Goal: Information Seeking & Learning: Learn about a topic

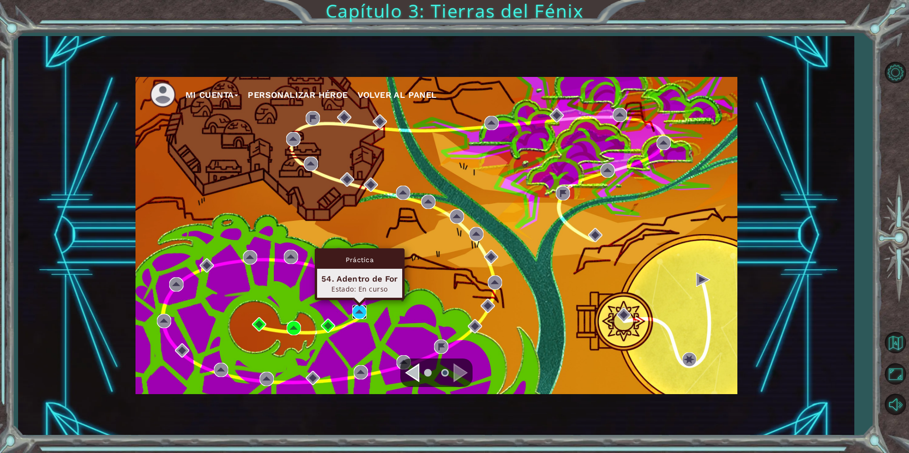
click at [357, 310] on img at bounding box center [359, 312] width 14 height 14
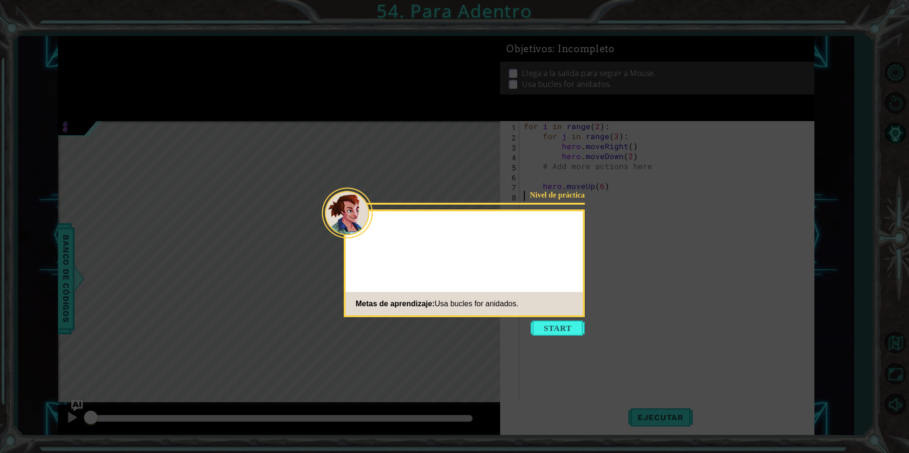
click at [549, 318] on icon at bounding box center [454, 226] width 909 height 453
click at [554, 326] on button "Start" at bounding box center [557, 328] width 54 height 15
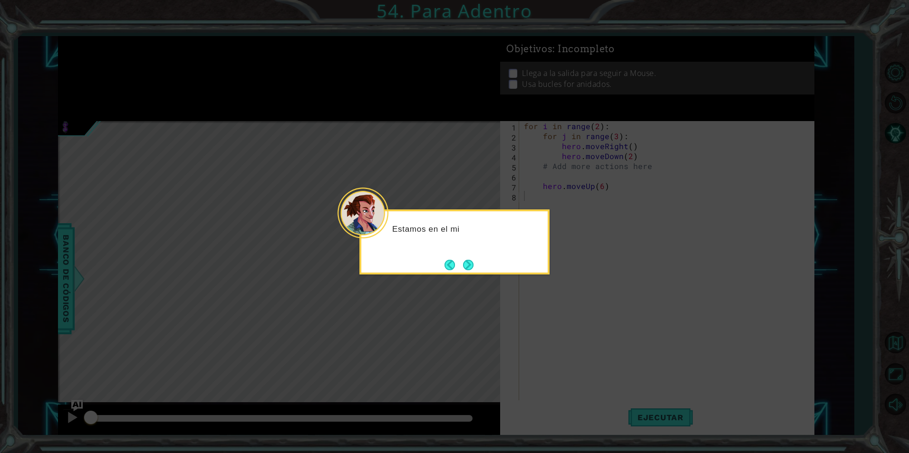
click at [473, 270] on button "Next" at bounding box center [468, 265] width 10 height 10
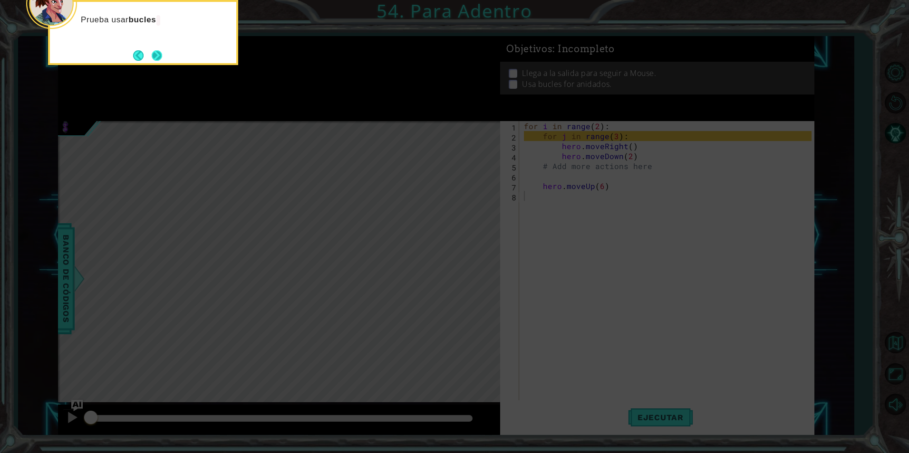
click at [153, 50] on button "Next" at bounding box center [157, 55] width 10 height 10
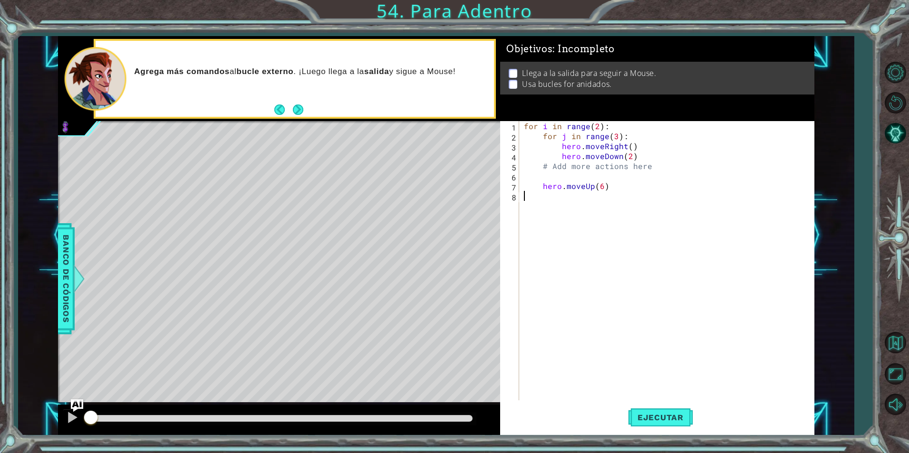
click at [74, 402] on img "Ask AI" at bounding box center [77, 406] width 12 height 12
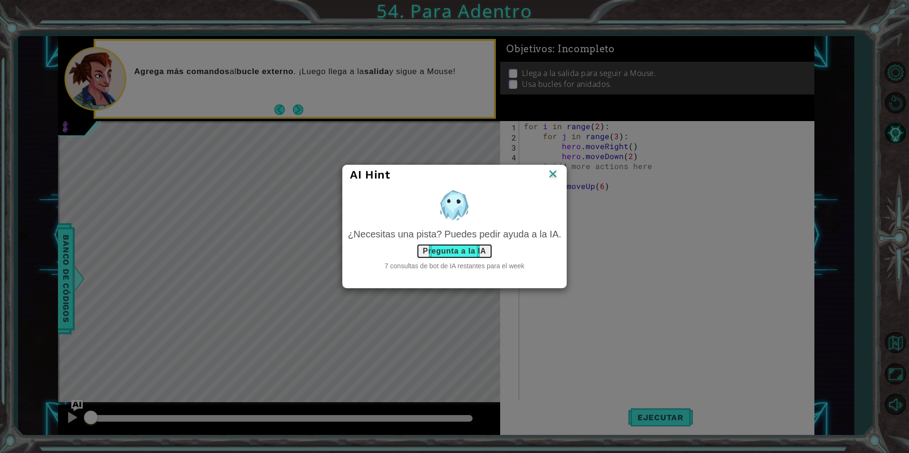
click at [473, 250] on button "Pregunta a la IA" at bounding box center [454, 251] width 76 height 15
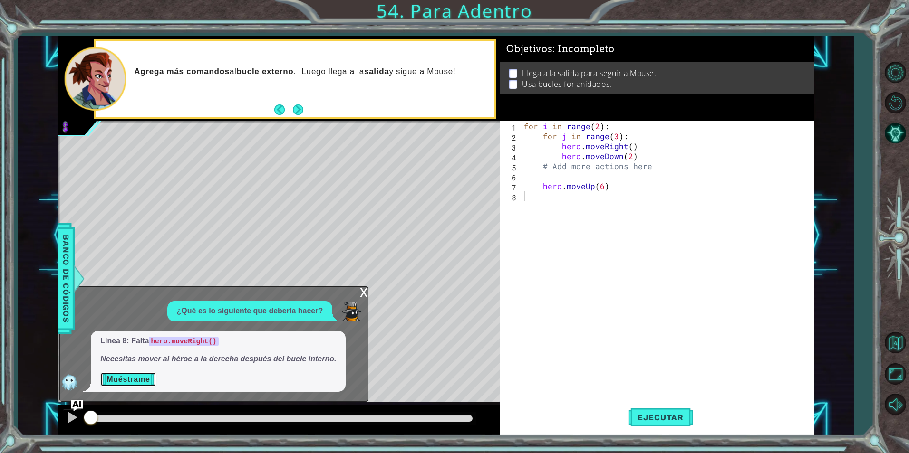
click at [144, 378] on button "Muéstrame" at bounding box center [128, 379] width 56 height 15
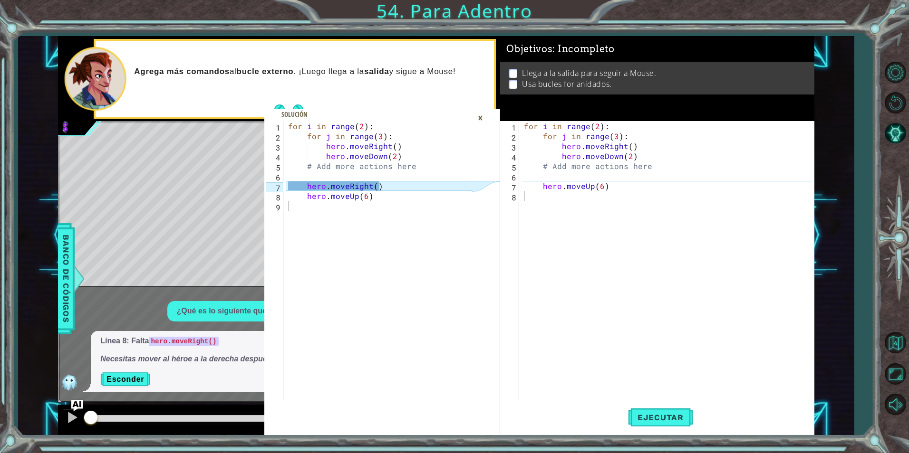
click at [561, 174] on div "for i in range ( 2 ) : for j in range ( 3 ) : hero . moveRight ( ) hero . moveD…" at bounding box center [669, 270] width 294 height 299
click at [604, 179] on div "for i in range ( 2 ) : for j in range ( 3 ) : hero . moveRight ( ) hero . moveD…" at bounding box center [669, 270] width 294 height 299
click at [637, 156] on div "for i in range ( 2 ) : for j in range ( 3 ) : hero . moveRight ( ) hero . moveD…" at bounding box center [669, 270] width 294 height 299
click at [529, 182] on div "for i in range ( 2 ) : for j in range ( 3 ) : hero . moveRight ( ) hero . moveD…" at bounding box center [669, 270] width 294 height 299
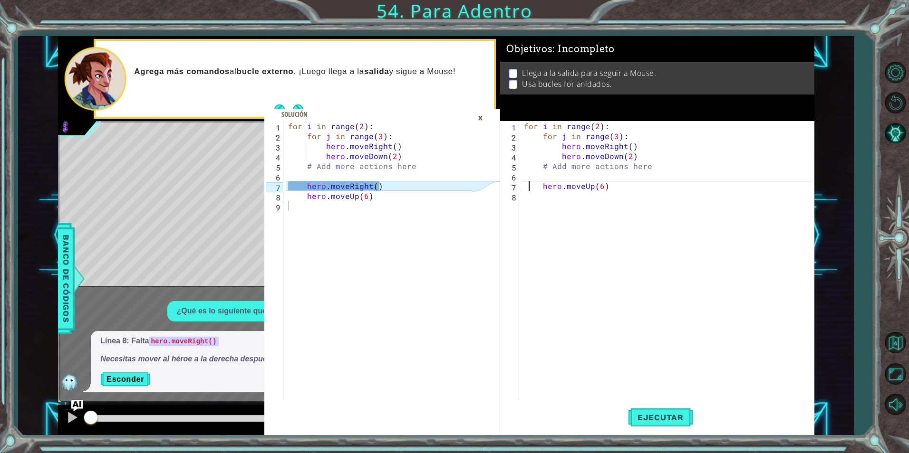
type textarea "hero.moveUp(6)"
click at [531, 179] on div "for i in range ( 2 ) : for j in range ( 3 ) : hero . moveRight ( ) hero . moveD…" at bounding box center [669, 270] width 294 height 299
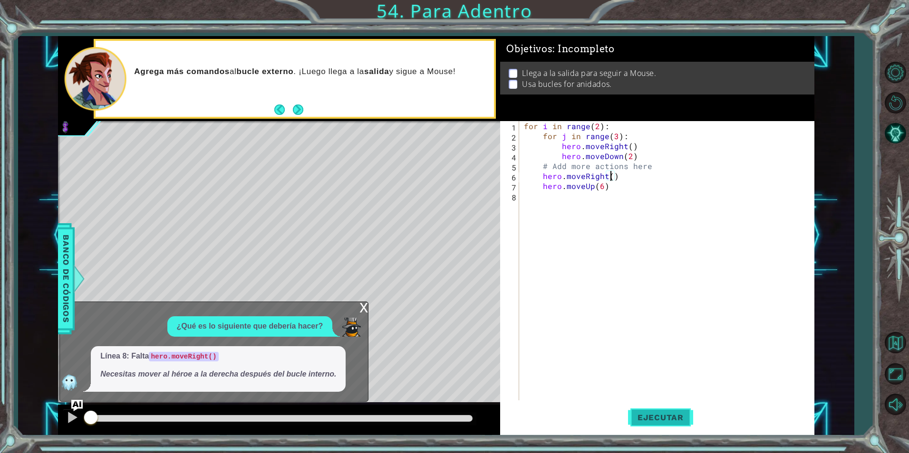
type textarea "hero.moveRight()"
click at [676, 423] on button "Ejecutar" at bounding box center [660, 417] width 65 height 31
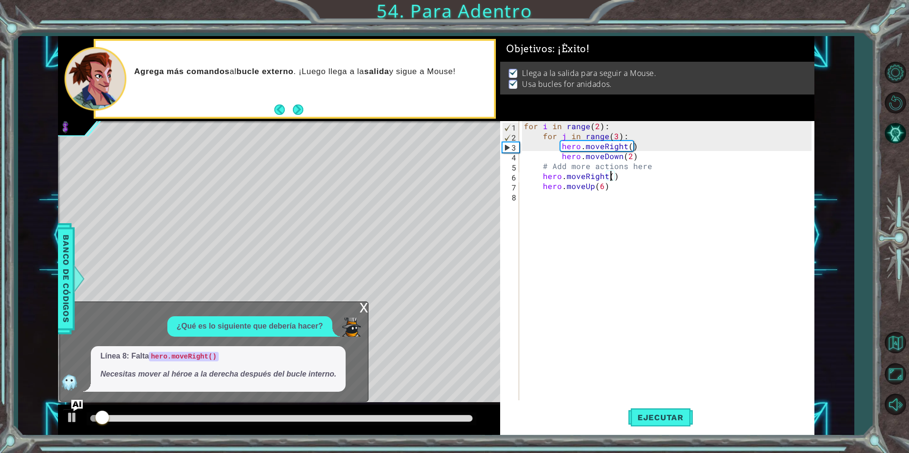
click at [364, 309] on div "x" at bounding box center [363, 307] width 9 height 10
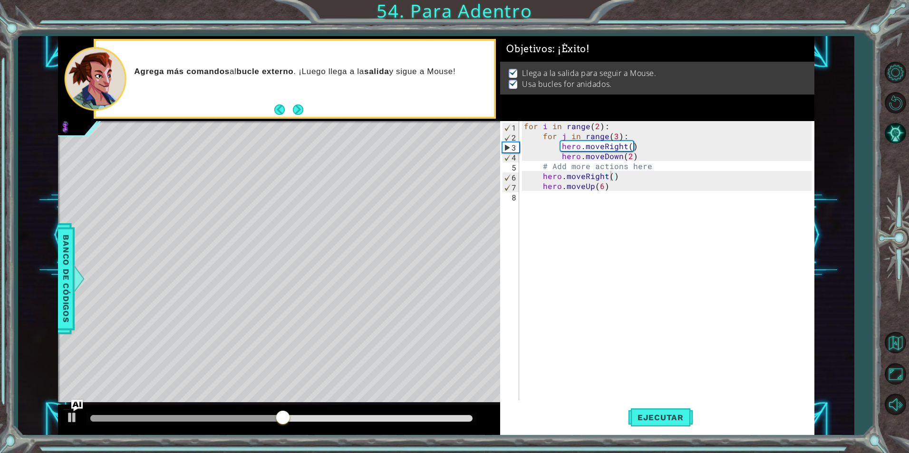
click at [445, 411] on div at bounding box center [279, 420] width 442 height 30
click at [450, 421] on div at bounding box center [281, 418] width 382 height 7
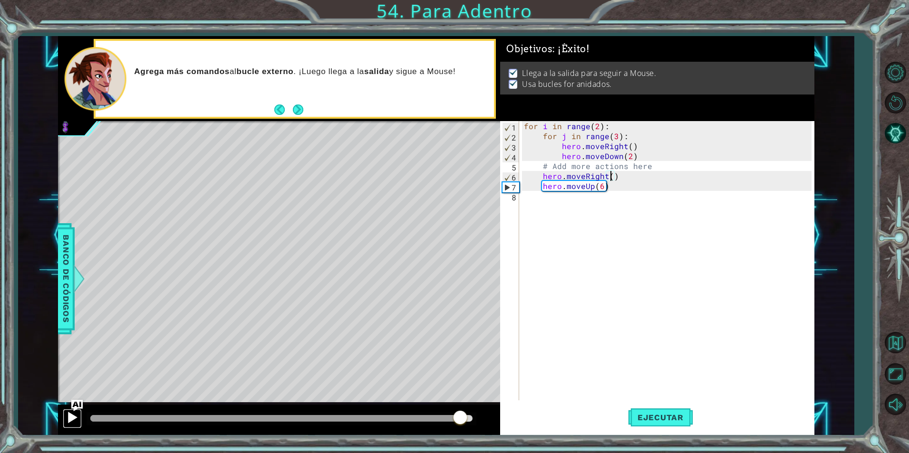
click at [72, 418] on div at bounding box center [72, 418] width 12 height 12
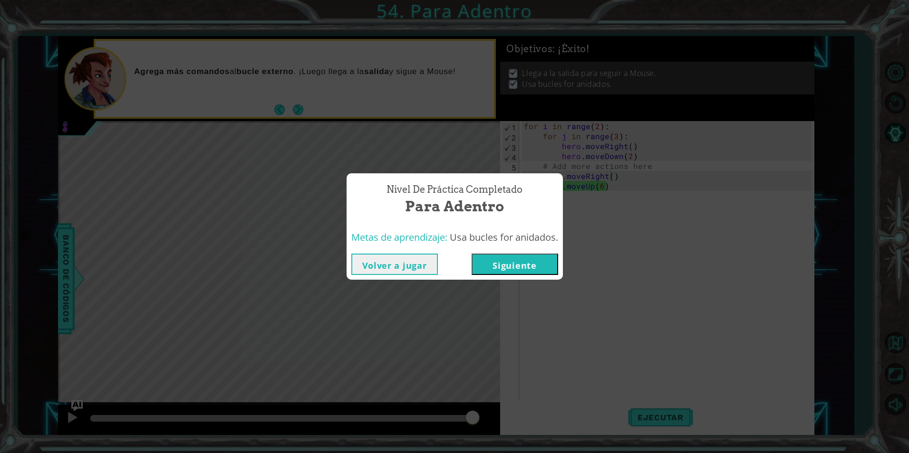
click at [480, 264] on button "Siguiente" at bounding box center [514, 264] width 86 height 21
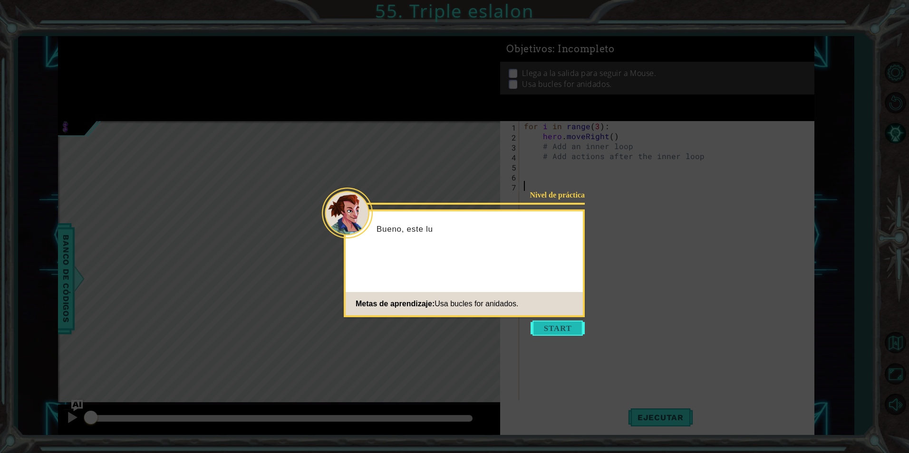
click at [543, 329] on button "Start" at bounding box center [557, 328] width 54 height 15
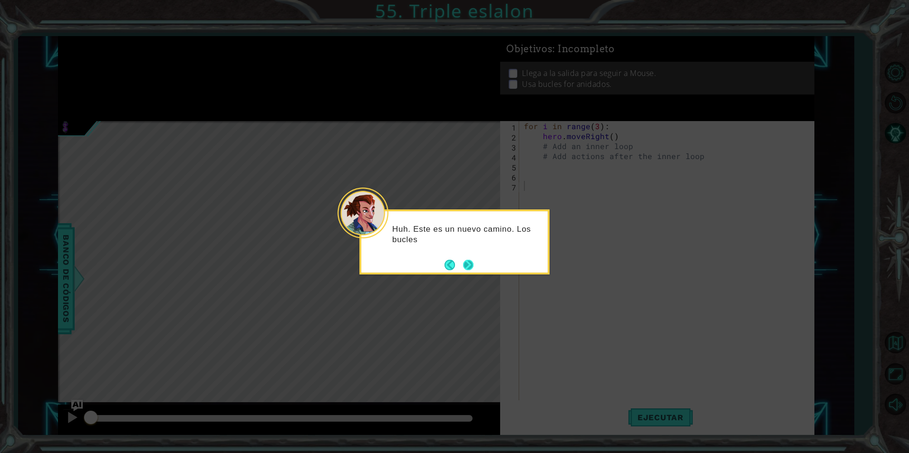
click at [472, 264] on button "Next" at bounding box center [468, 265] width 10 height 10
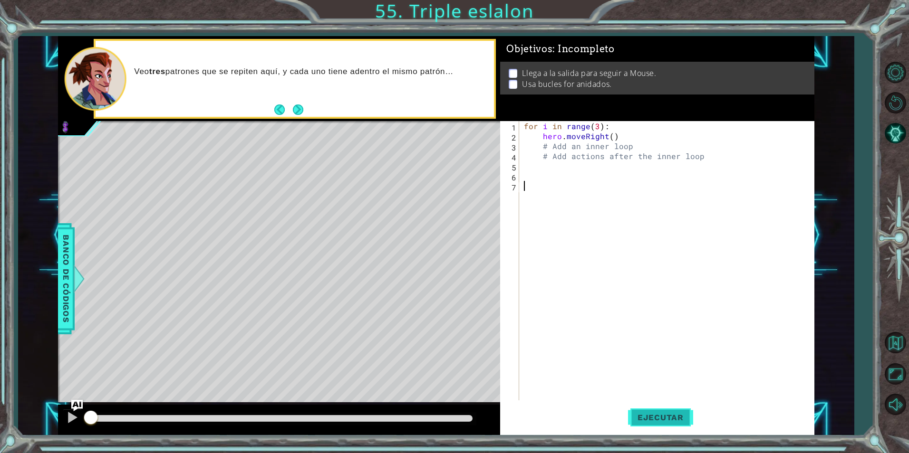
click at [644, 420] on span "Ejecutar" at bounding box center [660, 418] width 65 height 10
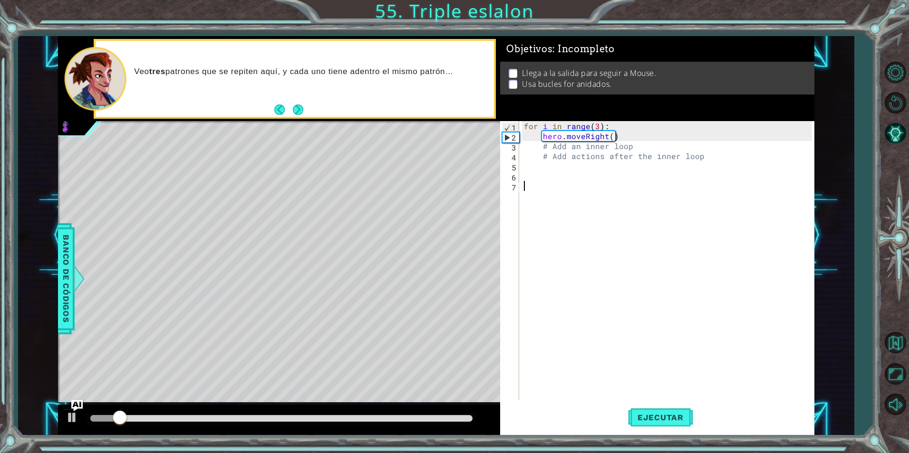
click at [634, 146] on div "for i in range ( 3 ) : hero . moveRight ( ) # Add an inner loop # Add actions a…" at bounding box center [669, 270] width 294 height 299
type textarea "#"
type textarea "for j in range (2):"
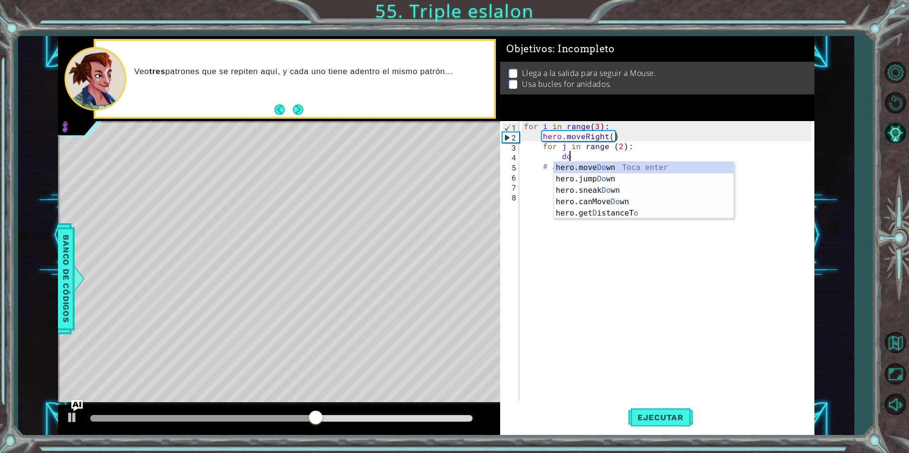
scroll to position [0, 3]
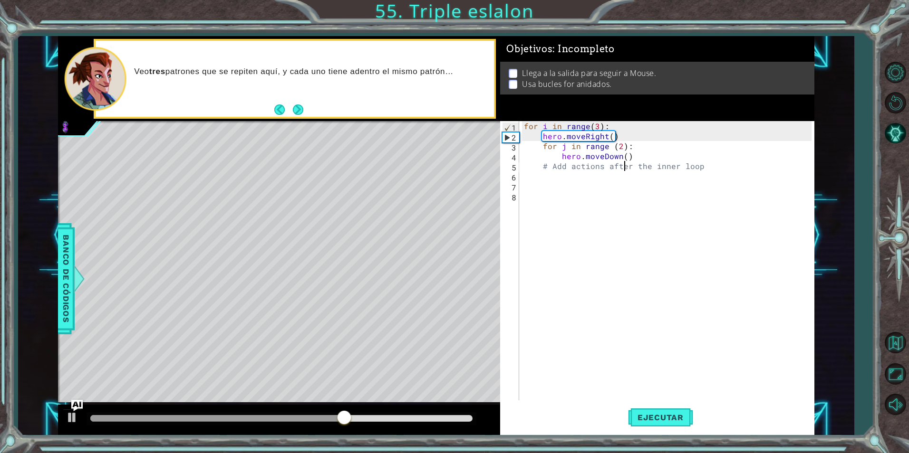
type textarea "hero.moveDown()"
type textarea "# Add actions after the inner loop"
type textarea "hero.moveLeft()"
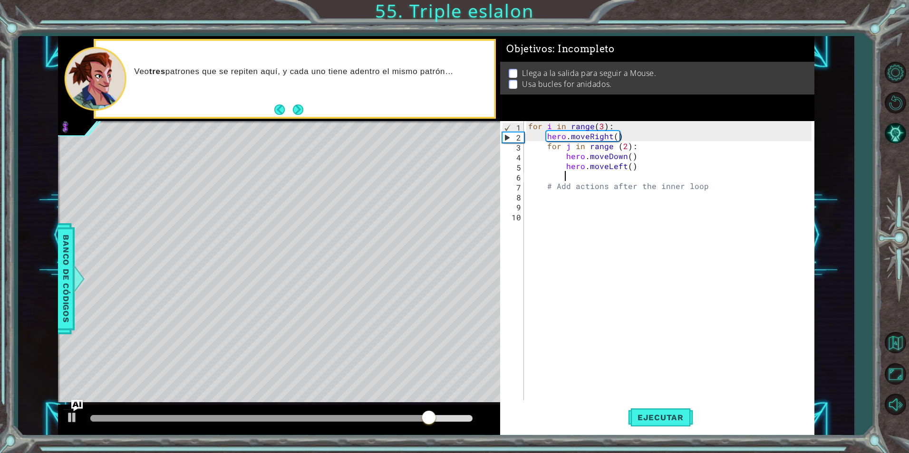
scroll to position [0, 2]
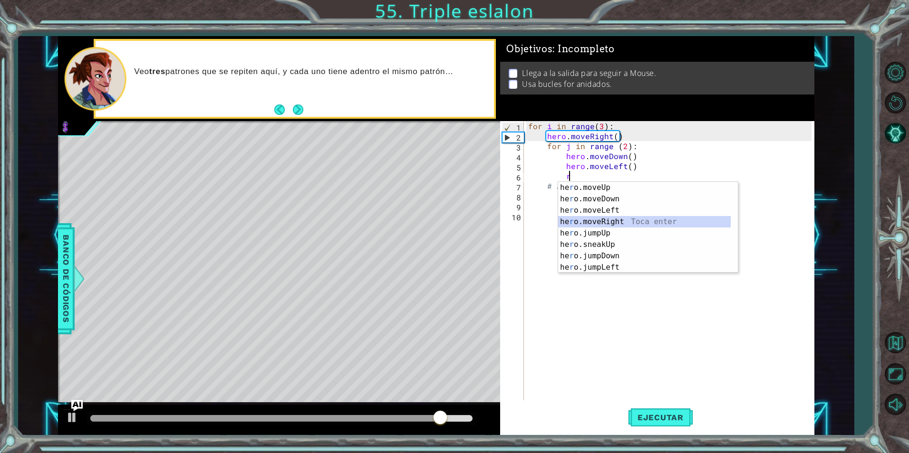
click at [612, 219] on div "he r o.moveUp Toca enter he r o.moveDown Toca enter he r o.moveLeft Toca enter …" at bounding box center [644, 239] width 173 height 114
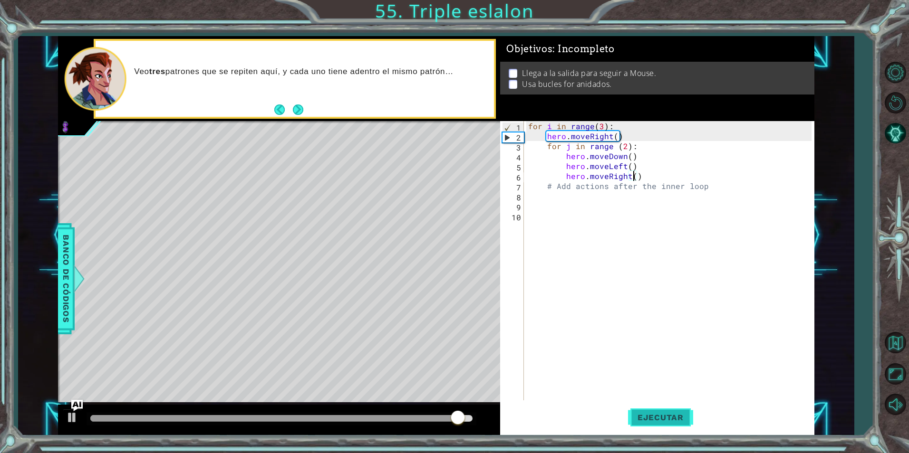
click at [652, 424] on button "Ejecutar" at bounding box center [660, 417] width 65 height 31
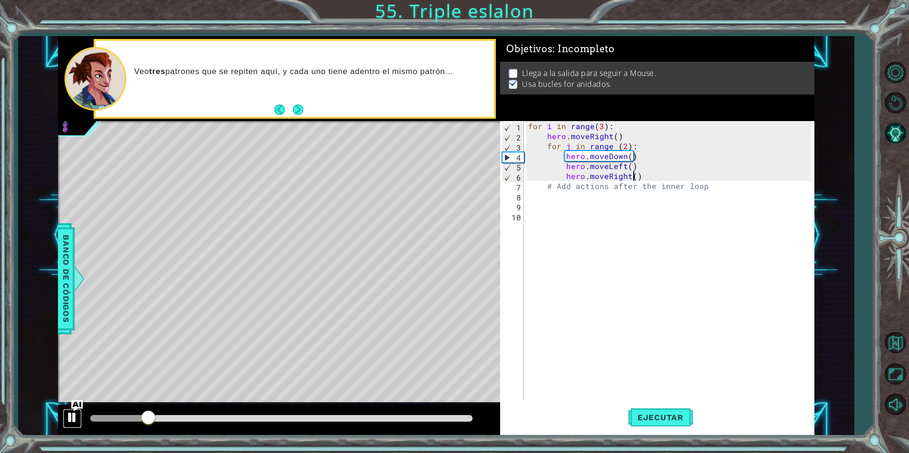
click at [79, 418] on button at bounding box center [72, 418] width 19 height 19
click at [79, 400] on img "Ask AI" at bounding box center [77, 406] width 12 height 12
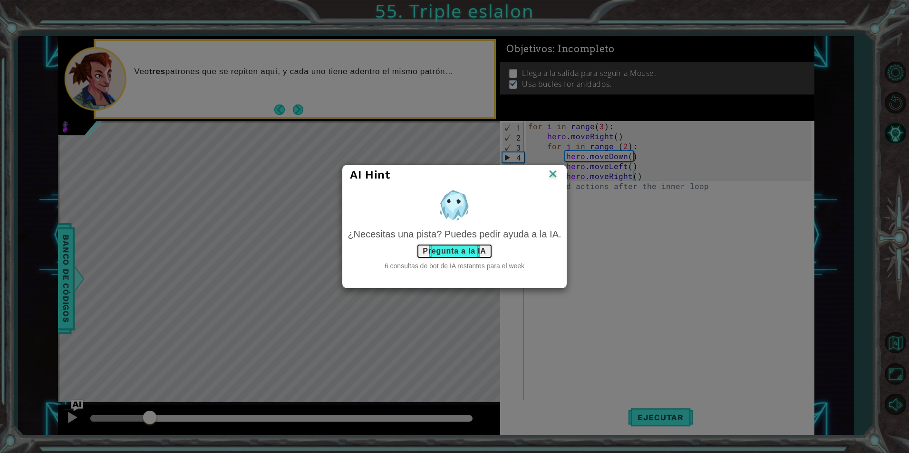
click at [446, 250] on button "Pregunta a la IA" at bounding box center [454, 251] width 76 height 15
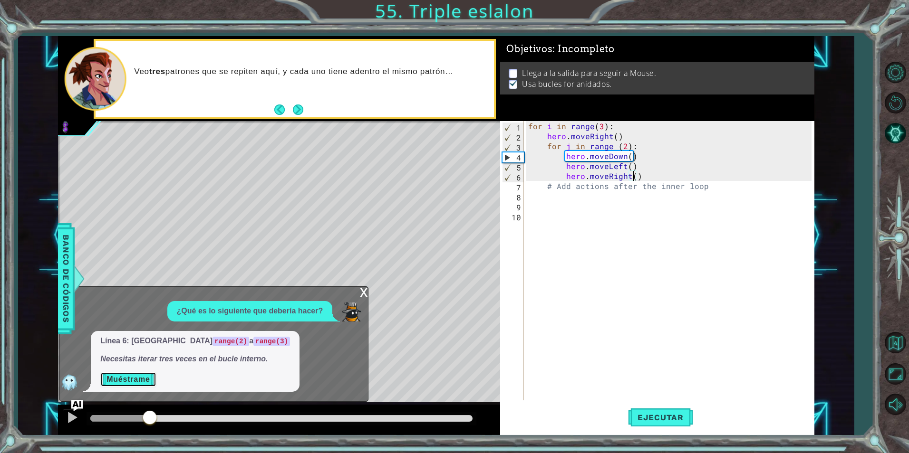
click at [140, 378] on button "Muéstrame" at bounding box center [128, 379] width 56 height 15
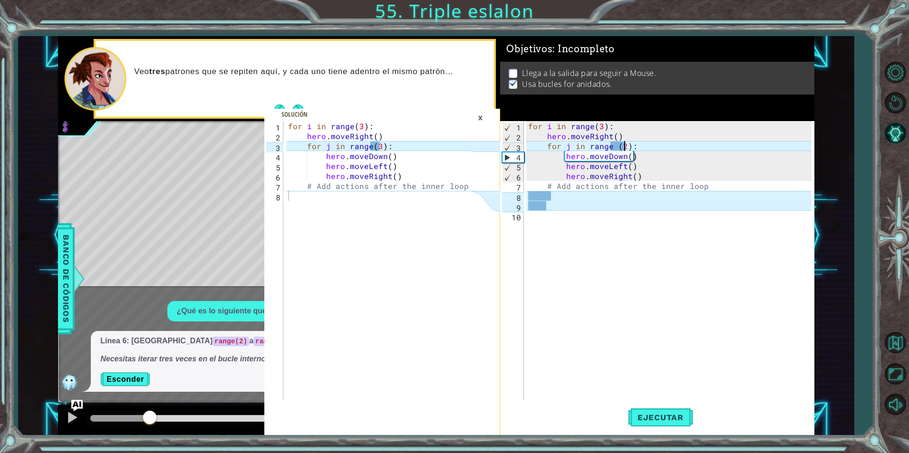
click at [624, 146] on div "for i in range ( 3 ) : hero . moveRight ( ) for j in range ( 2 ) : hero . moveD…" at bounding box center [670, 270] width 289 height 299
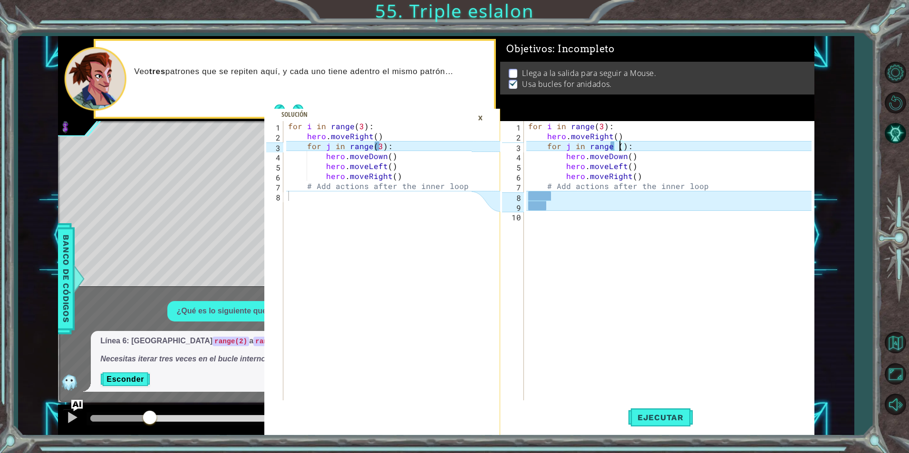
click at [619, 146] on div "for i in range ( 3 ) : hero . moveRight ( ) for j in range ( ) : hero . moveDow…" at bounding box center [670, 270] width 289 height 299
click at [642, 419] on span "Ejecutar" at bounding box center [660, 418] width 65 height 10
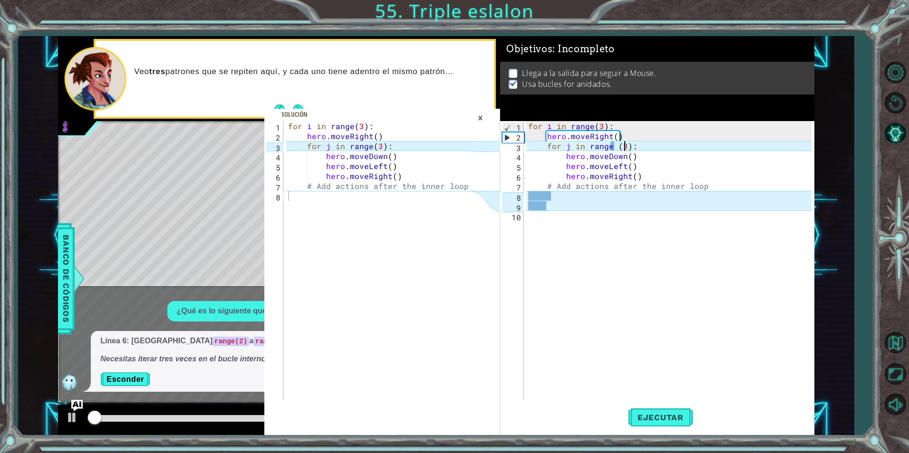
click at [480, 118] on div "×" at bounding box center [480, 118] width 15 height 16
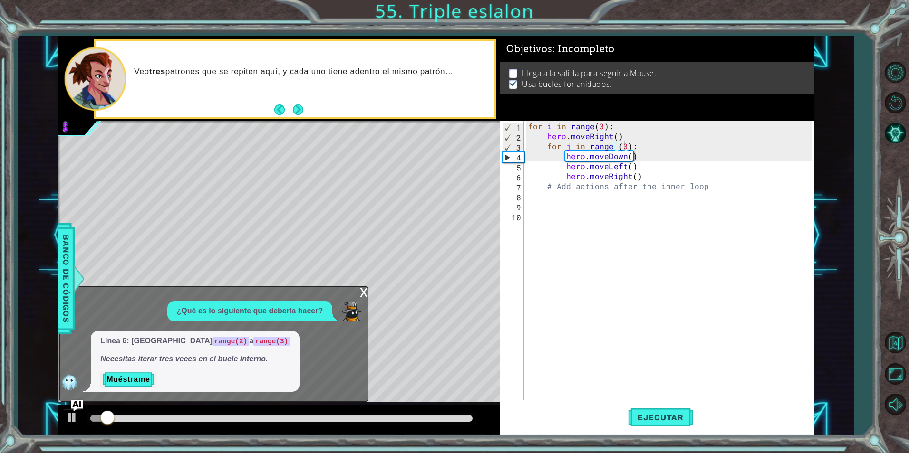
click at [365, 293] on div "x" at bounding box center [363, 292] width 9 height 10
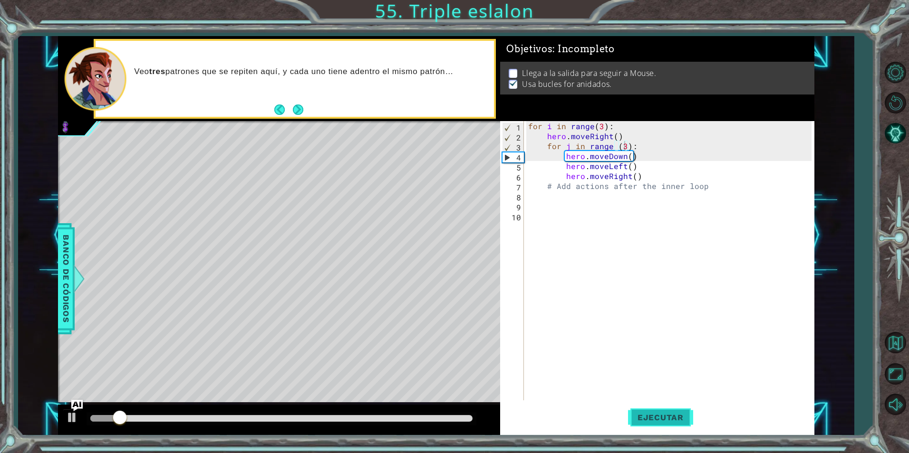
click at [661, 416] on span "Ejecutar" at bounding box center [660, 418] width 65 height 10
click at [365, 420] on div at bounding box center [281, 418] width 382 height 7
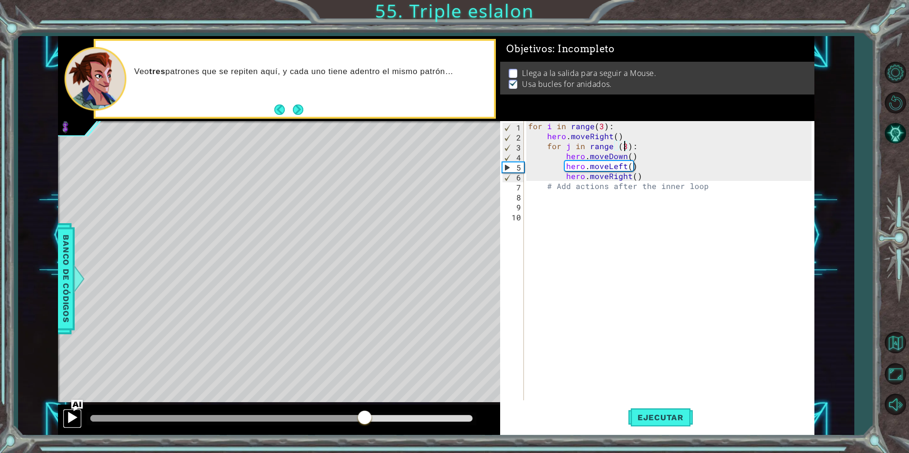
click at [70, 423] on div at bounding box center [72, 418] width 12 height 12
click at [298, 111] on button "Next" at bounding box center [298, 110] width 10 height 10
click at [298, 111] on div "1 2 3 4 5 6 7 8 for i in range ( 3 ) : hero . moveRight ( ) for j in range ( 3 …" at bounding box center [454, 226] width 909 height 453
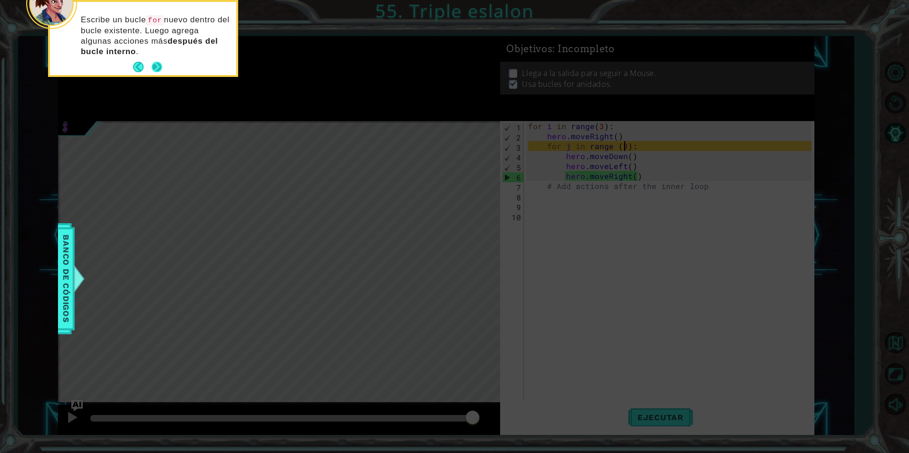
click at [159, 64] on button "Next" at bounding box center [157, 67] width 10 height 10
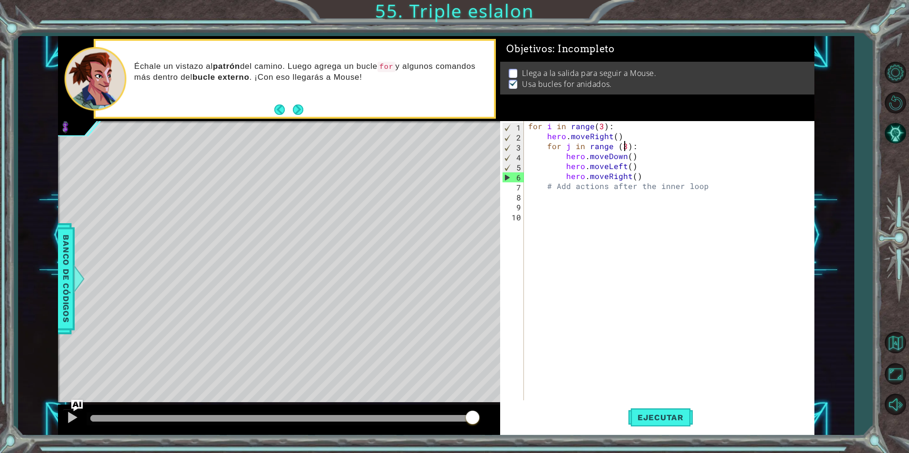
click at [560, 176] on div "for i in range ( 3 ) : hero . moveRight ( ) for j in range ( 3 ) : hero . moveD…" at bounding box center [670, 270] width 289 height 299
type textarea "hero.moveRight()"
click at [563, 176] on div "for i in range ( 3 ) : hero . moveRight ( ) for j in range ( 3 ) : hero . moveD…" at bounding box center [670, 270] width 289 height 299
click at [586, 179] on div "for i in range ( 3 ) : hero . moveRight ( ) for j in range ( 3 ) : hero . moveD…" at bounding box center [670, 270] width 289 height 299
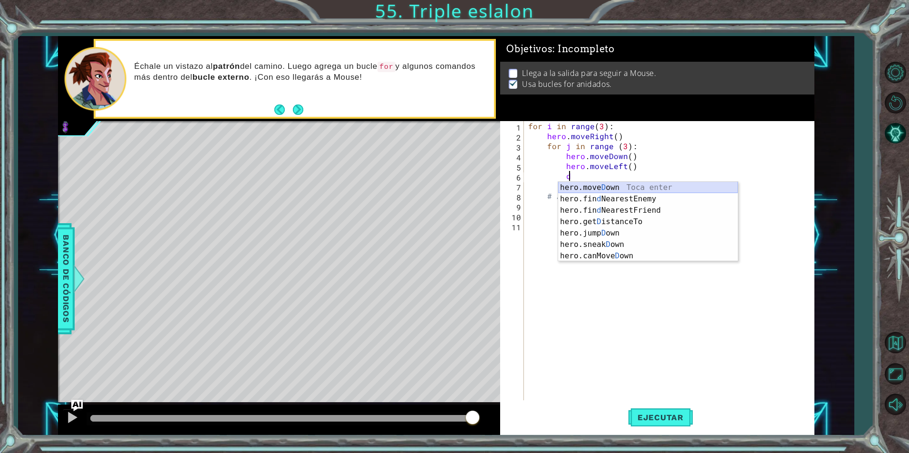
click at [601, 191] on div "hero.[PERSON_NAME] own Toca enter hero.fin d NearestEnemy Toca enter hero.fin d…" at bounding box center [648, 233] width 180 height 103
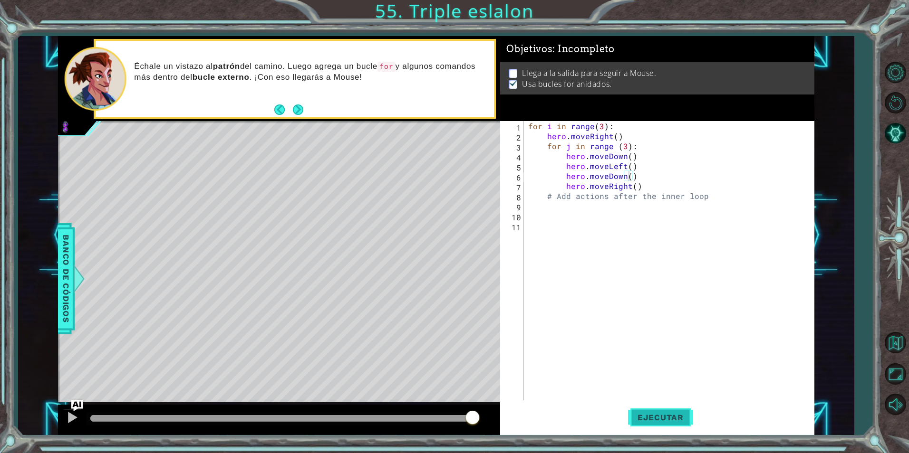
click at [677, 413] on span "Ejecutar" at bounding box center [660, 418] width 65 height 10
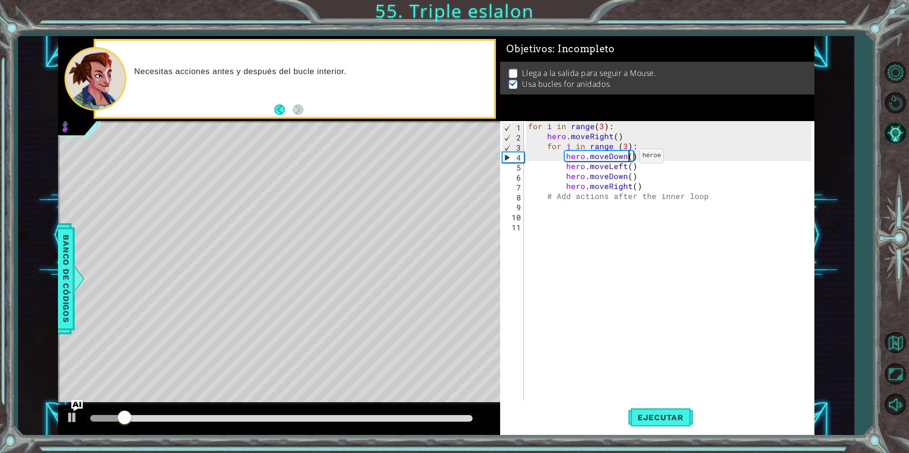
click at [627, 158] on div "for i in range ( 3 ) : hero . moveRight ( ) for j in range ( 3 ) : hero . moveD…" at bounding box center [670, 270] width 289 height 299
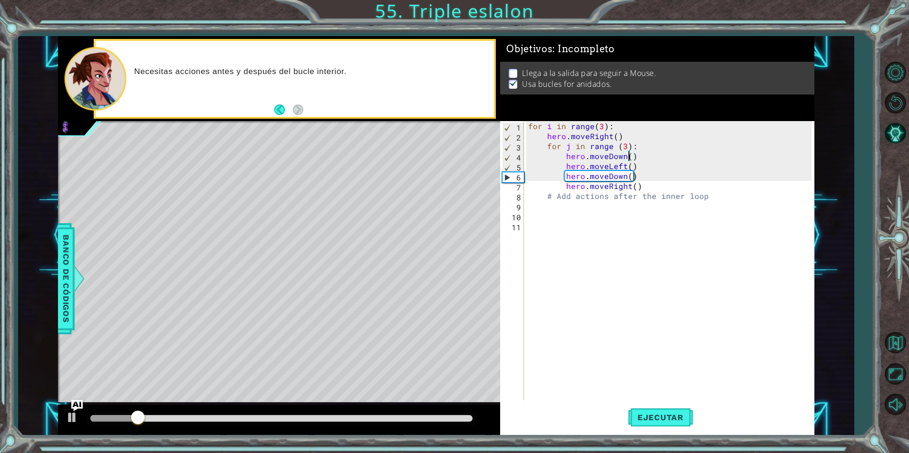
click at [650, 183] on div "for i in range ( 3 ) : hero . moveRight ( ) for j in range ( 3 ) : hero . moveD…" at bounding box center [670, 270] width 289 height 299
type textarea "hero.moveRight()"
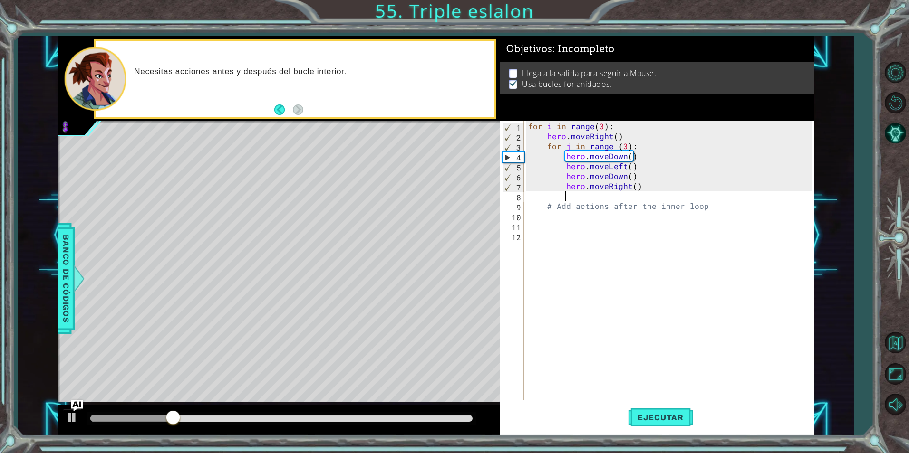
click at [70, 404] on div "methods hero moveUp() moveDown() moveLeft() moveRight() sneakUp() sneakDown() s…" at bounding box center [436, 235] width 756 height 399
click at [77, 405] on img "Ask AI" at bounding box center [77, 406] width 12 height 12
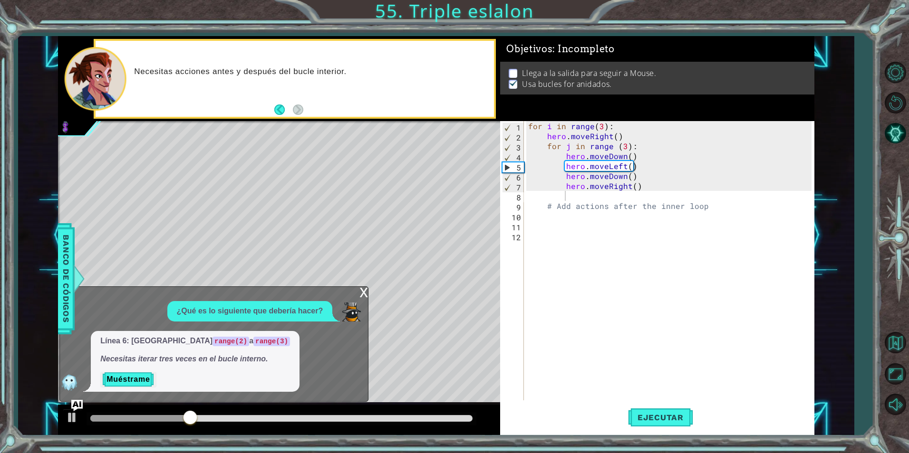
click at [365, 289] on div "x" at bounding box center [363, 292] width 9 height 10
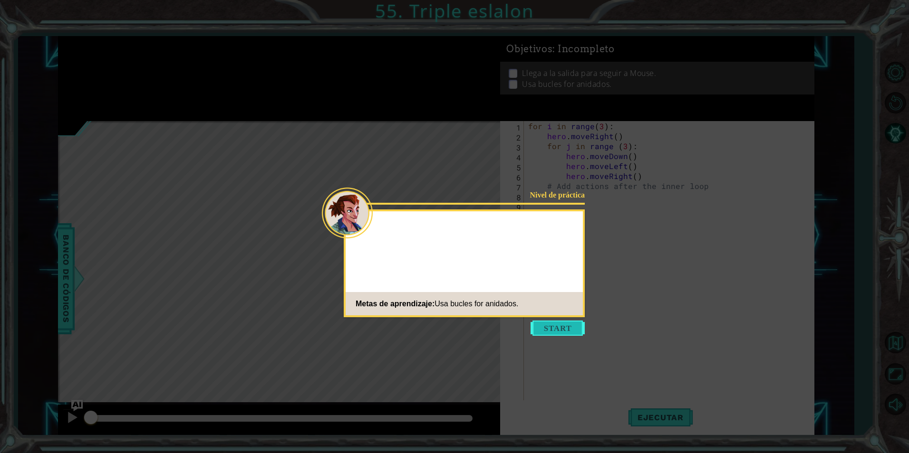
click at [583, 322] on button "Start" at bounding box center [557, 328] width 54 height 15
drag, startPoint x: 583, startPoint y: 322, endPoint x: 577, endPoint y: 323, distance: 6.3
click at [583, 322] on icon at bounding box center [454, 226] width 909 height 453
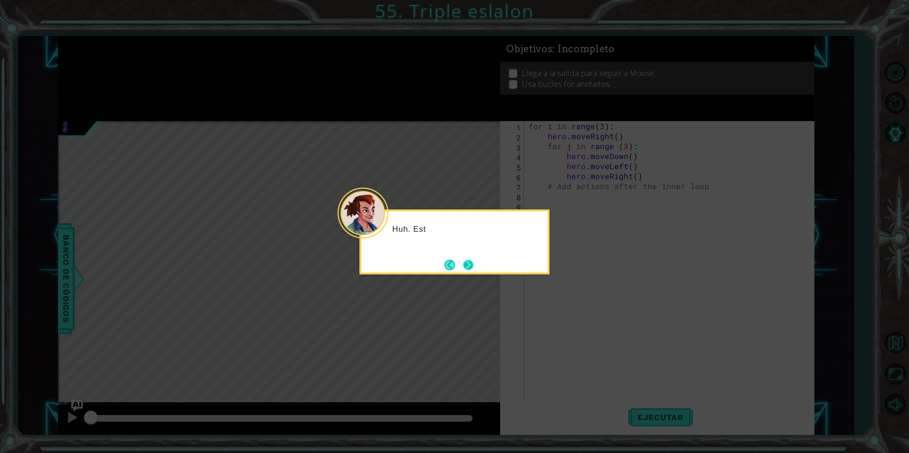
click at [462, 266] on button "Next" at bounding box center [467, 264] width 11 height 11
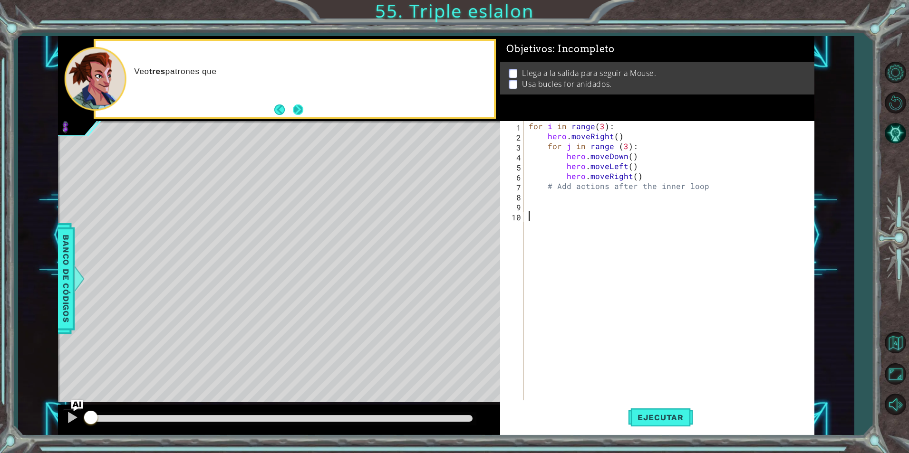
click at [299, 109] on button "Next" at bounding box center [298, 110] width 18 height 18
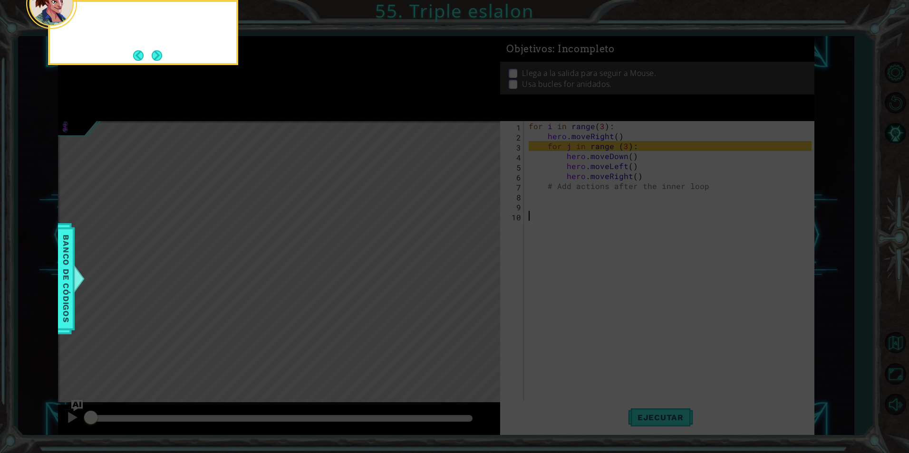
click at [299, 109] on icon at bounding box center [454, 68] width 909 height 771
click at [156, 59] on button "Next" at bounding box center [157, 55] width 14 height 14
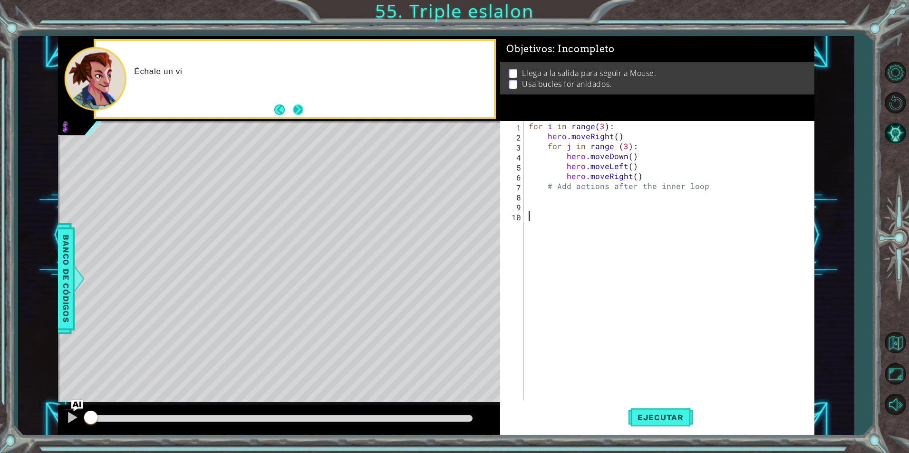
click at [303, 106] on button "Next" at bounding box center [298, 110] width 11 height 11
click at [668, 423] on button "Ejecutar" at bounding box center [660, 417] width 65 height 31
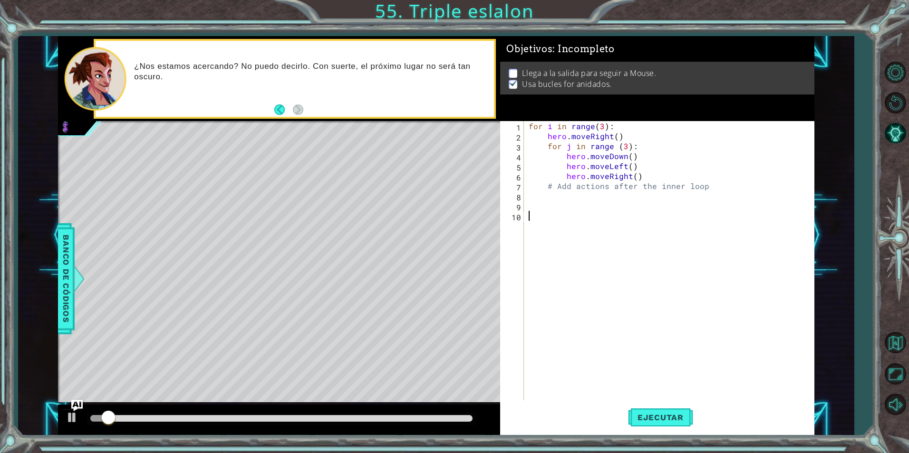
click at [647, 173] on div "for i in range ( 3 ) : hero . moveRight ( ) for j in range ( 3 ) : hero . moveD…" at bounding box center [671, 270] width 289 height 299
type textarea "hero.moveRight()"
click at [647, 173] on div "for i in range ( 3 ) : hero . moveRight ( ) for j in range ( 3 ) : hero . moveD…" at bounding box center [671, 270] width 289 height 299
type textarea "d"
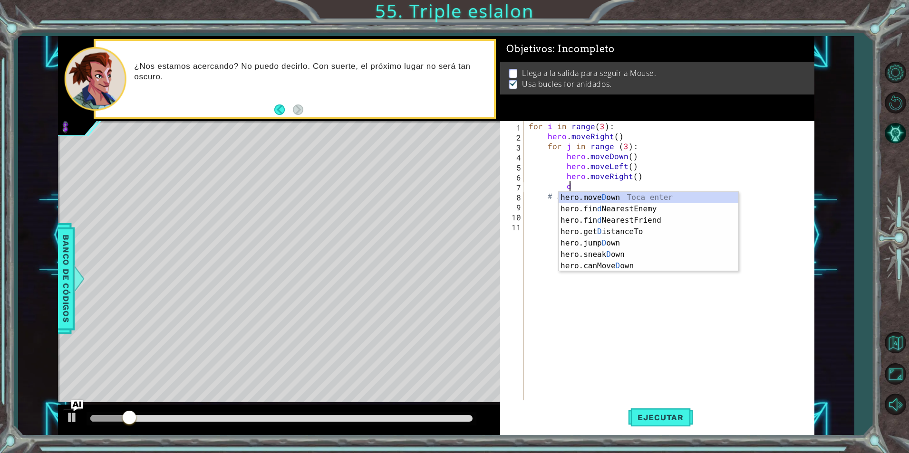
scroll to position [0, 2]
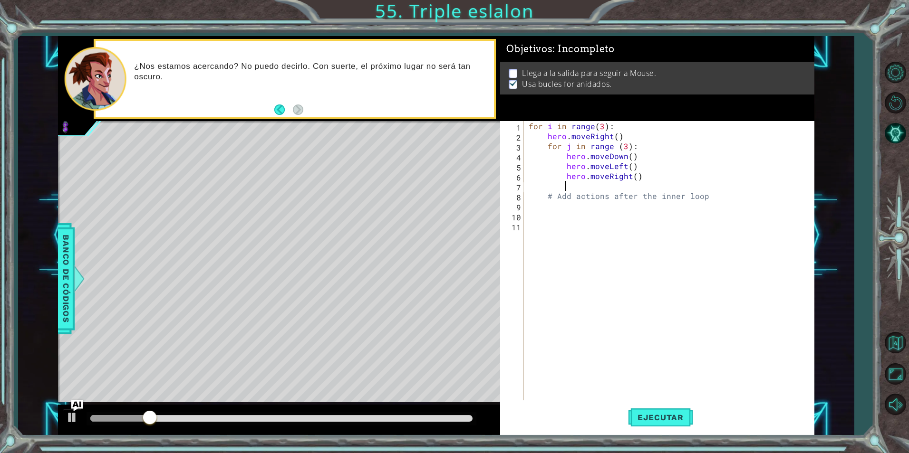
click at [561, 176] on div "for i in range ( 3 ) : hero . moveRight ( ) for j in range ( 3 ) : hero . moveD…" at bounding box center [671, 270] width 289 height 299
type textarea "hero.moveRight()"
click at [574, 173] on div "for i in range ( 3 ) : hero . moveRight ( ) for j in range ( 3 ) : hero . moveD…" at bounding box center [671, 270] width 289 height 299
click at [573, 174] on div "for i in range ( 3 ) : hero . moveRight ( ) for j in range ( 3 ) : hero . moveD…" at bounding box center [671, 270] width 289 height 299
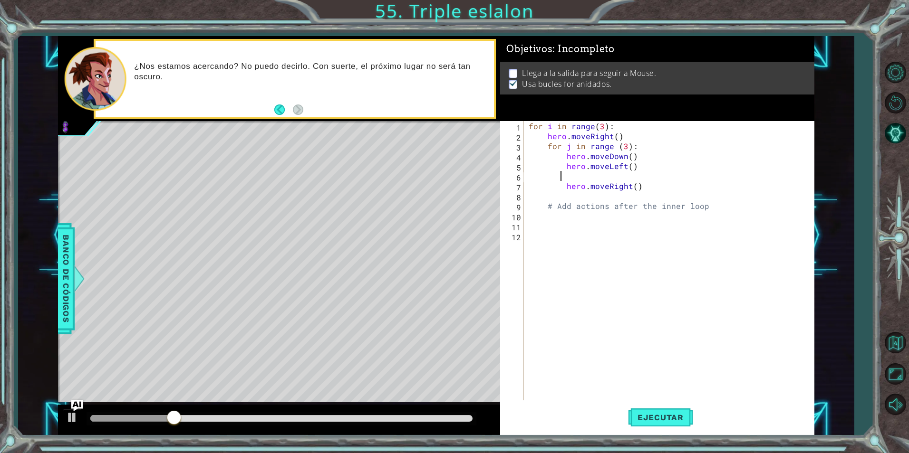
click at [634, 166] on div "for i in range ( 3 ) : hero . moveRight ( ) for j in range ( 3 ) : hero . moveD…" at bounding box center [671, 270] width 289 height 299
type textarea "hero.moveLeft()"
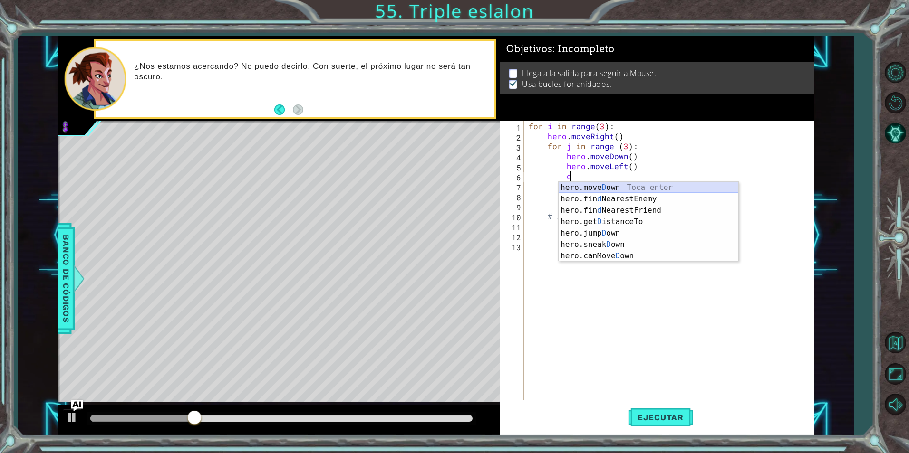
click at [657, 188] on div "hero.[PERSON_NAME] own Toca enter hero.fin d NearestEnemy Toca enter hero.fin d…" at bounding box center [648, 233] width 180 height 103
type textarea "hero.moveDown(1)"
click at [657, 188] on div "for i in range ( 3 ) : hero . moveRight ( ) for j in range ( 3 ) : hero . moveD…" at bounding box center [671, 270] width 289 height 299
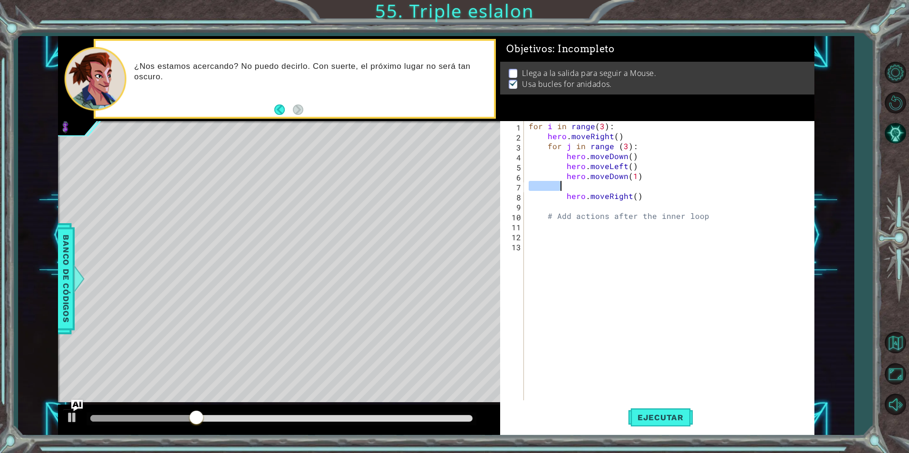
scroll to position [0, 1]
click at [584, 185] on div "for i in range ( 3 ) : hero . moveRight ( ) for j in range ( 3 ) : hero . moveD…" at bounding box center [671, 270] width 289 height 299
type textarea "hero.moveDown(1)"
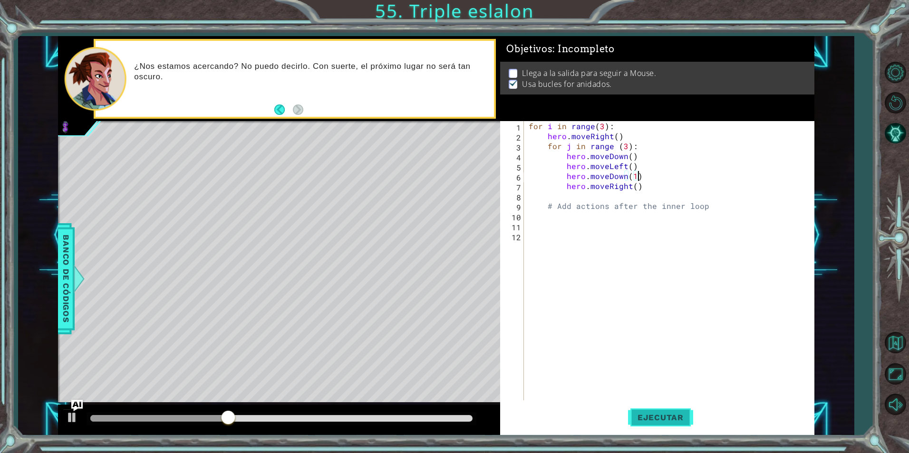
click at [675, 415] on span "Ejecutar" at bounding box center [660, 418] width 65 height 10
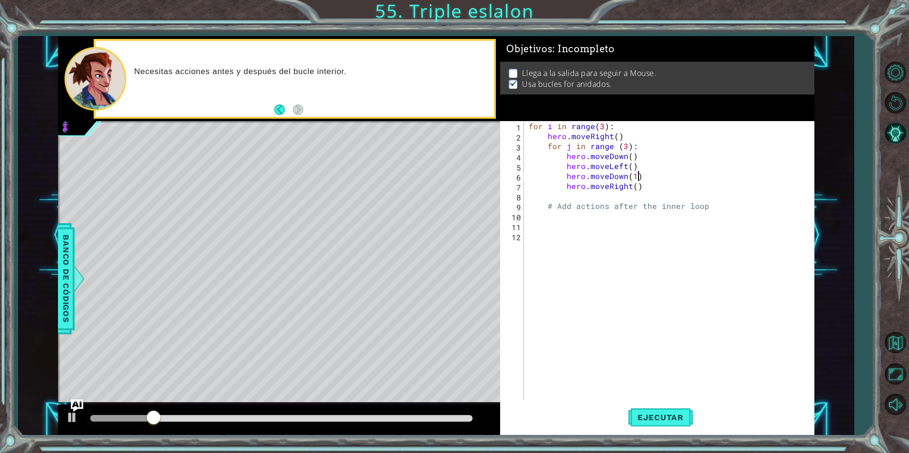
click at [74, 408] on img "Ask AI" at bounding box center [77, 406] width 12 height 12
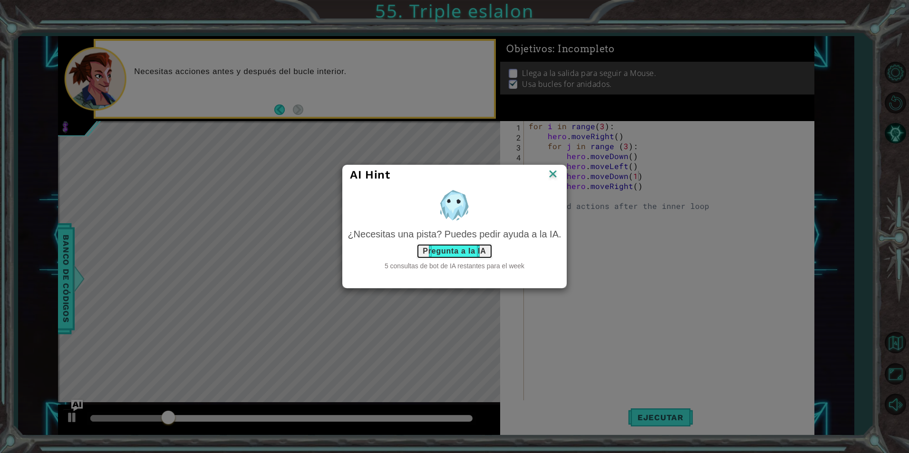
click at [434, 253] on button "Pregunta a la IA" at bounding box center [454, 251] width 76 height 15
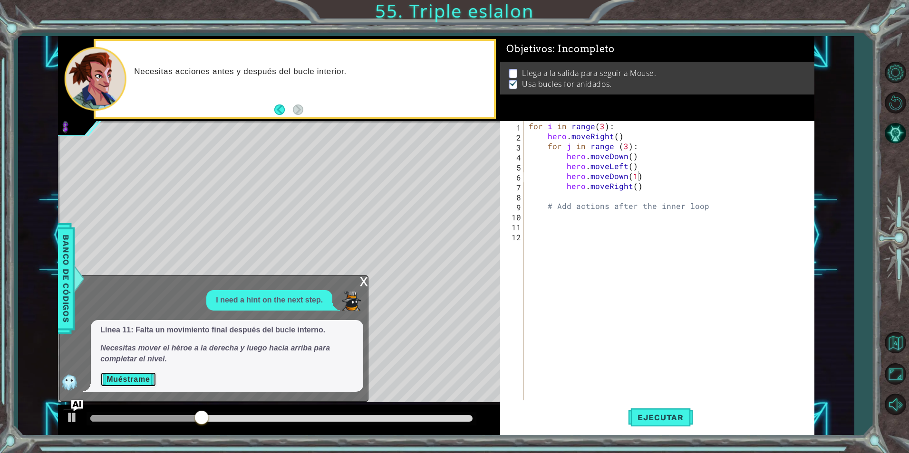
click at [142, 380] on button "Muéstrame" at bounding box center [128, 379] width 56 height 15
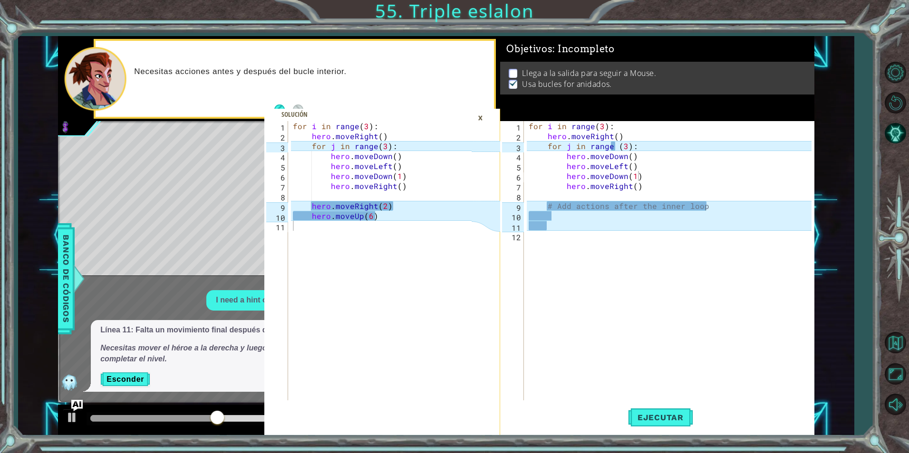
click at [584, 218] on div "for i in range ( 3 ) : hero . moveRight ( ) for j in range ( 3 ) : hero . moveD…" at bounding box center [671, 270] width 289 height 299
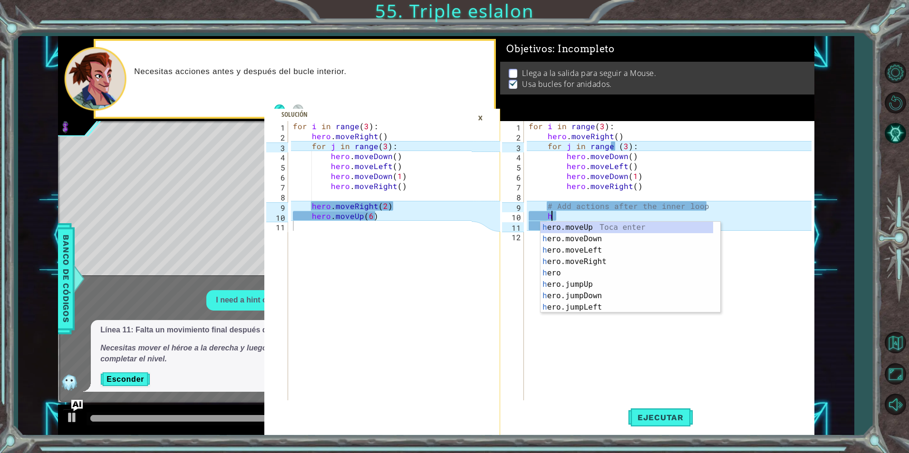
scroll to position [0, 1]
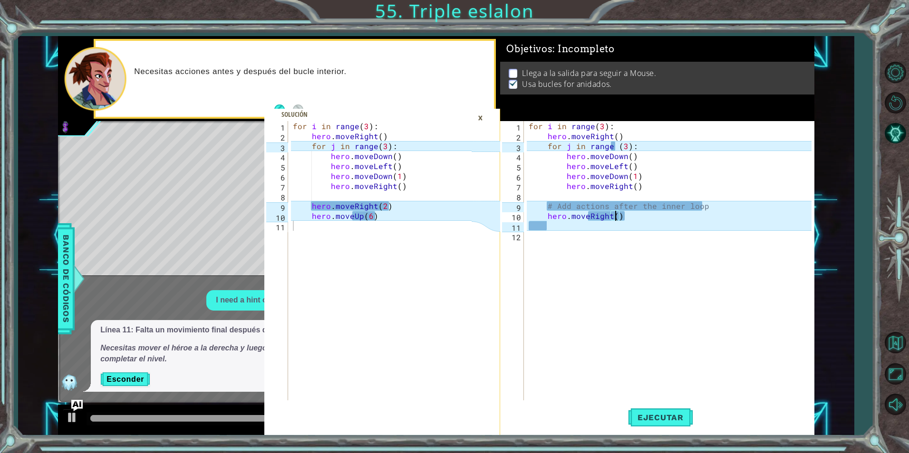
type textarea "hero.moveRight(2)"
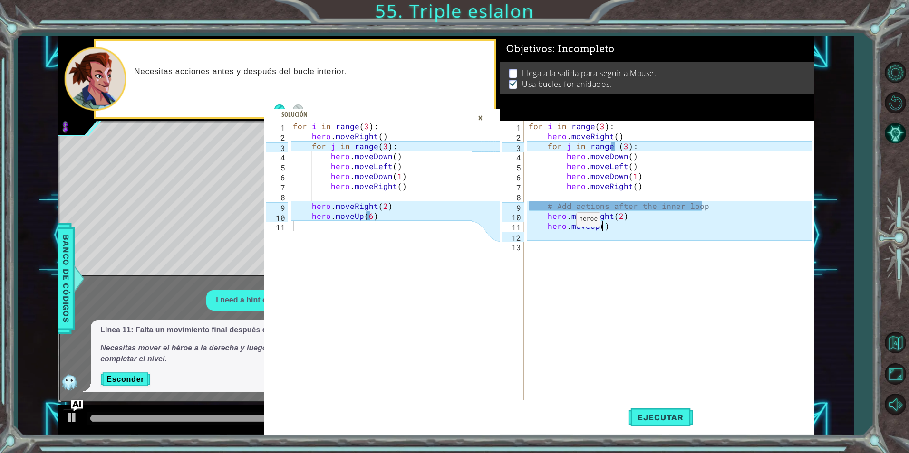
scroll to position [0, 5]
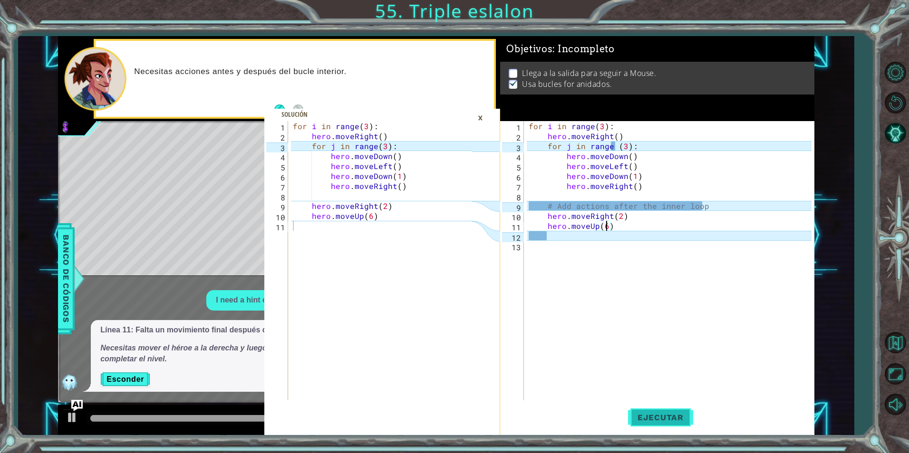
type textarea "hero.moveUp(6)"
click at [652, 415] on span "Ejecutar" at bounding box center [660, 418] width 65 height 10
click at [482, 117] on div "×" at bounding box center [480, 118] width 15 height 16
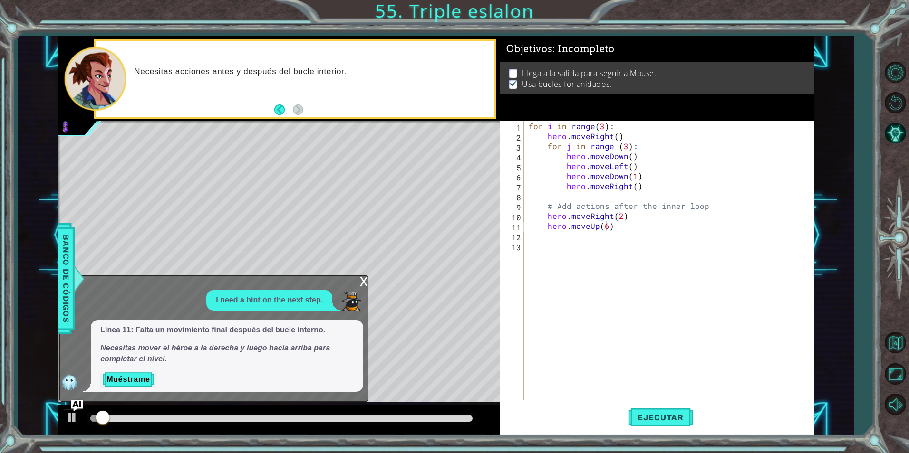
click at [482, 117] on div "Necesitas acciones antes y después del bucle interior." at bounding box center [295, 79] width 402 height 80
click at [361, 278] on div "x" at bounding box center [363, 281] width 9 height 10
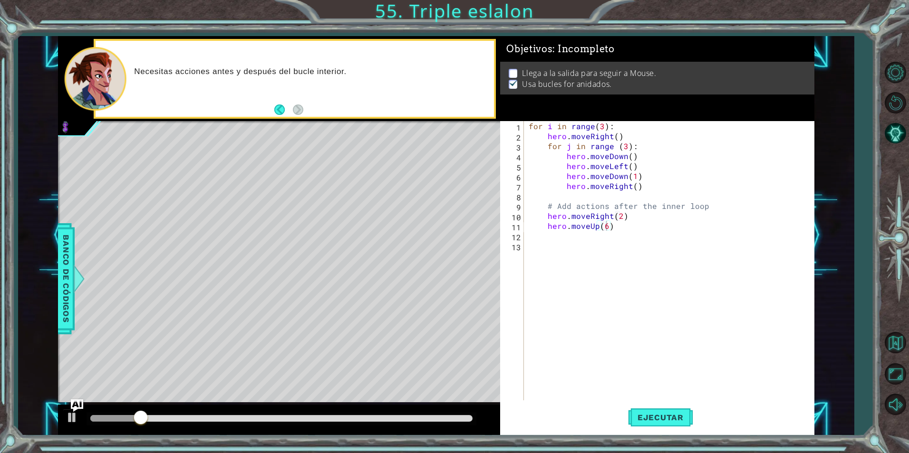
click at [73, 404] on img "Ask AI" at bounding box center [77, 406] width 12 height 12
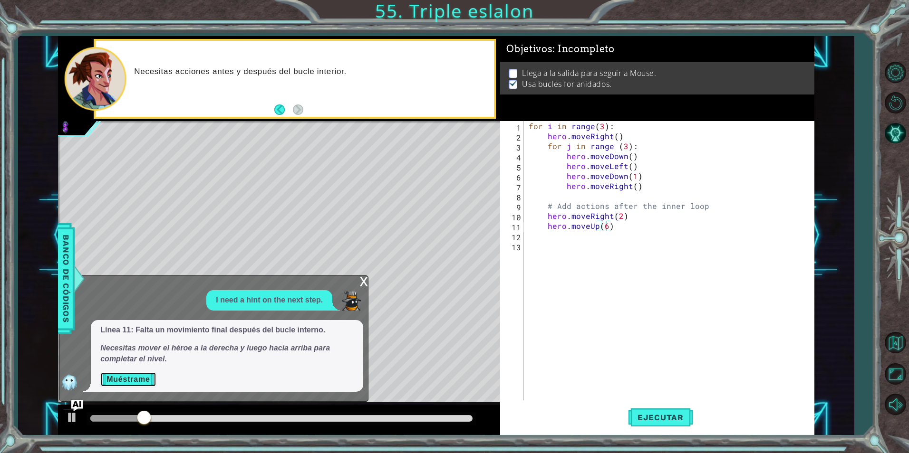
click at [149, 378] on button "Muéstrame" at bounding box center [128, 379] width 56 height 15
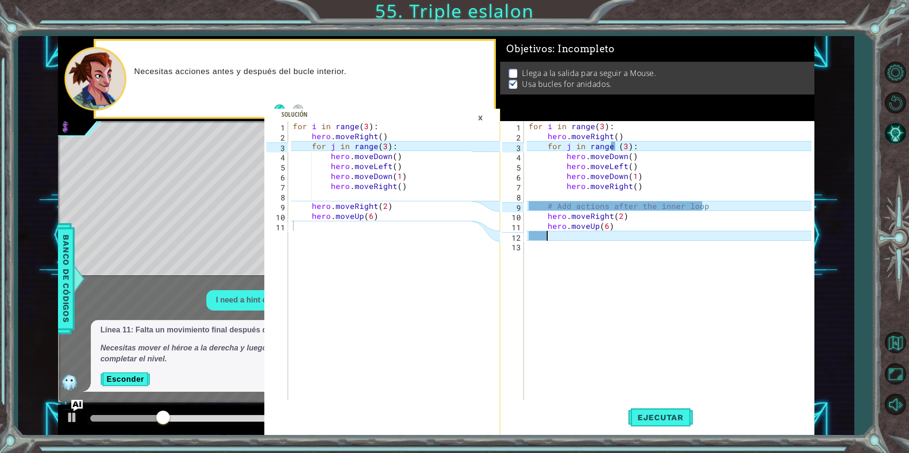
click at [557, 240] on div "for i in range ( 3 ) : hero . moveRight ( ) for j in range ( 3 ) : hero . moveD…" at bounding box center [671, 270] width 289 height 299
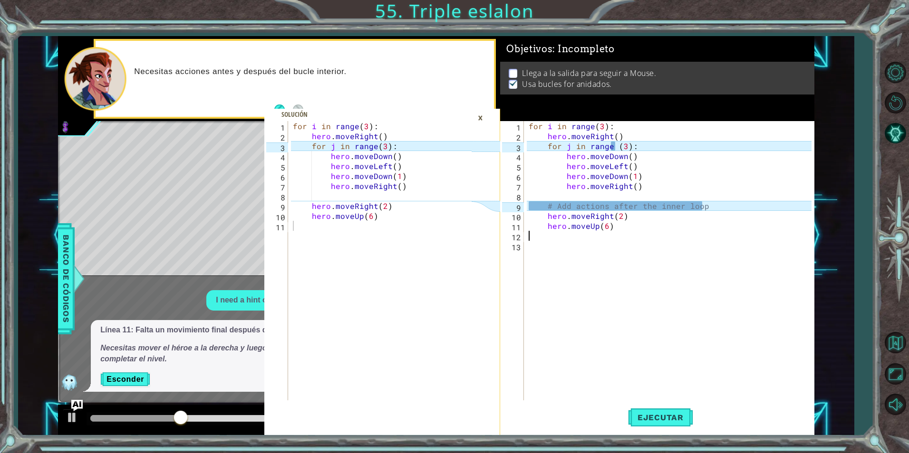
click at [719, 205] on div "for i in range ( 3 ) : hero . moveRight ( ) for j in range ( 3 ) : hero . moveD…" at bounding box center [671, 270] width 289 height 299
click at [616, 146] on div "for i in range ( 3 ) : hero . moveRight ( ) for j in range ( 3 ) : hero . moveD…" at bounding box center [671, 270] width 289 height 299
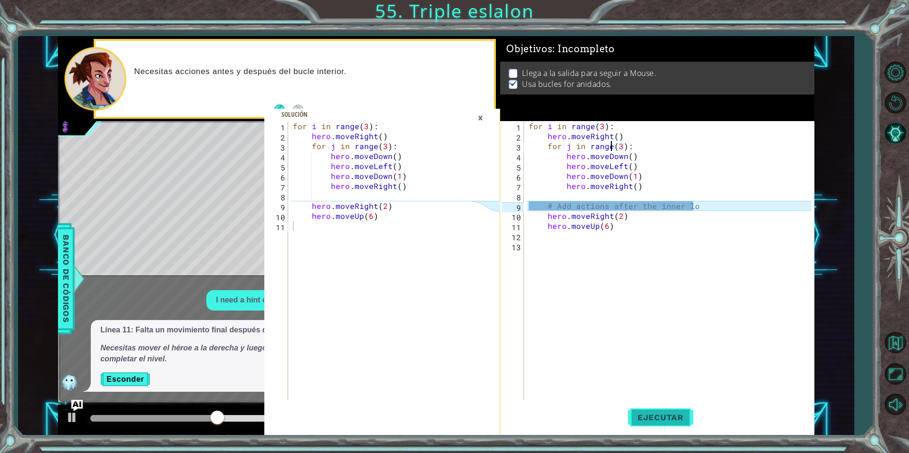
click at [675, 414] on span "Ejecutar" at bounding box center [660, 418] width 65 height 10
click at [475, 118] on div "×" at bounding box center [480, 118] width 15 height 16
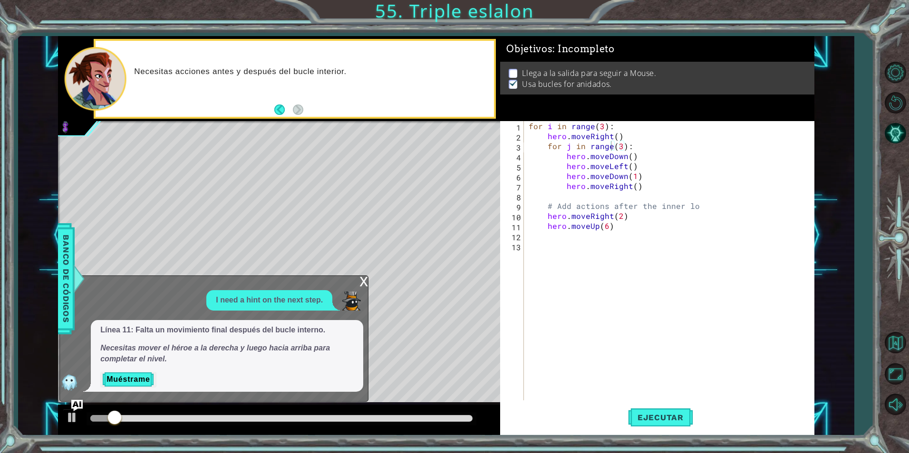
click at [620, 147] on div "for i in range ( 3 ) : hero . moveRight ( ) for j in range ( 3 ) : hero . moveD…" at bounding box center [671, 270] width 289 height 299
click at [682, 422] on span "Ejecutar" at bounding box center [660, 418] width 65 height 10
click at [602, 127] on div "for i in range ( 3 ) : hero . moveRight ( ) for j in range ( 2 ) : hero . moveD…" at bounding box center [671, 270] width 289 height 299
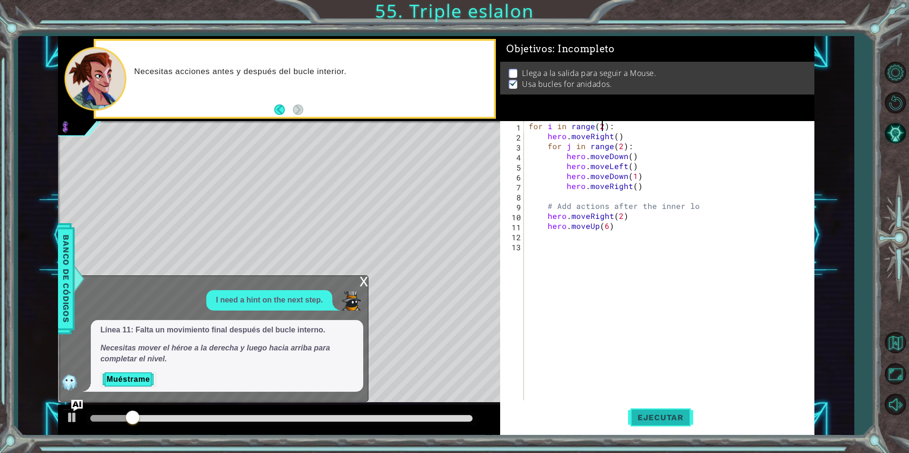
click at [672, 417] on span "Ejecutar" at bounding box center [660, 418] width 65 height 10
click at [363, 278] on div "x" at bounding box center [363, 281] width 9 height 10
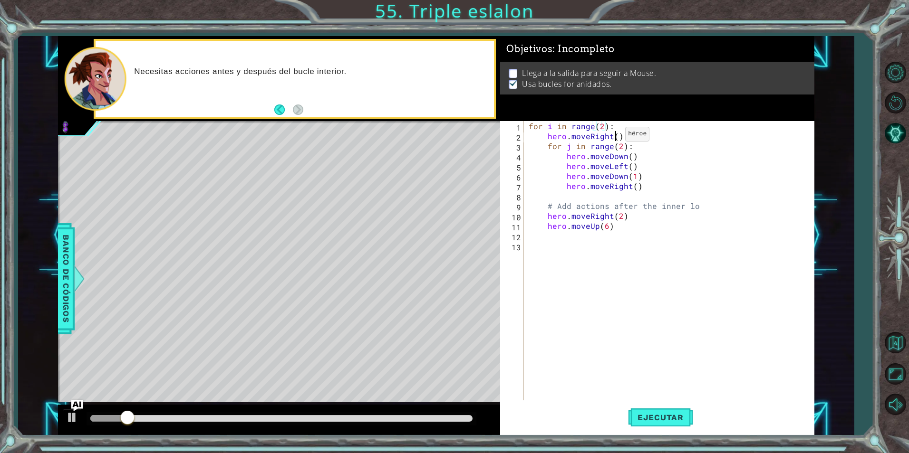
click at [614, 136] on div "for i in range ( 2 ) : hero . moveRight ( ) for j in range ( 2 ) : hero . moveD…" at bounding box center [671, 270] width 289 height 299
click at [620, 148] on div "for i in range ( 2 ) : hero . moveRight ( ) for j in range ( 2 ) : hero . moveD…" at bounding box center [671, 270] width 289 height 299
click at [673, 421] on span "Ejecutar" at bounding box center [660, 418] width 65 height 10
click at [208, 416] on div at bounding box center [281, 418] width 382 height 7
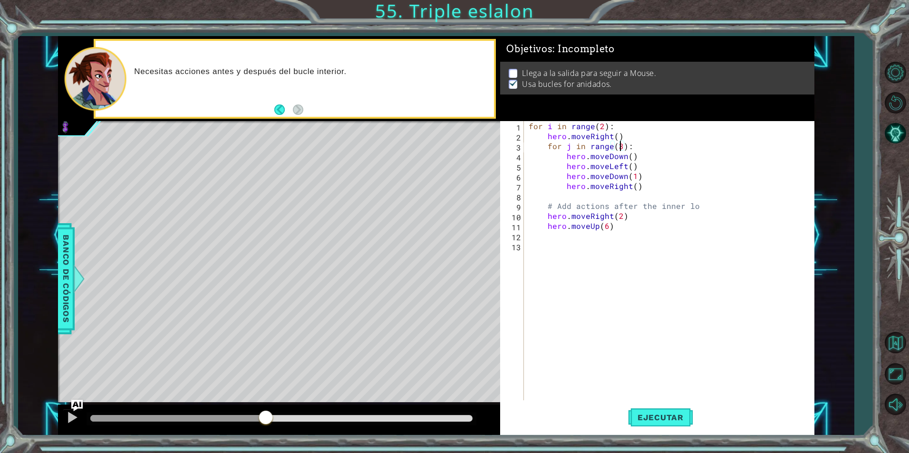
click at [266, 417] on div at bounding box center [281, 418] width 382 height 7
click at [67, 416] on div at bounding box center [72, 418] width 12 height 12
click at [71, 416] on div at bounding box center [72, 418] width 12 height 12
click at [0, 0] on div at bounding box center [0, 0] width 0 height 0
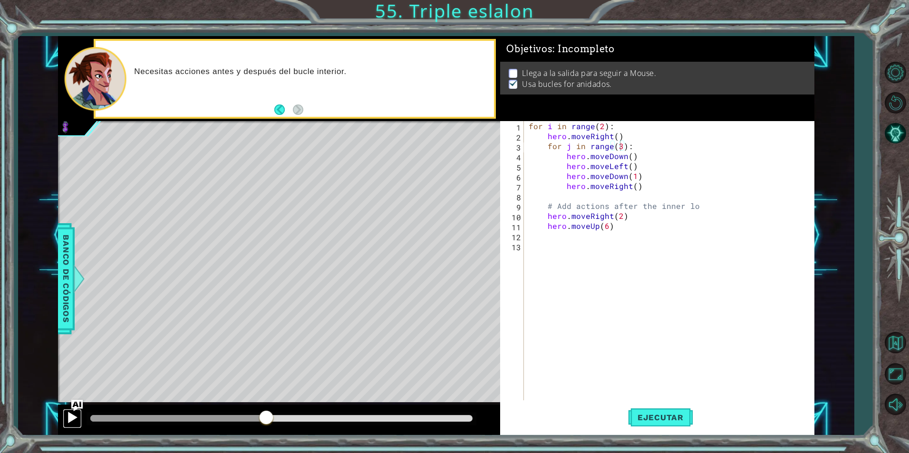
click at [71, 417] on div at bounding box center [72, 418] width 12 height 12
click at [389, 416] on div at bounding box center [281, 418] width 382 height 7
click at [67, 422] on div at bounding box center [72, 418] width 12 height 12
click at [714, 208] on div "for i in range ( 2 ) : hero . moveRight ( ) for j in range ( 3 ) : hero . moveD…" at bounding box center [671, 270] width 289 height 299
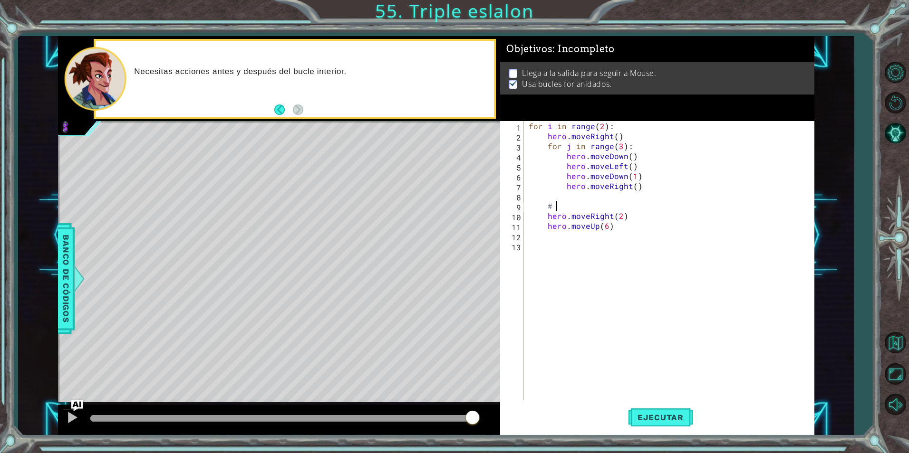
type textarea "#"
drag, startPoint x: 654, startPoint y: 414, endPoint x: 658, endPoint y: 426, distance: 12.9
click at [654, 414] on span "Ejecutar" at bounding box center [660, 418] width 65 height 10
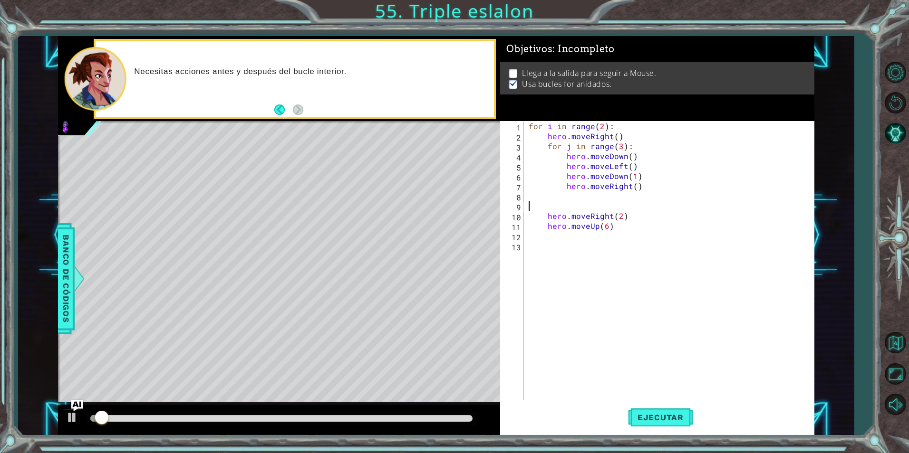
click at [543, 216] on div "for i in range ( 2 ) : hero . moveRight ( ) for j in range ( 3 ) : hero . moveD…" at bounding box center [671, 270] width 289 height 299
click at [548, 225] on div "for i in range ( 2 ) : hero . moveRight ( ) for j in range ( 3 ) : hero . moveD…" at bounding box center [671, 270] width 289 height 299
click at [674, 415] on span "Ejecutar" at bounding box center [660, 418] width 65 height 10
click at [525, 211] on div "hero.moveUp(6) 1 2 3 4 5 6 7 8 9 10 11 12 13 for i in range ( 2 ) : hero . move…" at bounding box center [655, 260] width 311 height 279
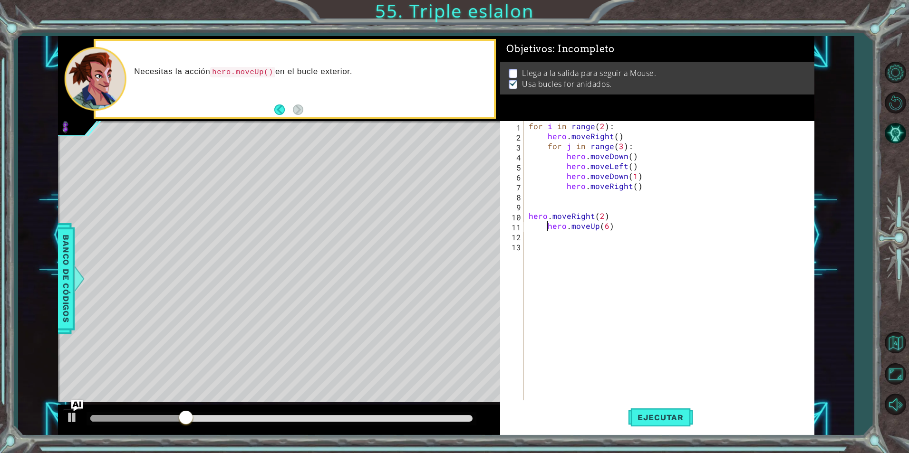
click at [525, 211] on div "hero.moveUp(6) 1 2 3 4 5 6 7 8 9 10 11 12 13 for i in range ( 2 ) : hero . move…" at bounding box center [655, 260] width 311 height 279
click at [526, 218] on div "hero.moveUp(6) 1 2 3 4 5 6 7 8 9 10 11 12 13 for i in range ( 2 ) : hero . move…" at bounding box center [655, 260] width 311 height 279
click at [526, 216] on div "hero.moveUp(6) 1 2 3 4 5 6 7 8 9 10 11 12 13 for i in range ( 2 ) : hero . move…" at bounding box center [655, 260] width 311 height 279
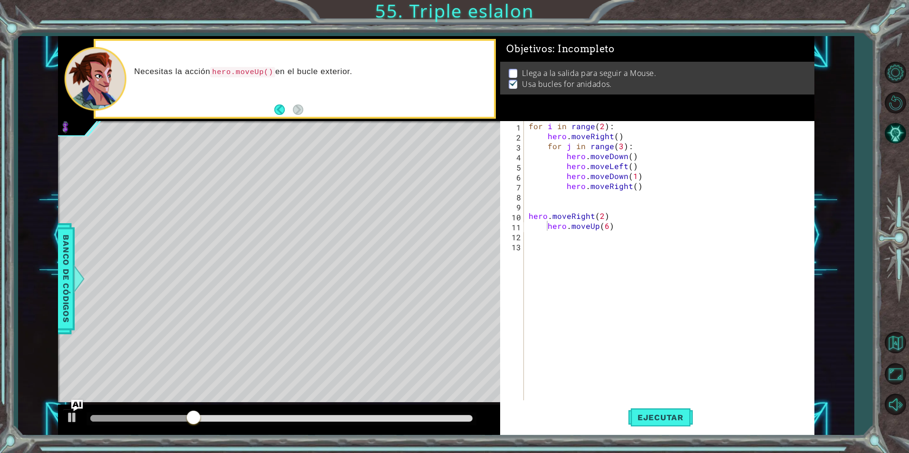
click at [526, 216] on div "hero.moveUp(6) 1 2 3 4 5 6 7 8 9 10 11 12 13 for i in range ( 2 ) : hero . move…" at bounding box center [655, 260] width 311 height 279
click at [528, 216] on div "for i in range ( 2 ) : hero . moveRight ( ) for j in range ( 3 ) : hero . moveD…" at bounding box center [671, 270] width 289 height 299
click at [677, 417] on span "Ejecutar" at bounding box center [660, 418] width 65 height 10
click at [77, 403] on img "Ask AI" at bounding box center [77, 406] width 12 height 12
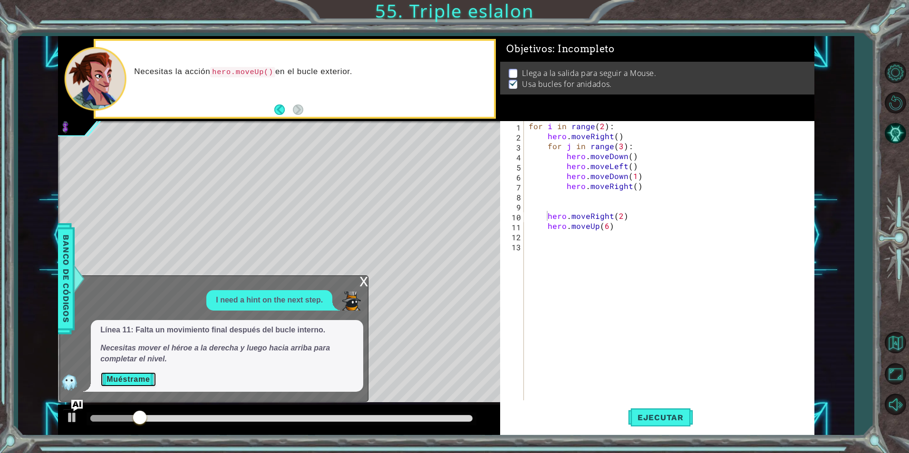
click at [142, 379] on button "Muéstrame" at bounding box center [128, 379] width 56 height 15
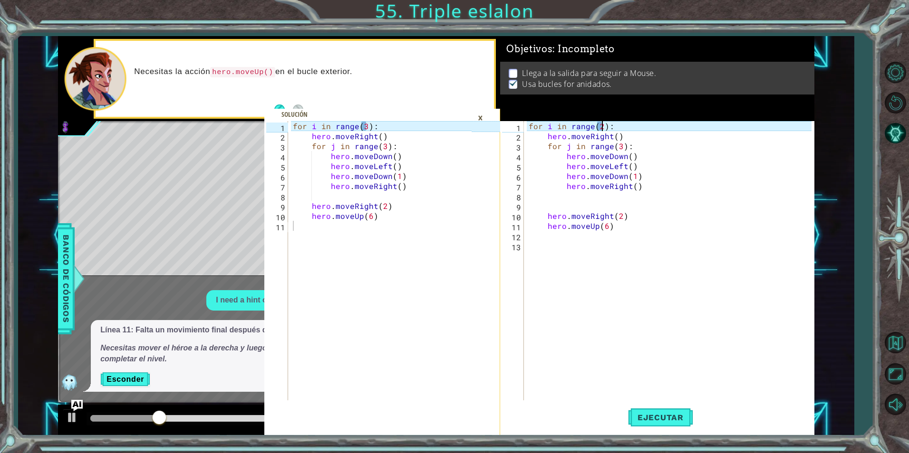
click at [601, 127] on div "for i in range ( 2 ) : hero . moveRight ( ) for j in range ( 3 ) : hero . moveD…" at bounding box center [671, 270] width 289 height 299
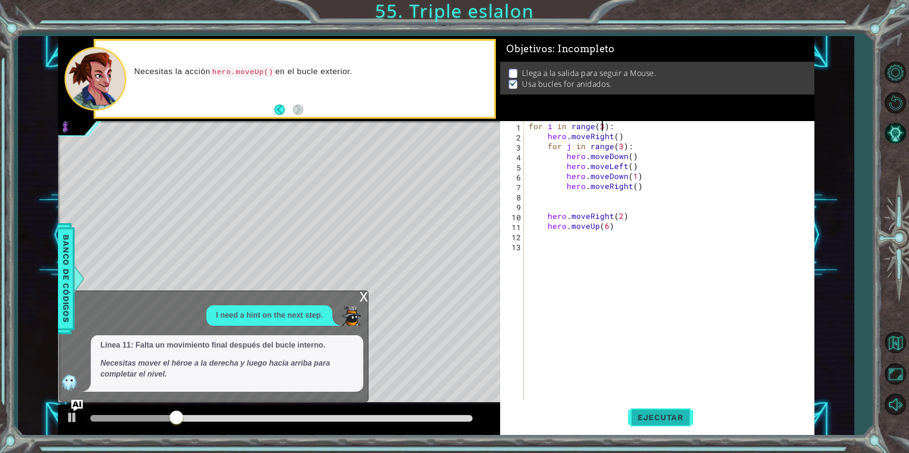
type textarea "for i in range(3):"
click at [673, 421] on span "Ejecutar" at bounding box center [660, 418] width 65 height 10
click at [361, 296] on div "x" at bounding box center [363, 296] width 9 height 10
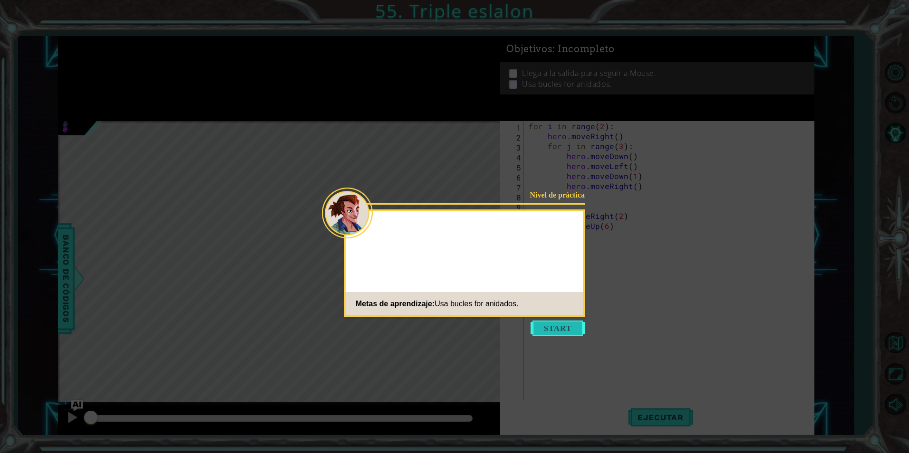
click at [575, 324] on button "Start" at bounding box center [557, 328] width 54 height 15
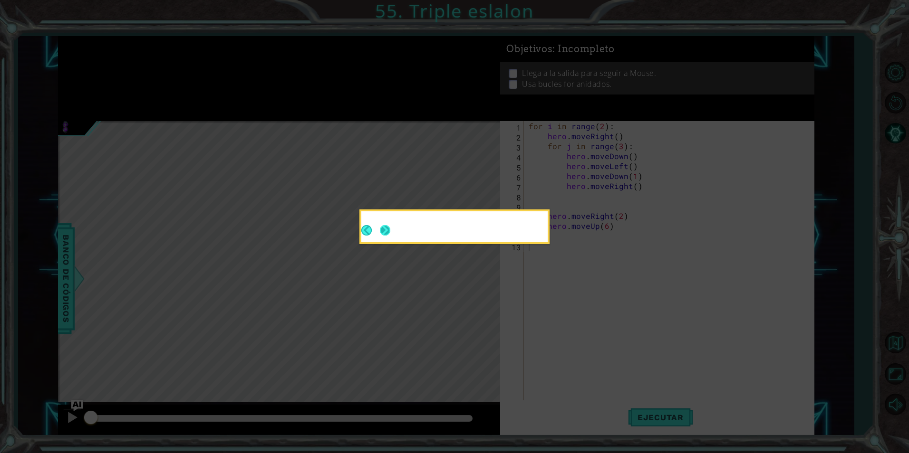
click at [383, 229] on button "Next" at bounding box center [384, 230] width 11 height 11
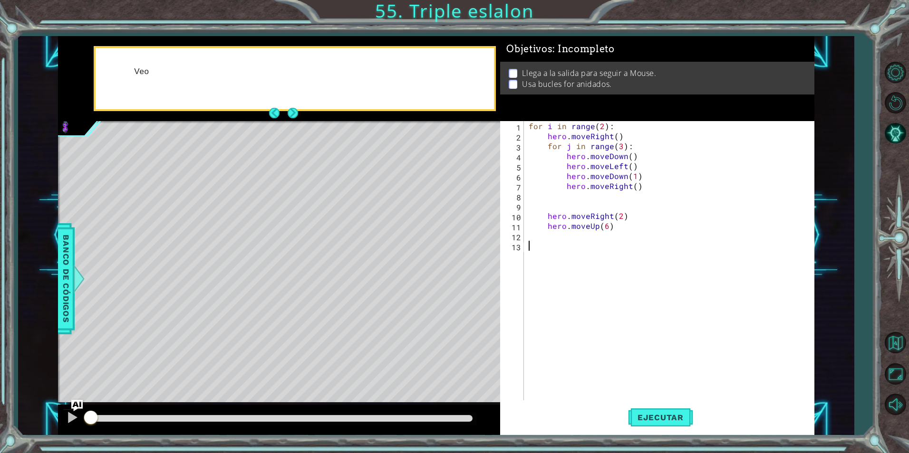
click at [302, 115] on div "Veo" at bounding box center [279, 78] width 442 height 85
click at [294, 114] on button "Next" at bounding box center [293, 113] width 10 height 10
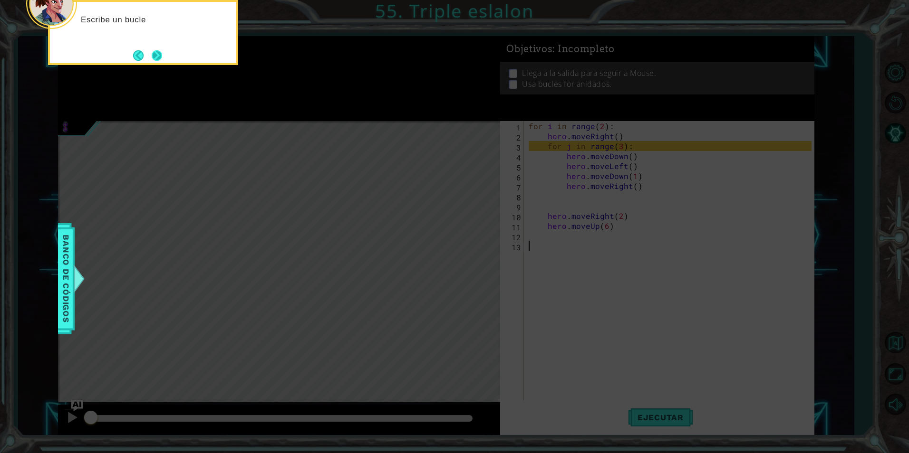
click at [155, 50] on button "Next" at bounding box center [157, 55] width 10 height 10
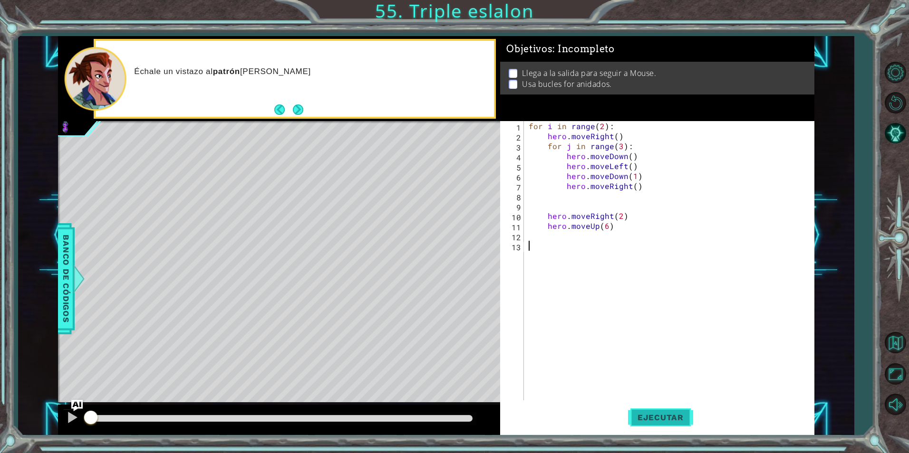
click at [653, 415] on span "Ejecutar" at bounding box center [660, 418] width 65 height 10
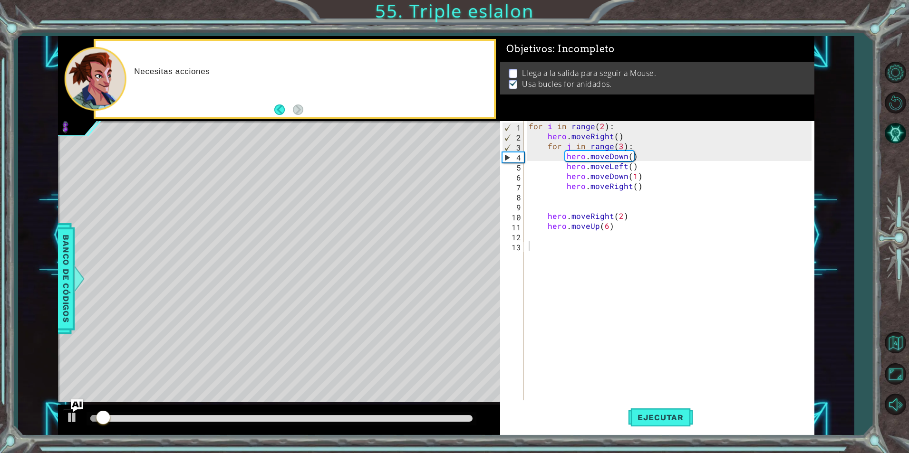
click at [78, 402] on img "Ask AI" at bounding box center [77, 406] width 12 height 12
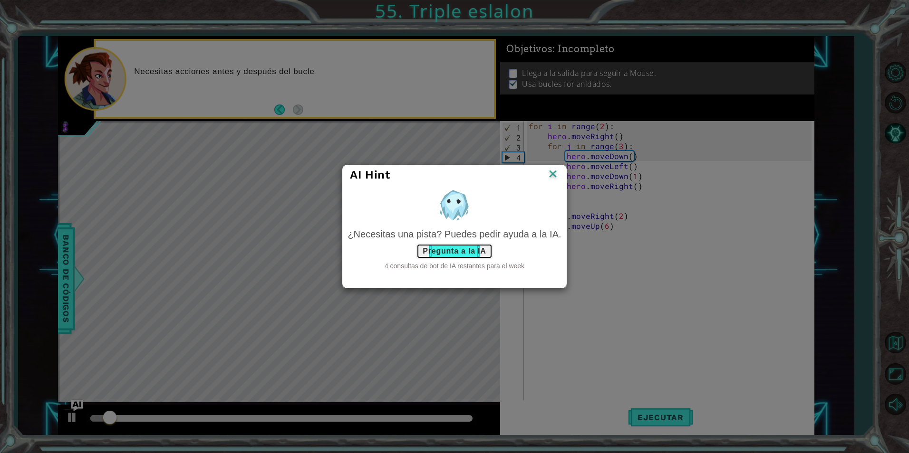
click at [451, 246] on button "Pregunta a la IA" at bounding box center [454, 251] width 76 height 15
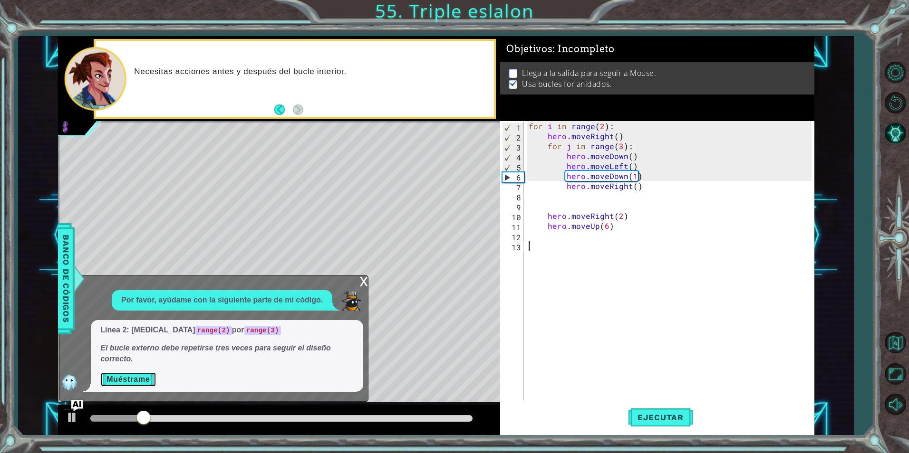
click at [140, 383] on button "Muéstrame" at bounding box center [128, 379] width 56 height 15
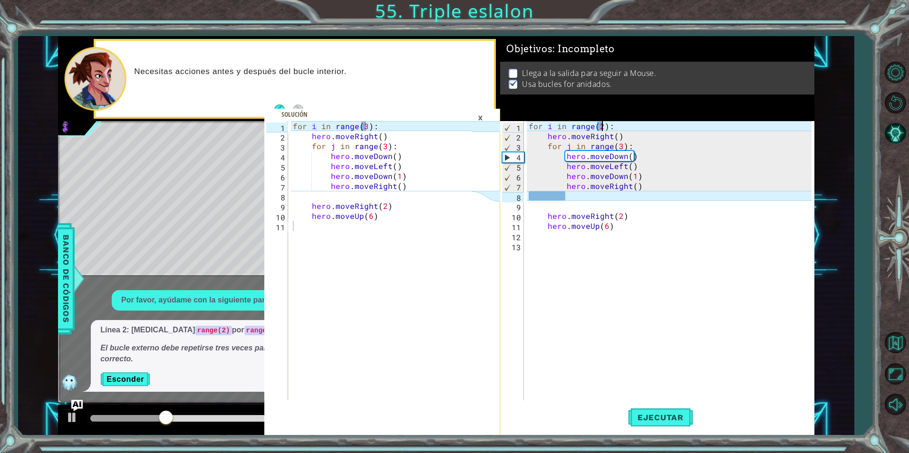
click at [602, 122] on div "for i in range ( 2 ) : hero . moveRight ( ) for j in range ( 3 ) : hero . moveD…" at bounding box center [671, 270] width 289 height 299
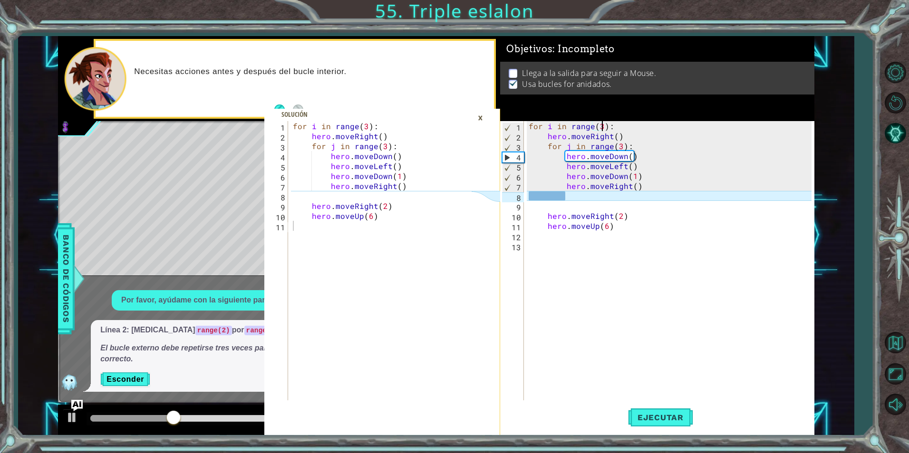
scroll to position [0, 5]
click at [672, 423] on button "Ejecutar" at bounding box center [660, 417] width 65 height 31
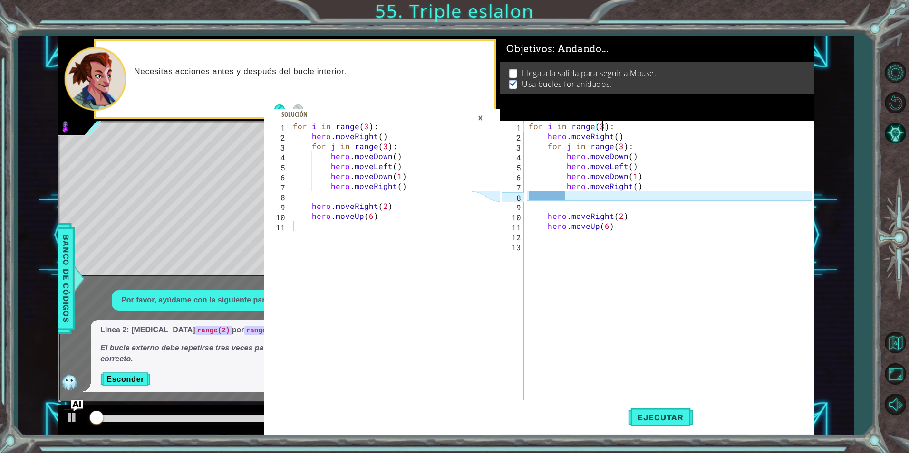
click at [475, 118] on div "×" at bounding box center [480, 118] width 15 height 16
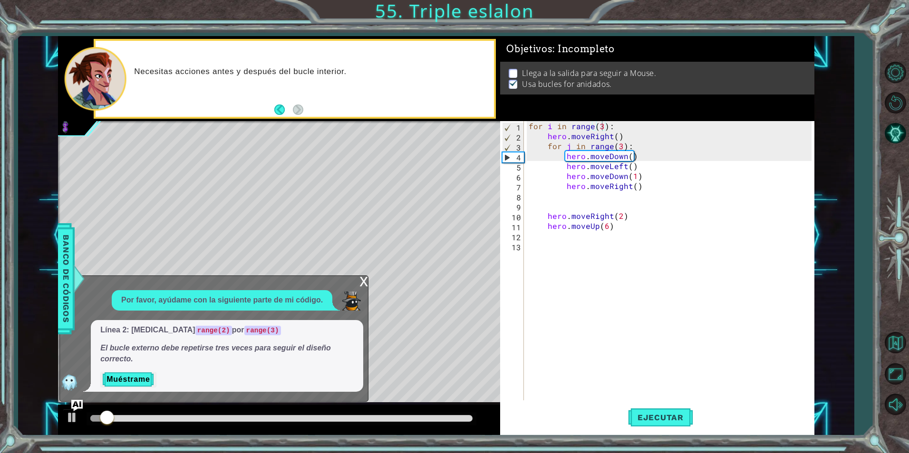
click at [355, 283] on div "x Por favor, ayúdame con la siguiente parte de mi código. Línea 2: cambia range…" at bounding box center [213, 339] width 309 height 126
click at [360, 286] on div "x" at bounding box center [363, 281] width 9 height 10
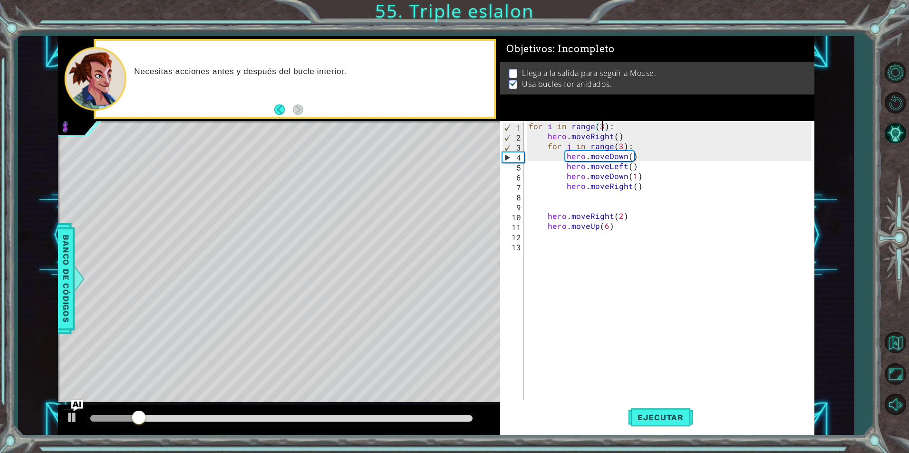
click at [69, 405] on div at bounding box center [279, 420] width 442 height 30
click at [73, 405] on img "Ask AI" at bounding box center [77, 406] width 12 height 12
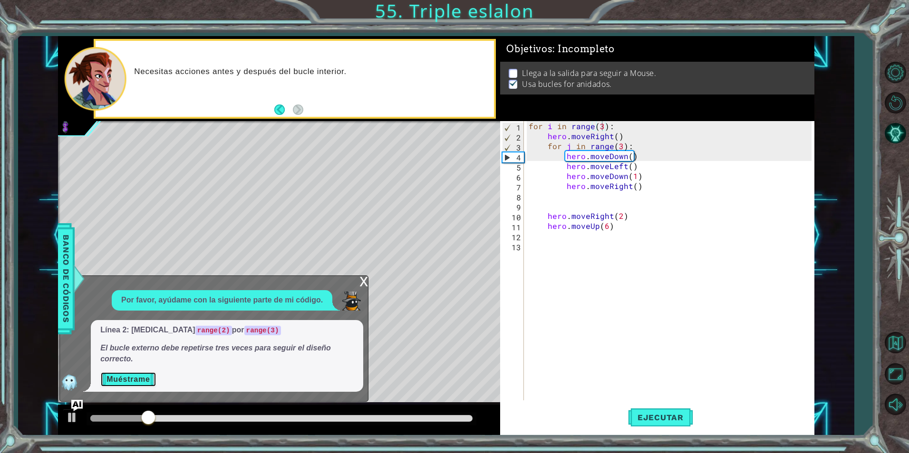
click at [120, 384] on button "Muéstrame" at bounding box center [128, 379] width 56 height 15
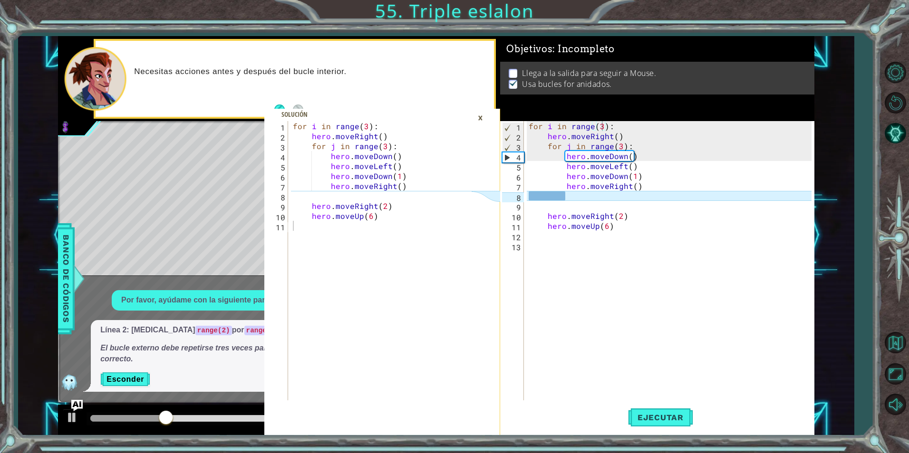
click at [482, 116] on div "×" at bounding box center [480, 118] width 15 height 16
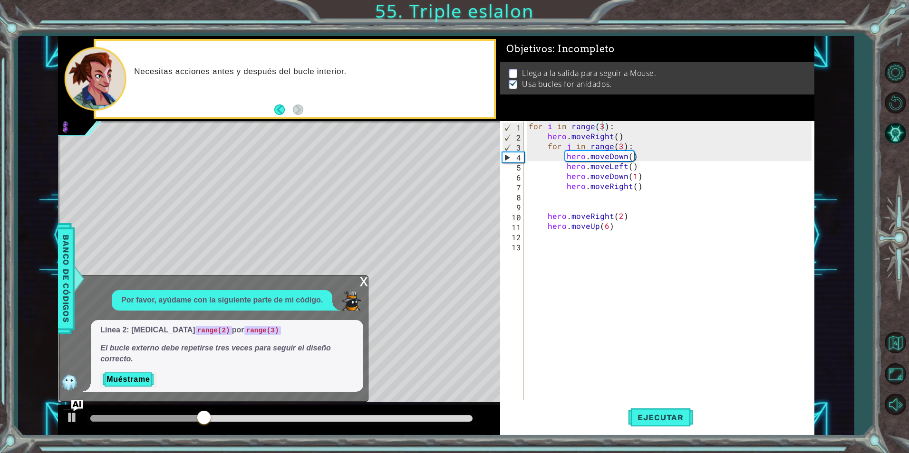
click at [364, 284] on div "x" at bounding box center [363, 281] width 9 height 10
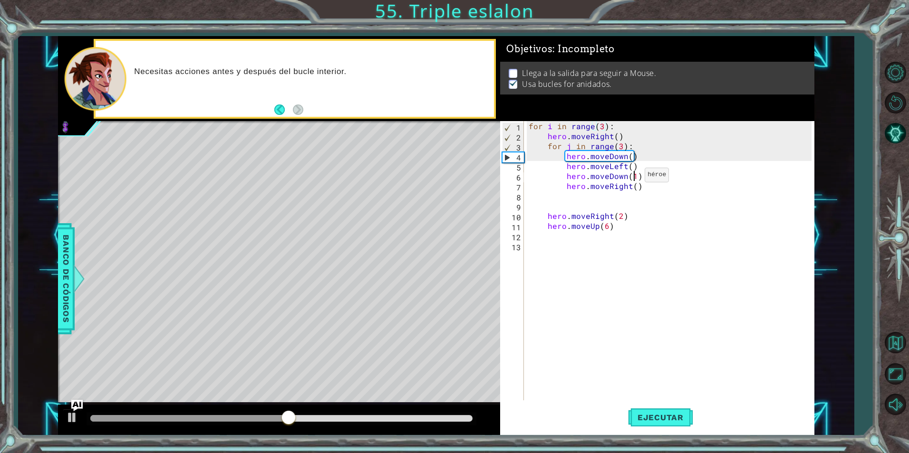
drag, startPoint x: 633, startPoint y: 177, endPoint x: 632, endPoint y: 193, distance: 15.7
click at [633, 178] on div "for i in range ( 3 ) : hero . moveRight ( ) for j in range ( 3 ) : hero . moveD…" at bounding box center [671, 270] width 289 height 299
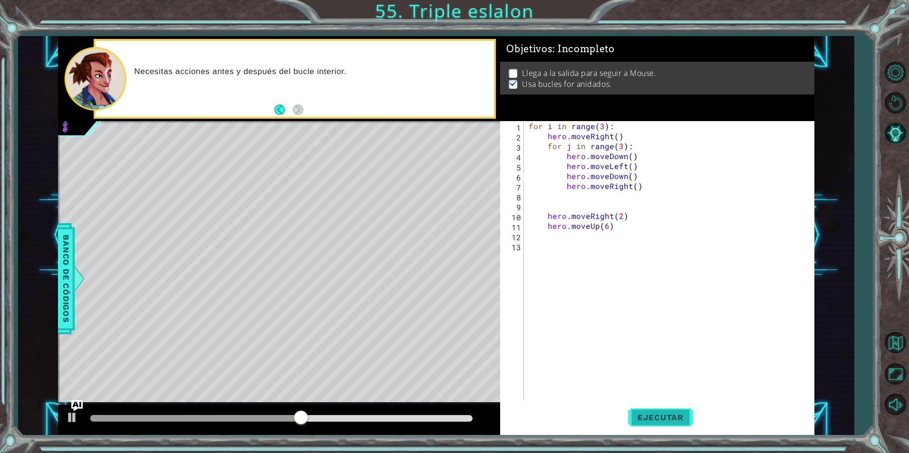
click at [671, 419] on span "Ejecutar" at bounding box center [660, 418] width 65 height 10
click at [72, 415] on div at bounding box center [72, 418] width 12 height 12
click at [629, 157] on div "for i in range ( 3 ) : hero . moveRight ( ) for j in range ( 3 ) : hero . moveD…" at bounding box center [671, 270] width 289 height 299
click at [628, 177] on div "for i in range ( 3 ) : hero . moveRight ( ) for j in range ( 3 ) : hero . moveD…" at bounding box center [671, 270] width 289 height 299
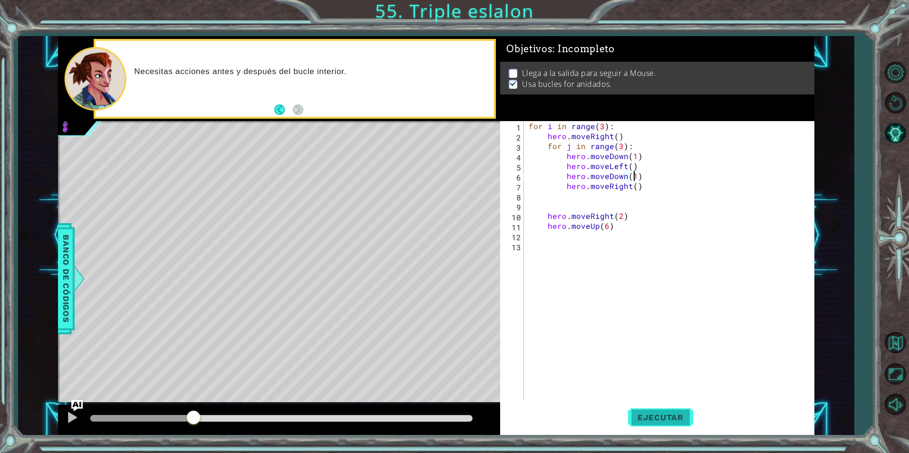
click at [675, 423] on button "Ejecutar" at bounding box center [660, 417] width 65 height 31
click at [613, 136] on div "for i in range ( 3 ) : hero . moveRight ( ) for j in range ( 3 ) : hero . moveD…" at bounding box center [671, 270] width 289 height 299
click at [618, 136] on div "for i in range ( 3 ) : hero . moveRight ( ) for j in range ( 3 ) : hero . moveD…" at bounding box center [671, 270] width 289 height 299
click at [615, 137] on div "for i in range ( 3 ) : hero . moveRight ( ) for j in range ( 3 ) : hero . moveD…" at bounding box center [671, 270] width 289 height 299
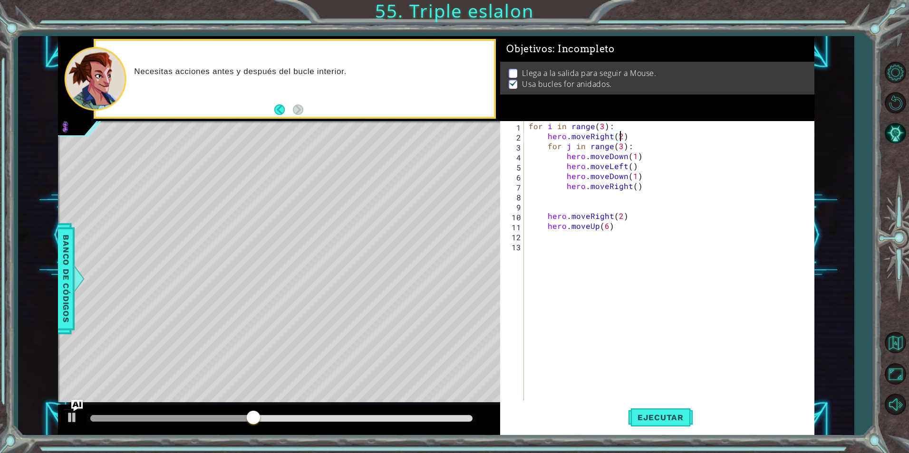
scroll to position [0, 6]
type textarea "hero.moveRight(2)"
click at [665, 414] on span "Ejecutar" at bounding box center [660, 418] width 65 height 10
click at [550, 251] on div "for i in range ( 3 ) : hero . moveRight ( 2 ) for j in range ( 3 ) : hero . mov…" at bounding box center [671, 270] width 289 height 299
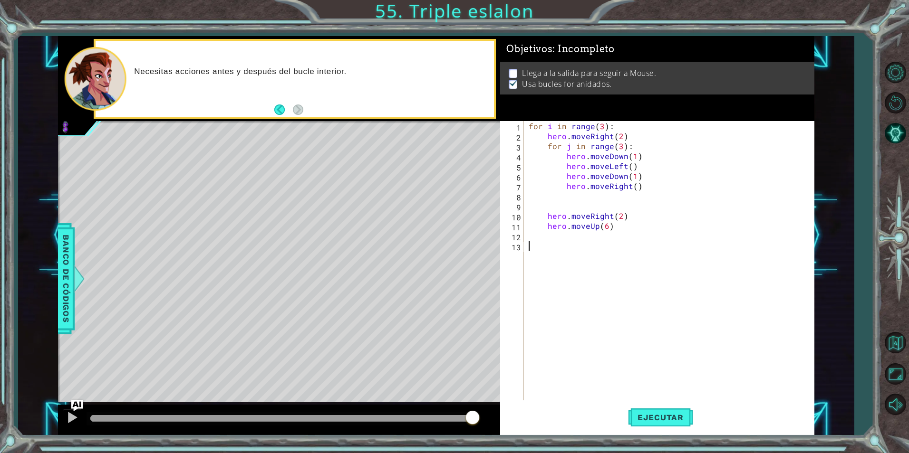
click at [600, 123] on div "for i in range ( 3 ) : hero . moveRight ( 2 ) for j in range ( 3 ) : hero . mov…" at bounding box center [671, 270] width 289 height 299
type textarea "for i in range(4):"
click at [658, 414] on span "Ejecutar" at bounding box center [660, 418] width 65 height 10
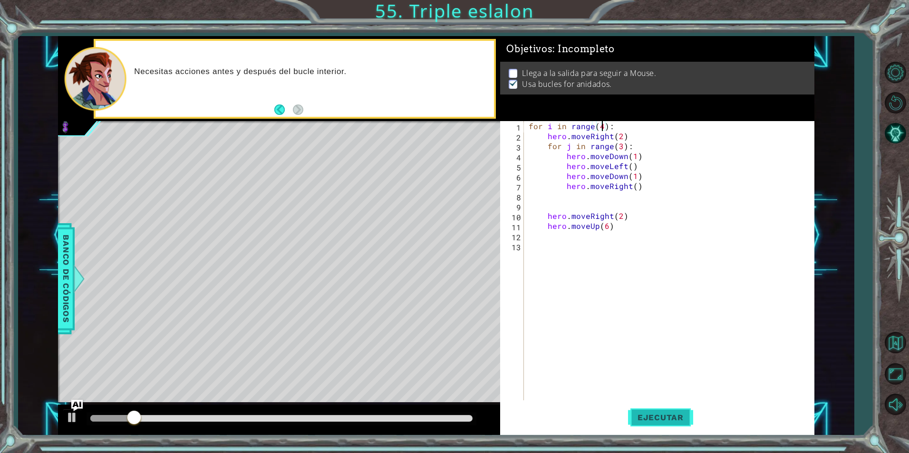
click at [668, 422] on span "Ejecutar" at bounding box center [660, 418] width 65 height 10
click at [75, 423] on div at bounding box center [72, 418] width 12 height 12
click at [547, 250] on div "for i in range ( 4 ) : hero . moveRight ( 2 ) for j in range ( 3 ) : hero . mov…" at bounding box center [671, 270] width 289 height 299
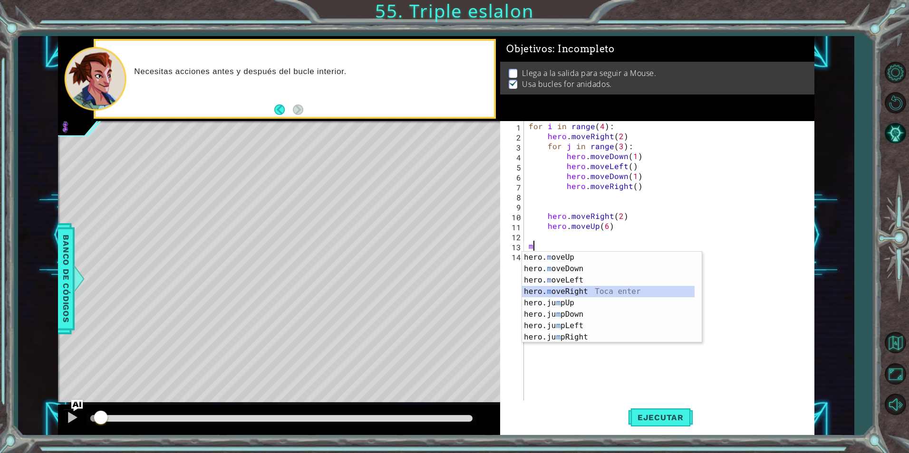
type textarea "hero.moveRight(1)"
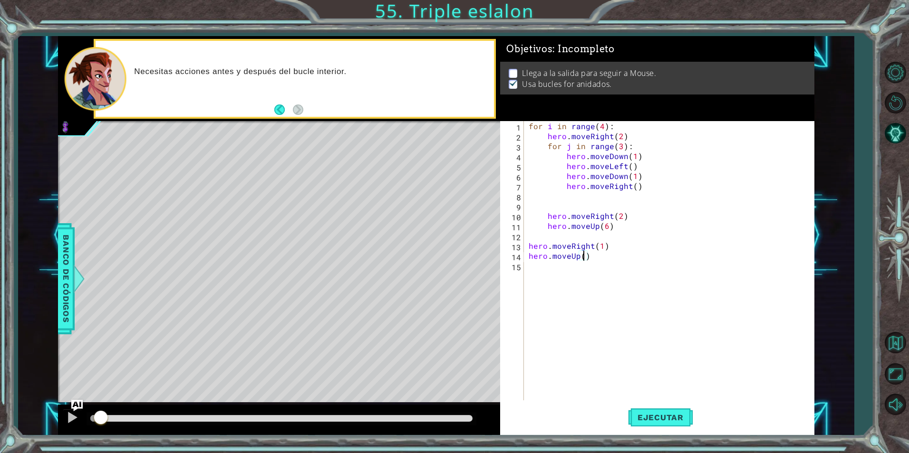
scroll to position [0, 3]
type textarea "hero.moveUp(6)"
click at [647, 414] on span "Ejecutar" at bounding box center [660, 418] width 65 height 10
click at [596, 261] on div "for i in range ( 4 ) : hero . moveRight ( 2 ) for j in range ( 3 ) : hero . mov…" at bounding box center [671, 270] width 289 height 299
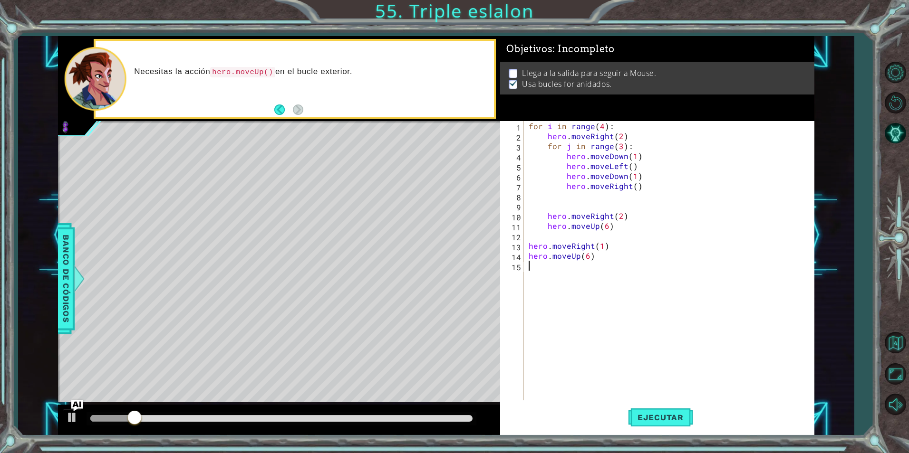
click at [596, 261] on div "for i in range ( 4 ) : hero . moveRight ( 2 ) for j in range ( 3 ) : hero . mov…" at bounding box center [671, 270] width 289 height 299
click at [591, 257] on div "for i in range ( 4 ) : hero . moveRight ( 2 ) for j in range ( 3 ) : hero . mov…" at bounding box center [671, 270] width 289 height 299
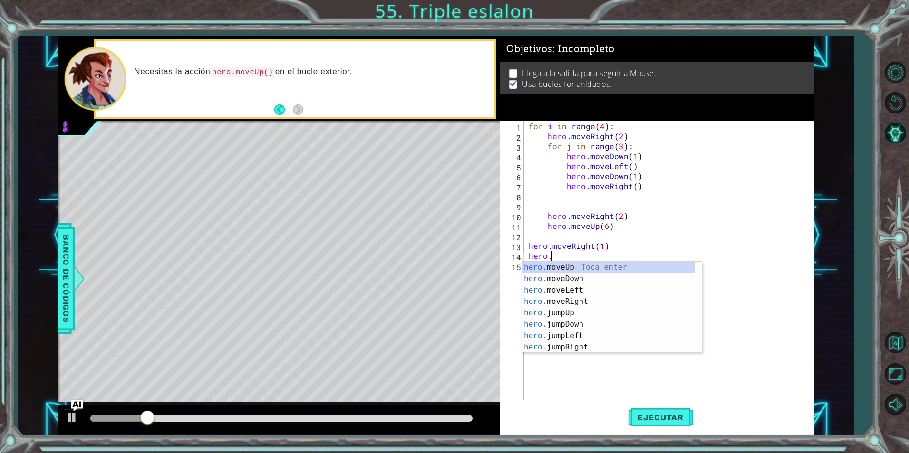
type textarea "h"
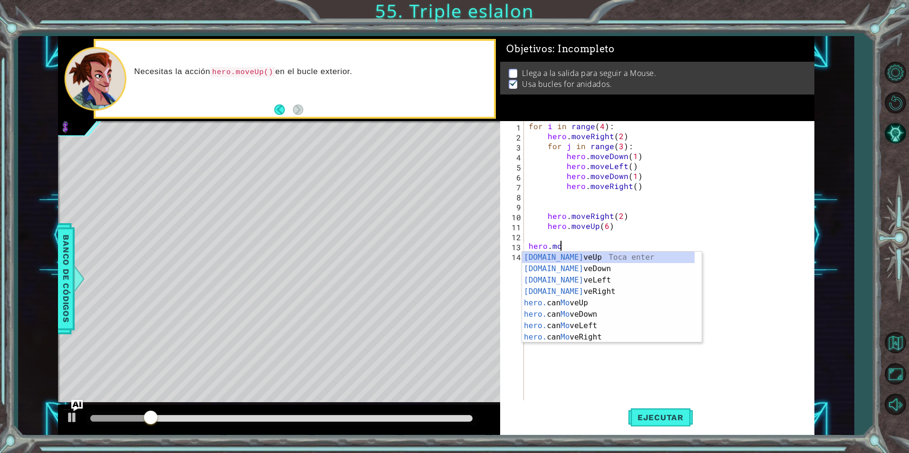
type textarea "h"
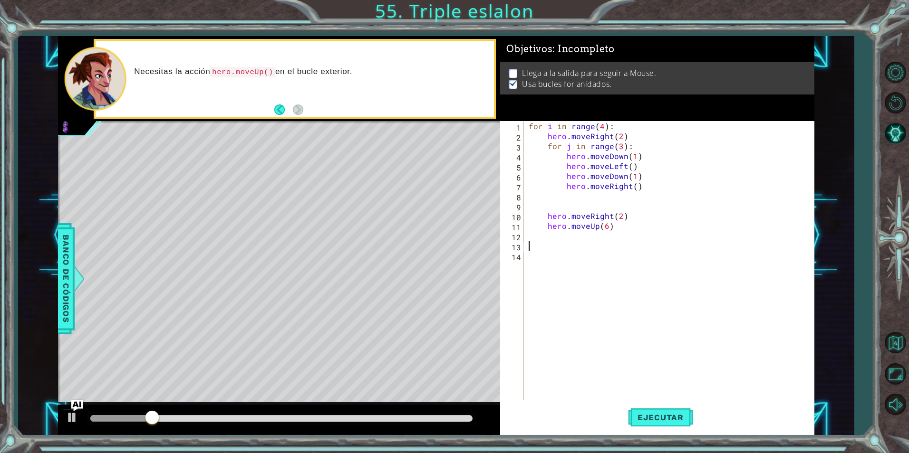
type textarea "hero.moveUp(6)"
click at [74, 400] on img "Ask AI" at bounding box center [77, 406] width 12 height 12
click at [552, 240] on div "for i in range ( 4 ) : hero . moveRight ( 2 ) for j in range ( 3 ) : hero . mov…" at bounding box center [671, 270] width 289 height 299
click at [549, 232] on div "for i in range ( 4 ) : hero . moveRight ( 2 ) for j in range ( 3 ) : hero . mov…" at bounding box center [671, 270] width 289 height 299
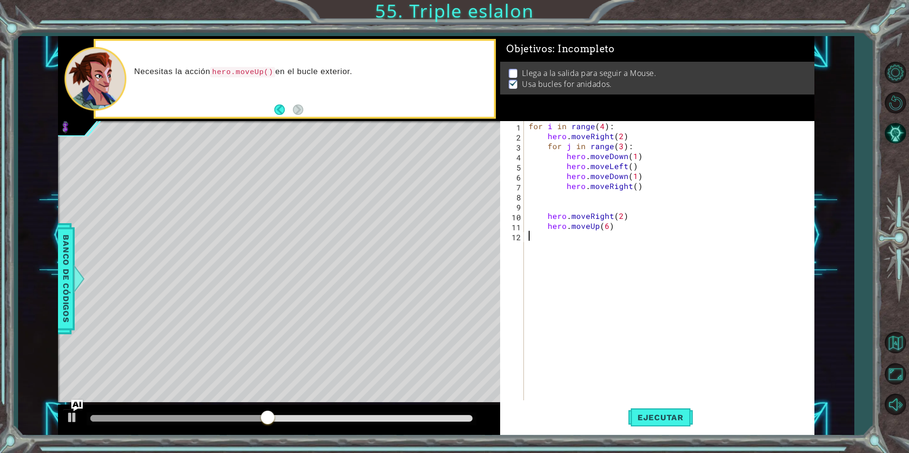
click at [615, 223] on div "for i in range ( 4 ) : hero . moveRight ( 2 ) for j in range ( 3 ) : hero . mov…" at bounding box center [671, 270] width 289 height 299
type textarea "hero.moveUp(6)"
type textarea "hero.moveRight()"
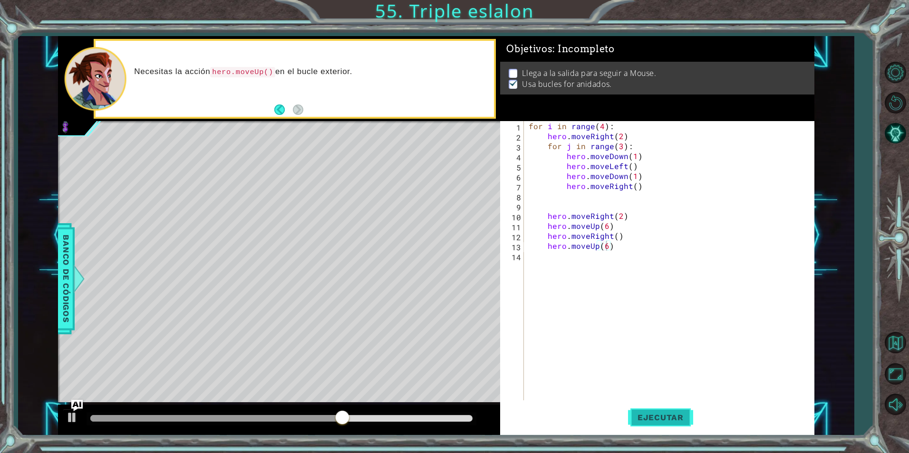
click at [645, 417] on span "Ejecutar" at bounding box center [660, 418] width 65 height 10
click at [616, 245] on div "for i in range ( 4 ) : hero . moveRight ( 2 ) for j in range ( 3 ) : hero . mov…" at bounding box center [671, 270] width 289 height 299
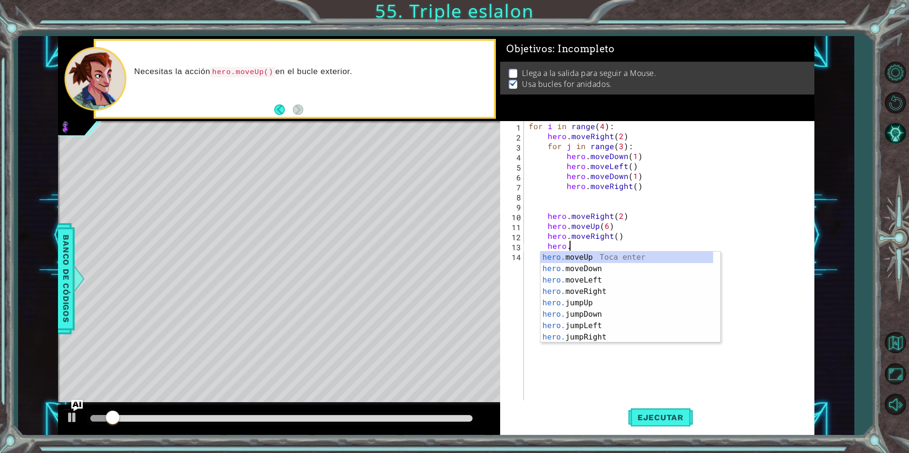
type textarea "h"
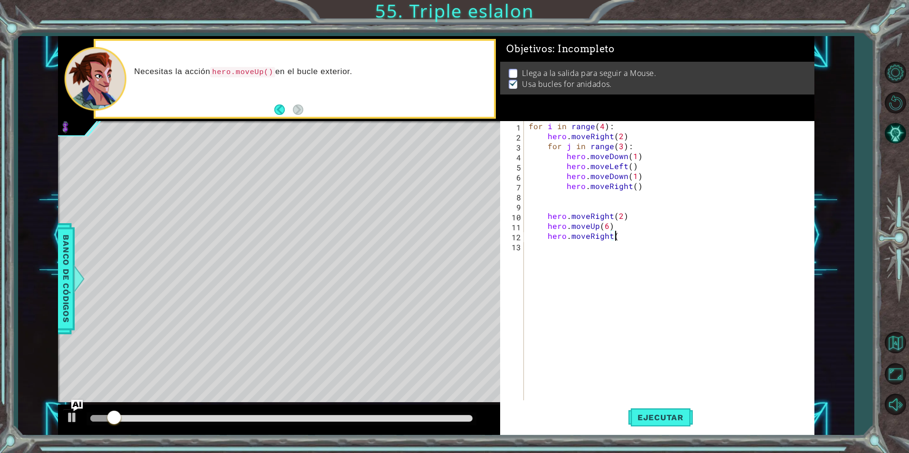
scroll to position [0, 0]
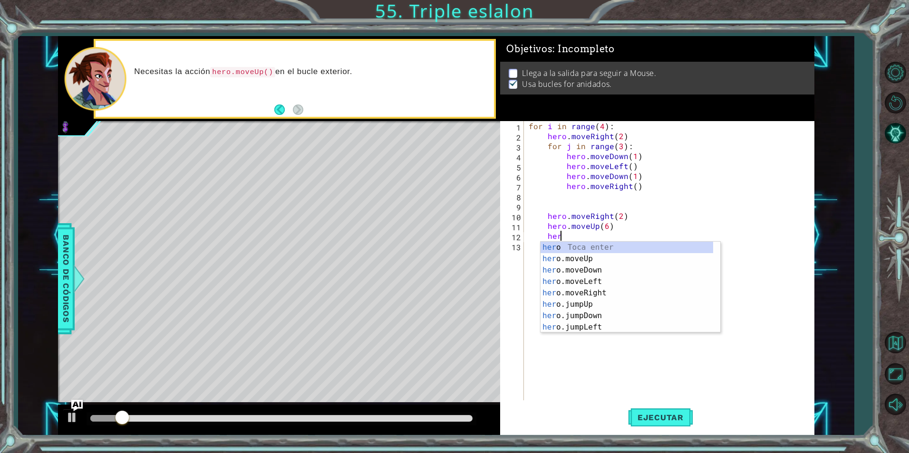
type textarea "h"
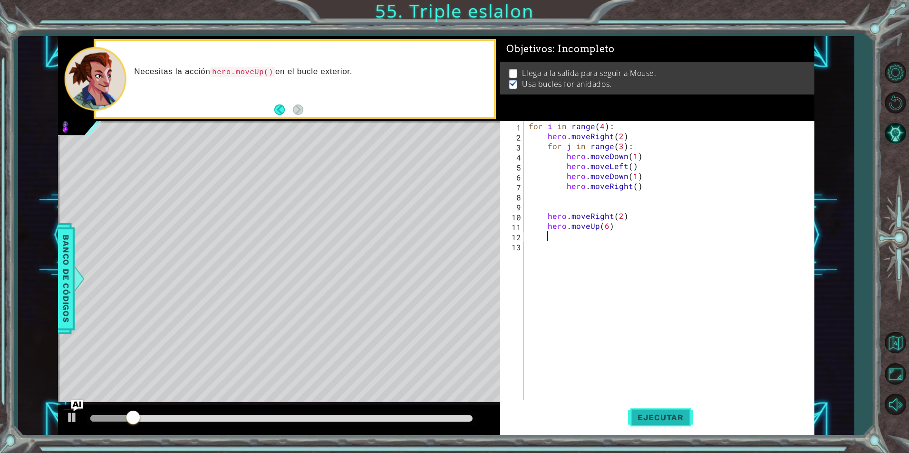
click at [652, 420] on span "Ejecutar" at bounding box center [660, 418] width 65 height 10
click at [618, 136] on div "for i in range ( 4 ) : hero . moveRight ( 2 ) for j in range ( 3 ) : hero . mov…" at bounding box center [671, 270] width 289 height 299
drag, startPoint x: 618, startPoint y: 136, endPoint x: 621, endPoint y: 141, distance: 5.5
click at [620, 139] on div "for i in range ( 4 ) : hero . moveRight ( 2 ) for j in range ( 3 ) : hero . mov…" at bounding box center [671, 270] width 289 height 299
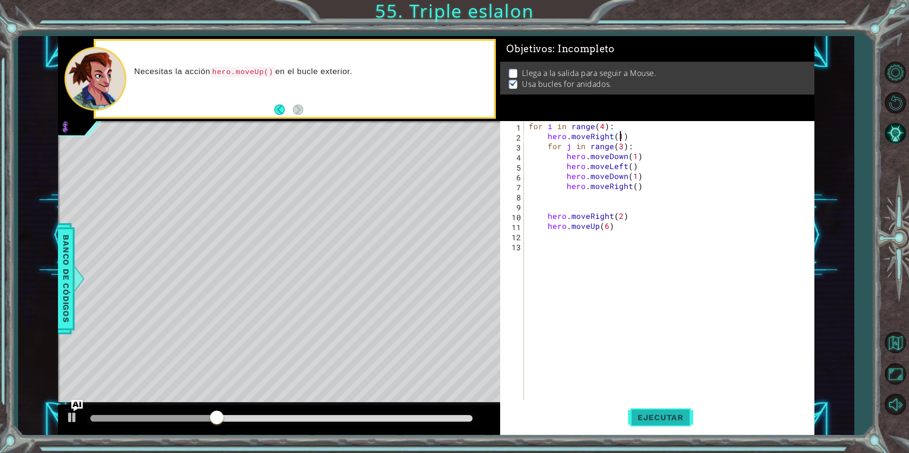
click at [674, 421] on span "Ejecutar" at bounding box center [660, 418] width 65 height 10
click at [652, 414] on span "Ejecutar" at bounding box center [660, 418] width 65 height 10
click at [658, 414] on span "Ejecutar" at bounding box center [660, 418] width 65 height 10
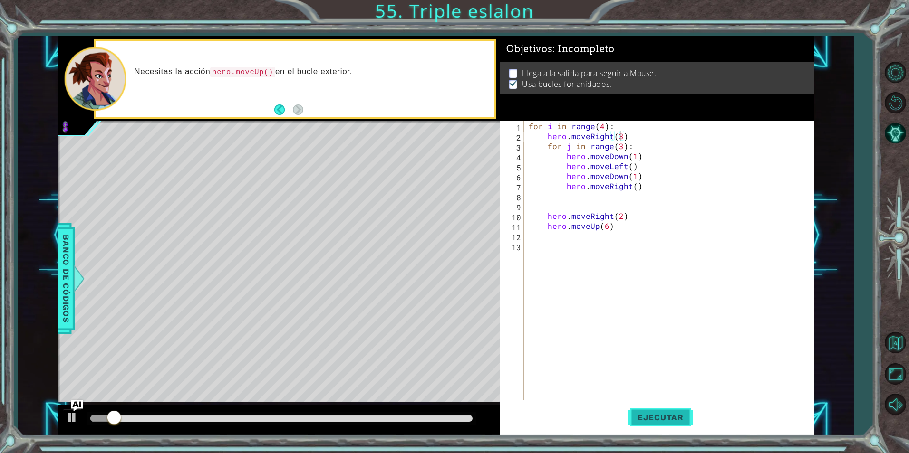
click at [664, 414] on span "Ejecutar" at bounding box center [660, 418] width 65 height 10
click at [664, 412] on button "Ejecutar" at bounding box center [660, 417] width 65 height 31
click at [661, 413] on span "Ejecutar" at bounding box center [660, 418] width 65 height 10
drag, startPoint x: 618, startPoint y: 216, endPoint x: 629, endPoint y: 232, distance: 19.5
click at [618, 216] on div "for i in range ( 4 ) : hero . moveRight ( 2 ) for j in range ( 3 ) : hero . mov…" at bounding box center [671, 270] width 289 height 299
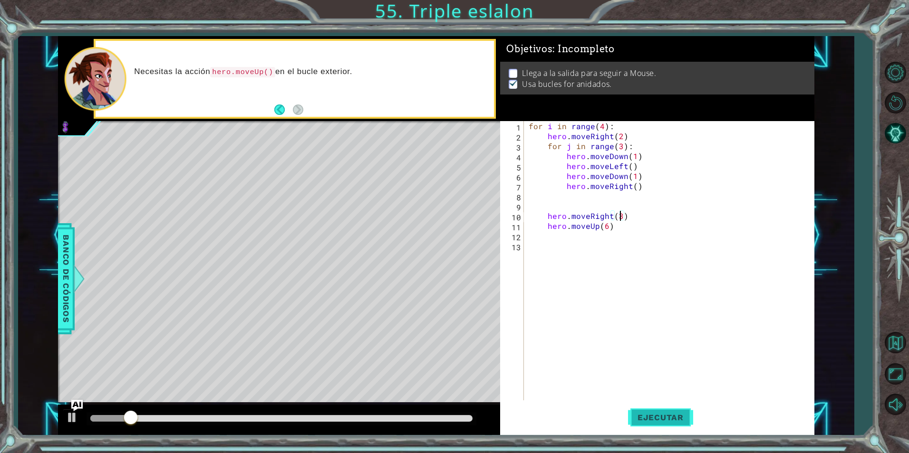
click at [680, 424] on button "Ejecutar" at bounding box center [660, 417] width 65 height 31
click at [602, 126] on div "for i in range ( 4 ) : hero . moveRight ( 2 ) for j in range ( 3 ) : hero . mov…" at bounding box center [671, 270] width 289 height 299
click at [670, 416] on span "Ejecutar" at bounding box center [660, 418] width 65 height 10
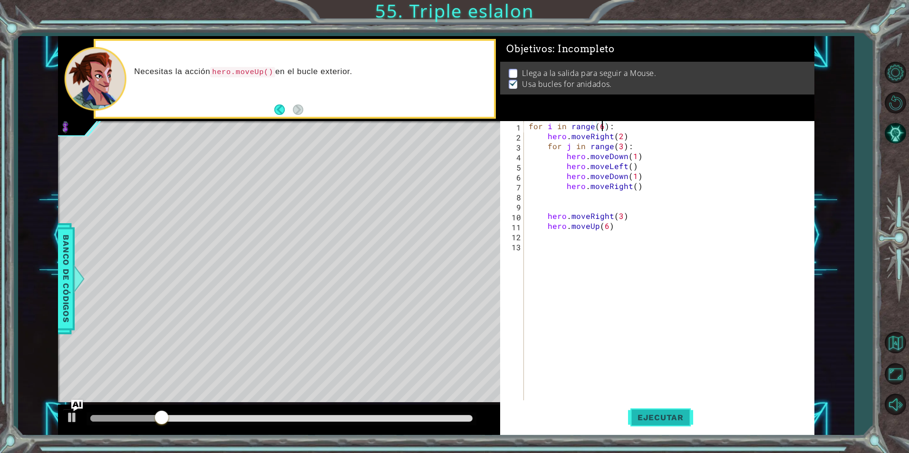
type textarea "for i in range(6):"
click at [653, 428] on button "Ejecutar" at bounding box center [660, 417] width 65 height 31
click at [255, 75] on code "hero.moveUp()" at bounding box center [242, 72] width 65 height 10
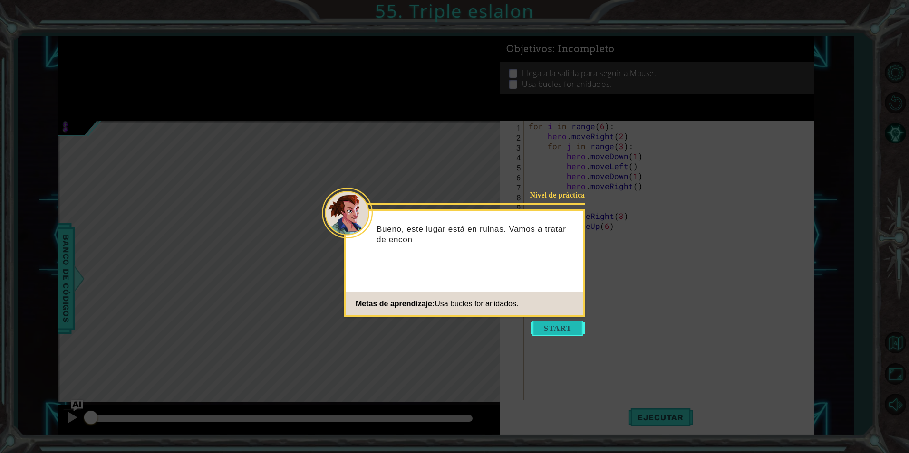
click at [565, 329] on button "Start" at bounding box center [557, 328] width 54 height 15
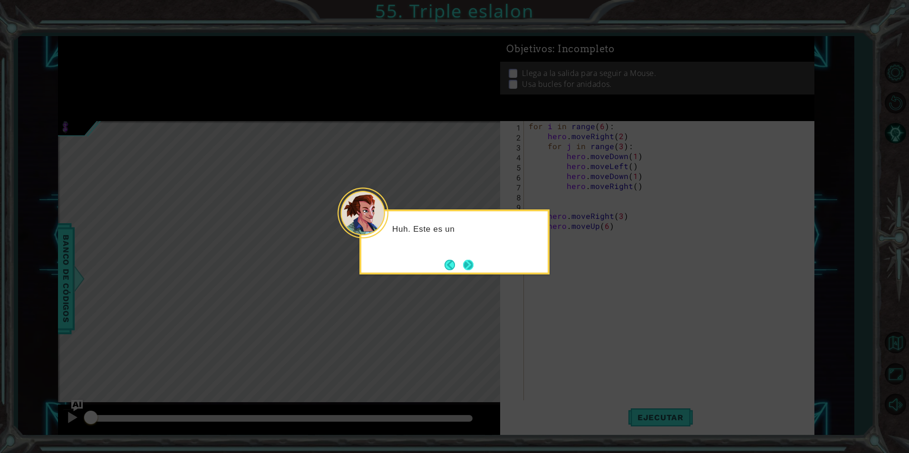
click at [464, 266] on button "Next" at bounding box center [468, 265] width 10 height 10
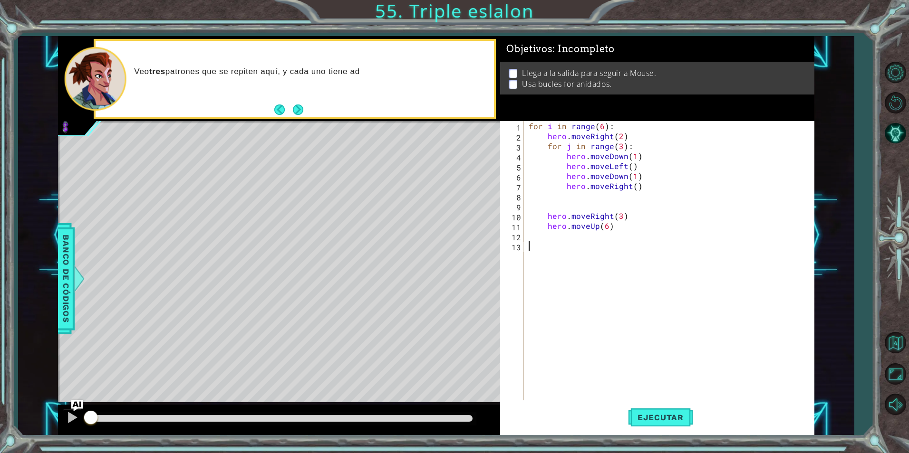
click at [83, 405] on div at bounding box center [279, 420] width 442 height 30
click at [78, 404] on img "Ask AI" at bounding box center [77, 406] width 12 height 12
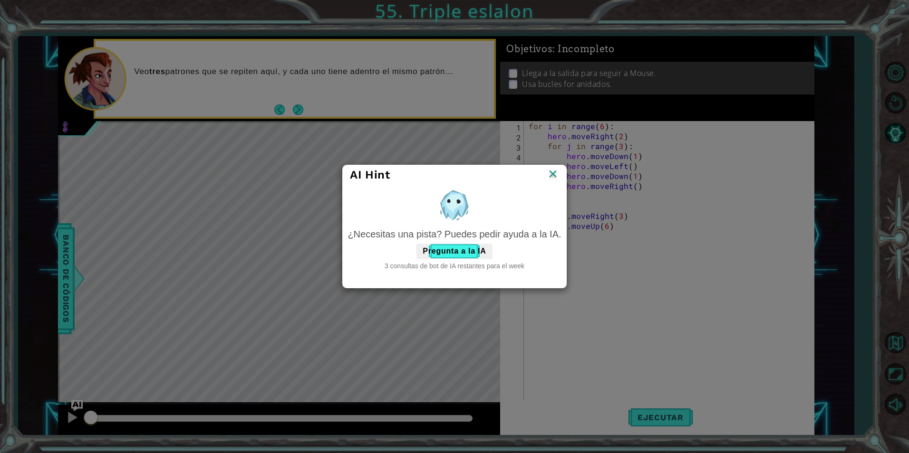
click at [555, 177] on img at bounding box center [553, 175] width 12 height 14
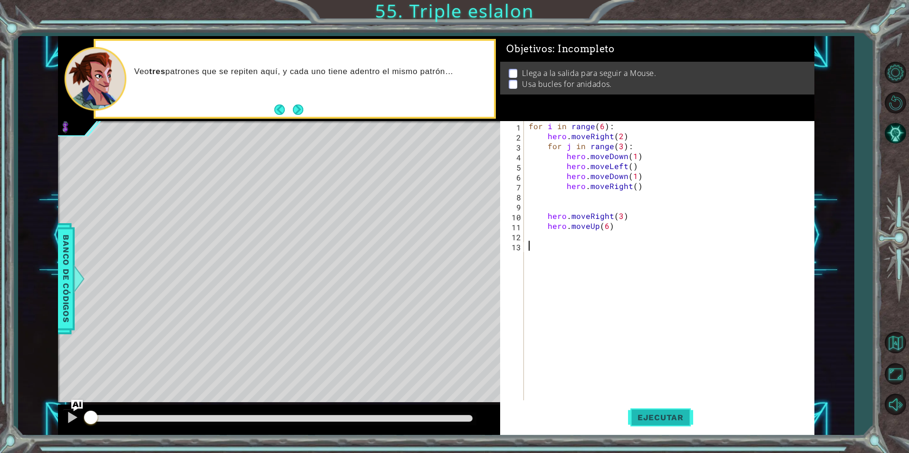
click at [677, 415] on span "Ejecutar" at bounding box center [660, 418] width 65 height 10
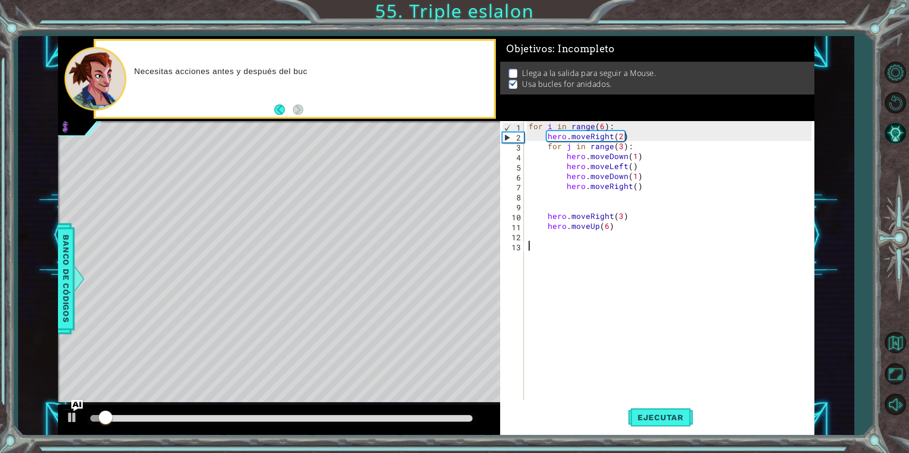
click at [420, 416] on div at bounding box center [281, 418] width 382 height 7
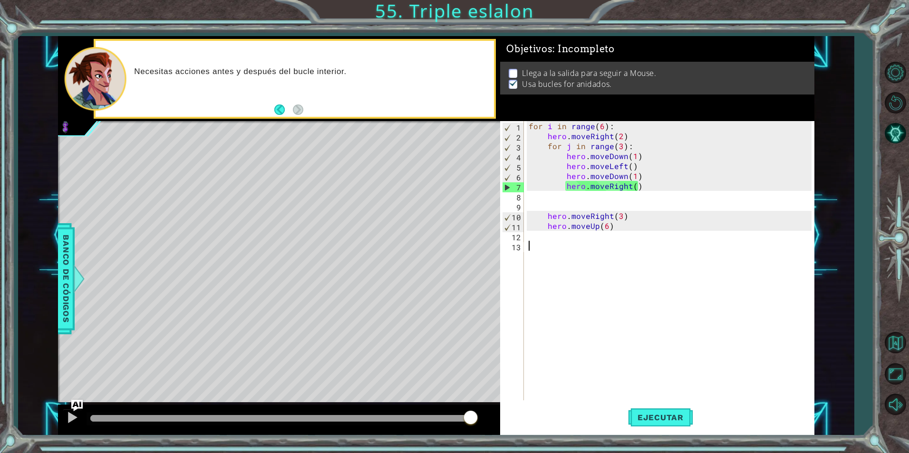
click at [470, 421] on div at bounding box center [281, 418] width 382 height 7
click at [69, 410] on button at bounding box center [72, 418] width 19 height 19
click at [77, 408] on img "Ask AI" at bounding box center [77, 406] width 12 height 12
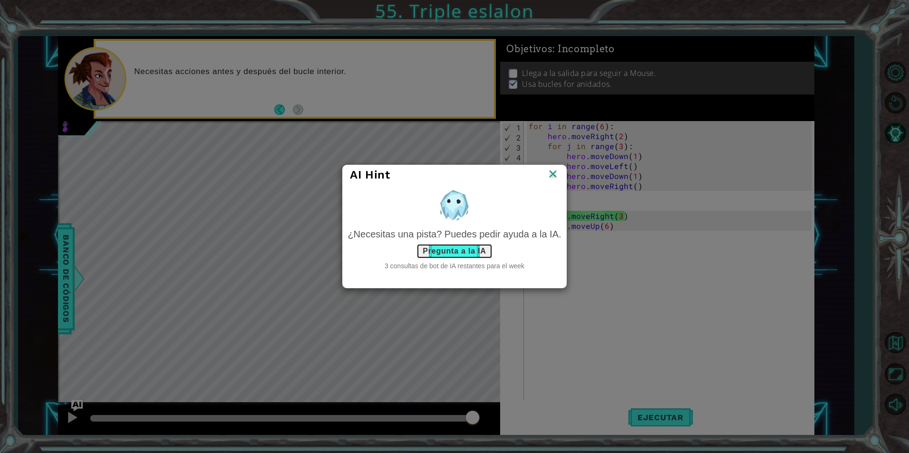
click at [461, 252] on button "Pregunta a la IA" at bounding box center [454, 251] width 76 height 15
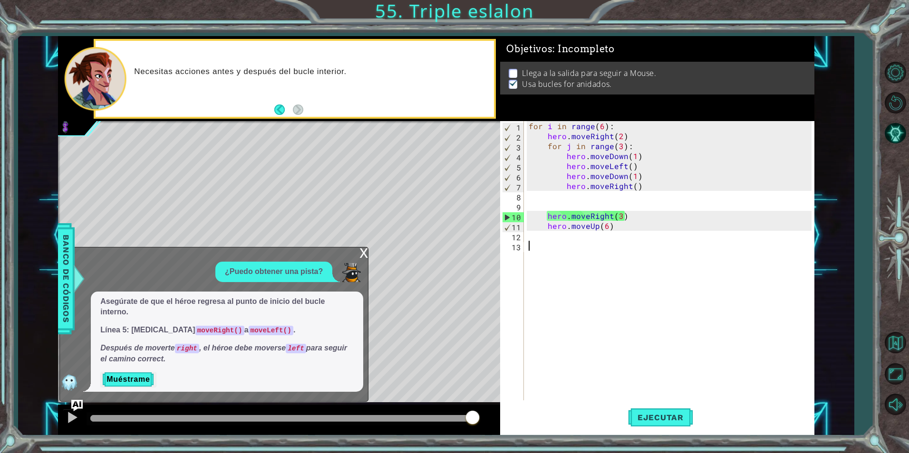
click at [123, 369] on div "Asegúrate de que el héroe regresa al punto de inicio del bucle interno. Línea 5…" at bounding box center [227, 342] width 272 height 100
click at [123, 374] on button "Muéstrame" at bounding box center [128, 379] width 56 height 15
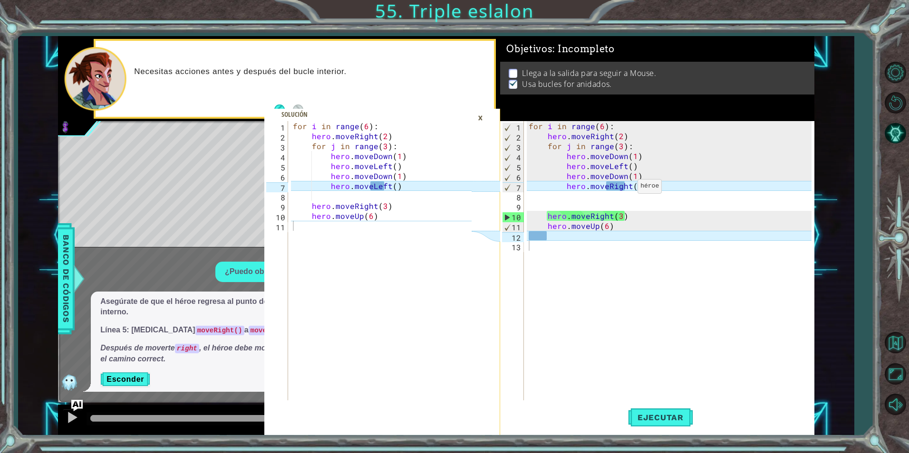
click at [625, 189] on div "for i in range ( 6 ) : hero . moveRight ( 2 ) for j in range ( 3 ) : hero . mov…" at bounding box center [671, 270] width 289 height 299
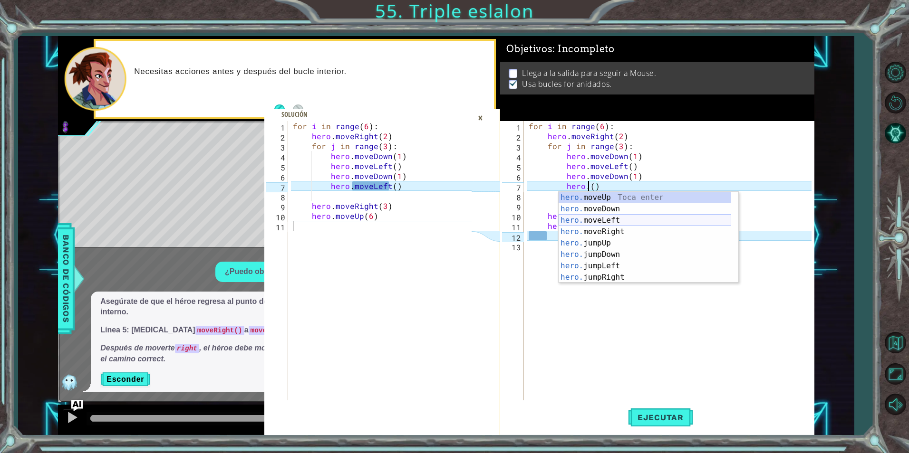
click at [616, 219] on div "hero. moveUp Toca enter hero. moveDown Toca enter hero. moveLeft Toca enter her…" at bounding box center [644, 249] width 173 height 114
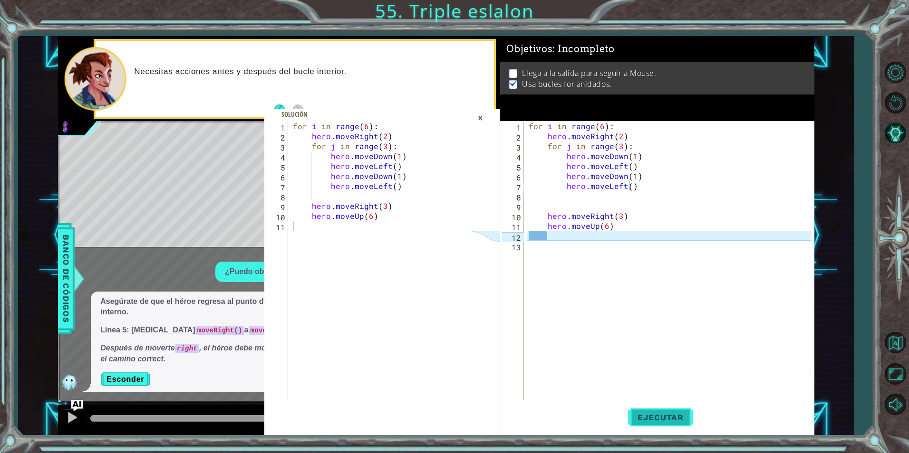
click at [662, 410] on button "Ejecutar" at bounding box center [660, 417] width 65 height 31
click at [482, 118] on div "×" at bounding box center [480, 118] width 15 height 16
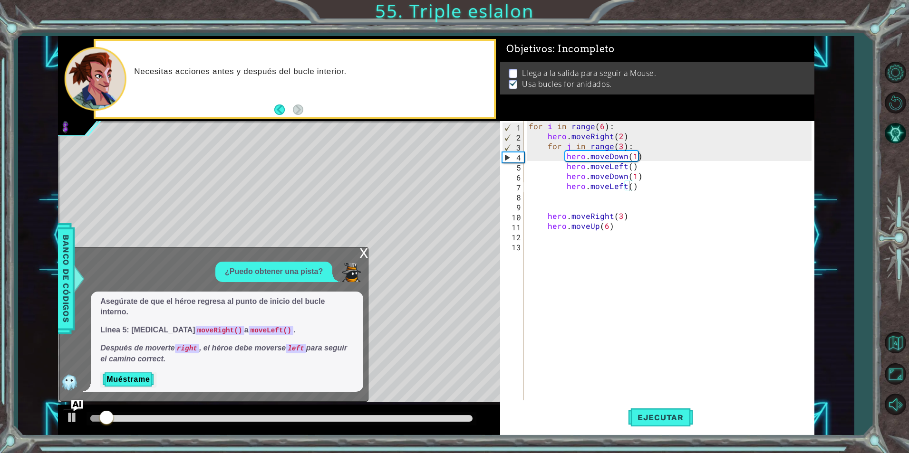
click at [363, 248] on div "x" at bounding box center [363, 253] width 9 height 10
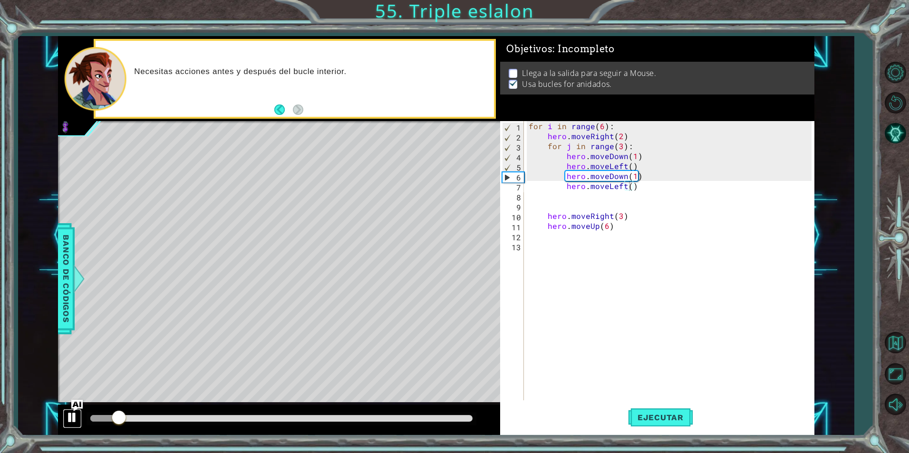
click at [72, 422] on div at bounding box center [72, 418] width 12 height 12
click at [0, 0] on div at bounding box center [0, 0] width 0 height 0
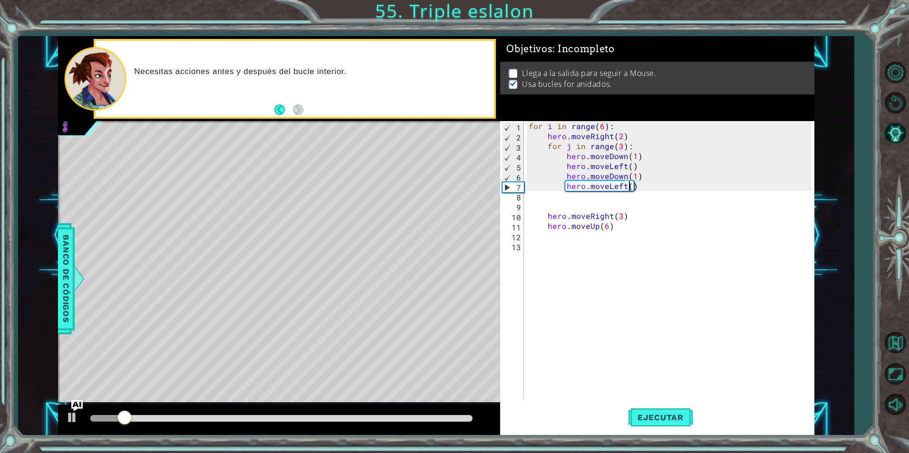
click at [62, 416] on div at bounding box center [279, 420] width 442 height 30
click at [68, 418] on div at bounding box center [72, 418] width 12 height 12
click at [634, 190] on div "for i in range ( 6 ) : hero . moveRight ( 2 ) for j in range ( 3 ) : hero . mov…" at bounding box center [671, 270] width 289 height 299
click at [634, 191] on div "for i in range ( 6 ) : hero . moveRight ( 2 ) for j in range ( 3 ) : hero . mov…" at bounding box center [671, 270] width 289 height 299
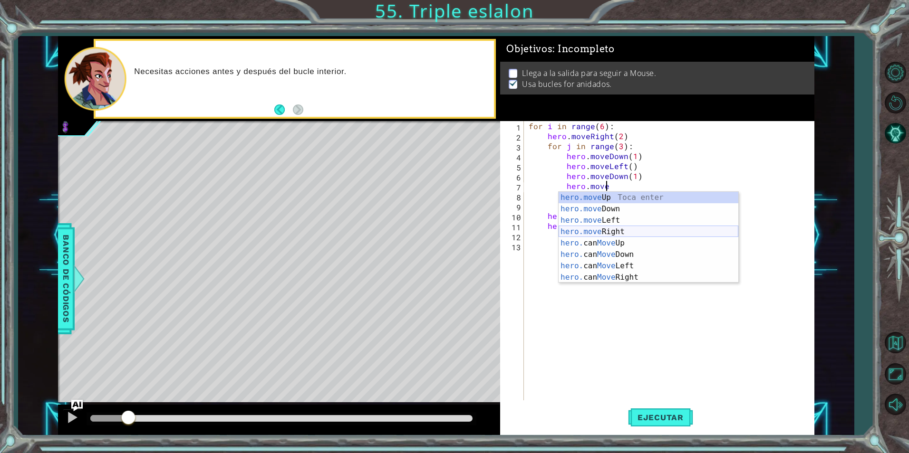
click at [625, 229] on div "hero.move Up Toca enter hero.move Down Toca enter hero.move Left Toca enter her…" at bounding box center [648, 249] width 180 height 114
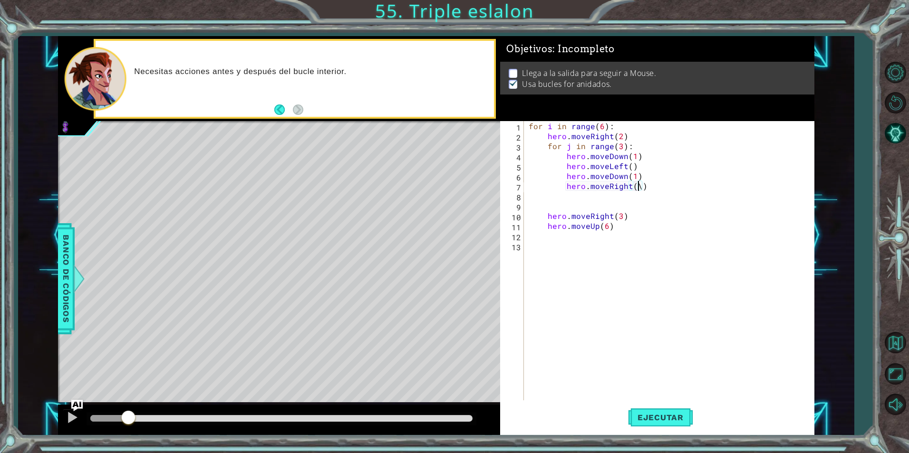
scroll to position [0, 6]
type textarea "hero.moveRight()"
click at [682, 412] on button "Ejecutar" at bounding box center [660, 417] width 65 height 31
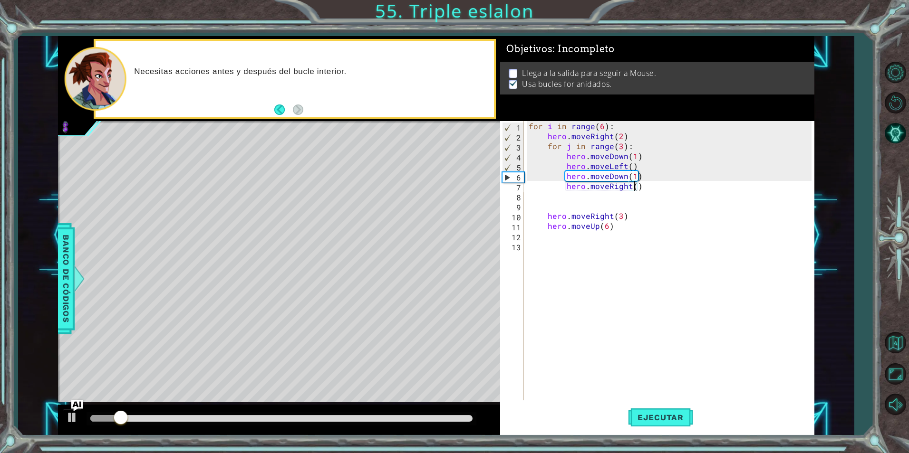
click at [552, 245] on div "for i in range ( 6 ) : hero . moveRight ( 2 ) for j in range ( 3 ) : hero . mov…" at bounding box center [671, 270] width 289 height 299
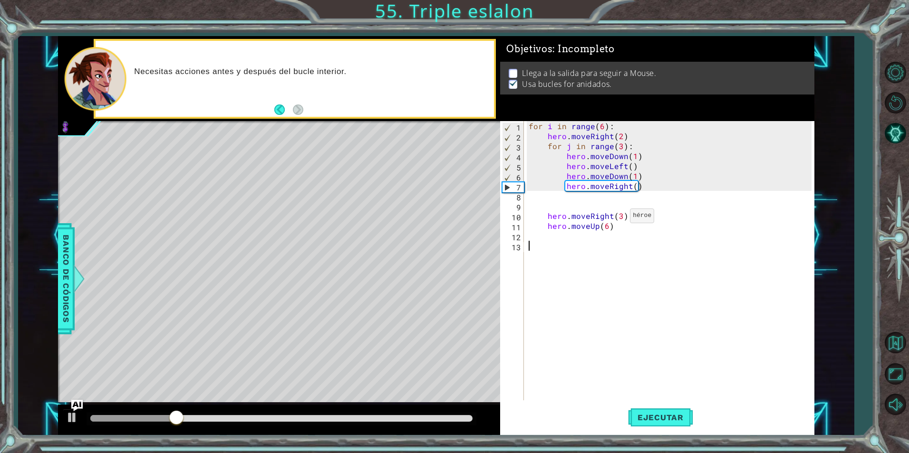
click at [618, 218] on div "for i in range ( 6 ) : hero . moveRight ( 2 ) for j in range ( 3 ) : hero . mov…" at bounding box center [671, 270] width 289 height 299
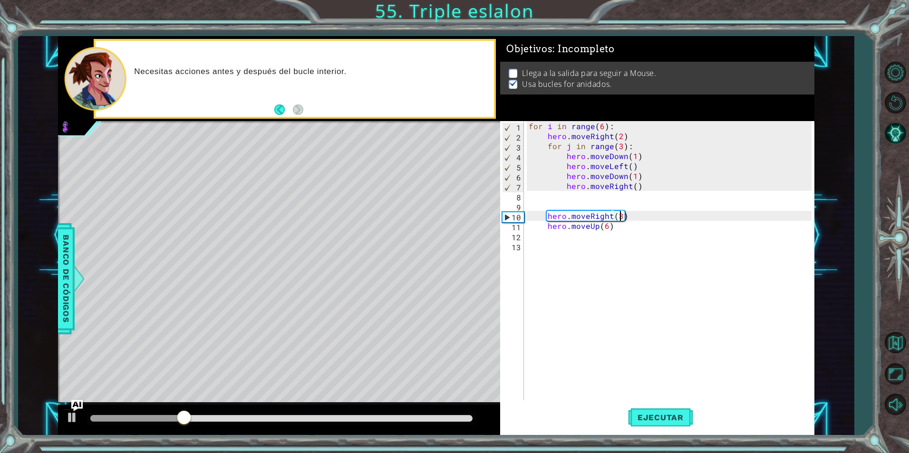
type textarea "hero.moveRight()"
click at [662, 429] on button "Ejecutar" at bounding box center [660, 417] width 65 height 31
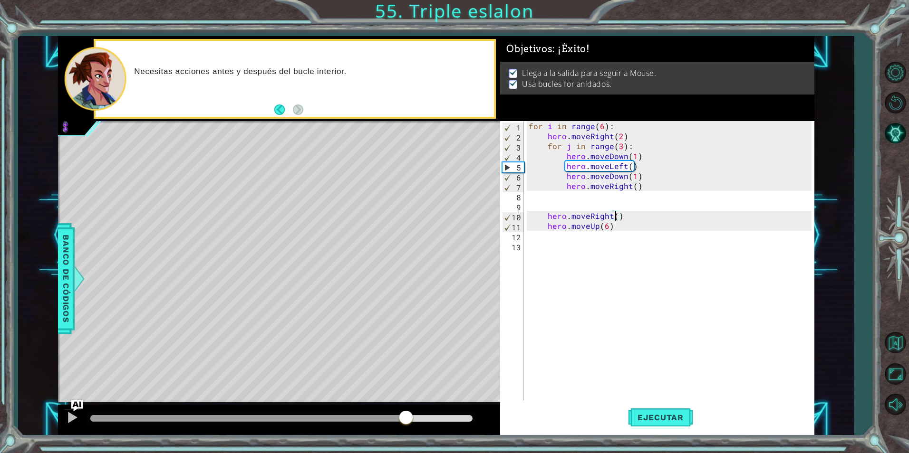
click at [470, 416] on div at bounding box center [281, 418] width 382 height 7
click at [464, 419] on div at bounding box center [281, 418] width 382 height 7
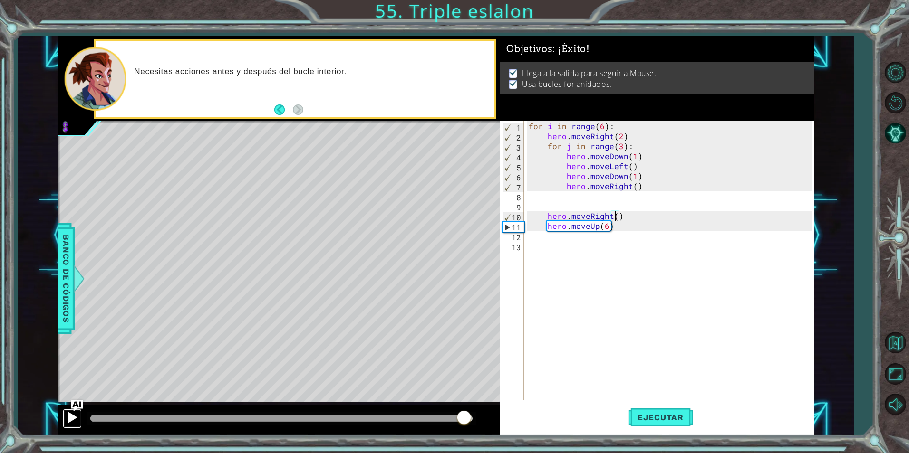
click at [68, 425] on button at bounding box center [72, 418] width 19 height 19
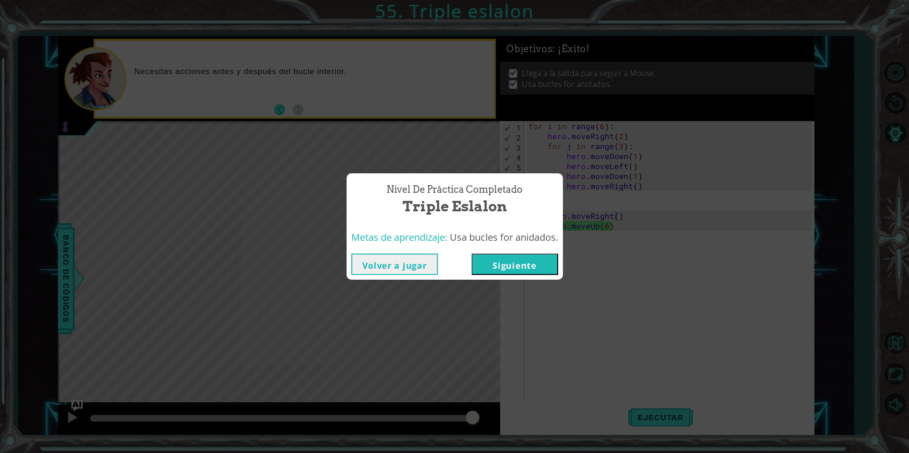
click at [518, 264] on button "Siguiente" at bounding box center [514, 264] width 86 height 21
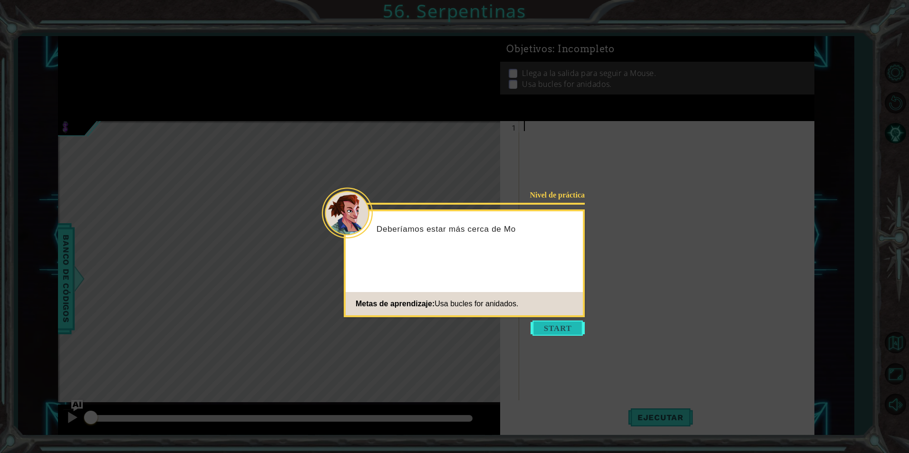
click at [562, 326] on button "Start" at bounding box center [557, 328] width 54 height 15
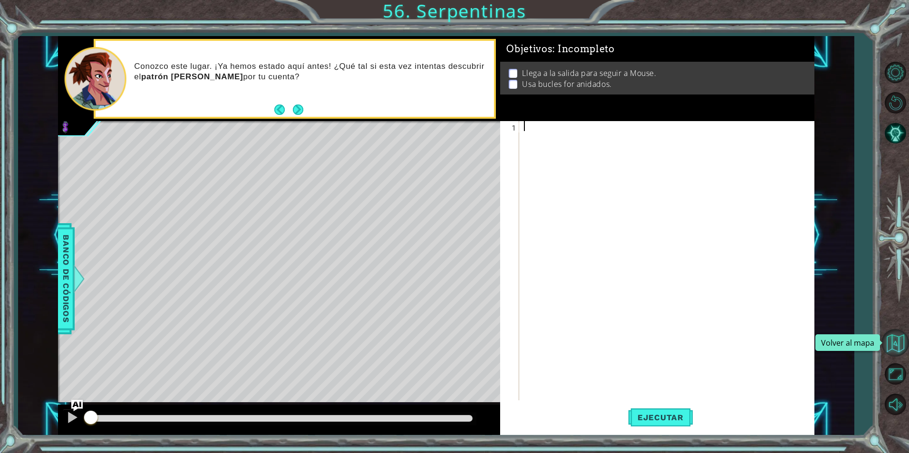
click at [895, 348] on button "Volver al mapa" at bounding box center [895, 343] width 28 height 28
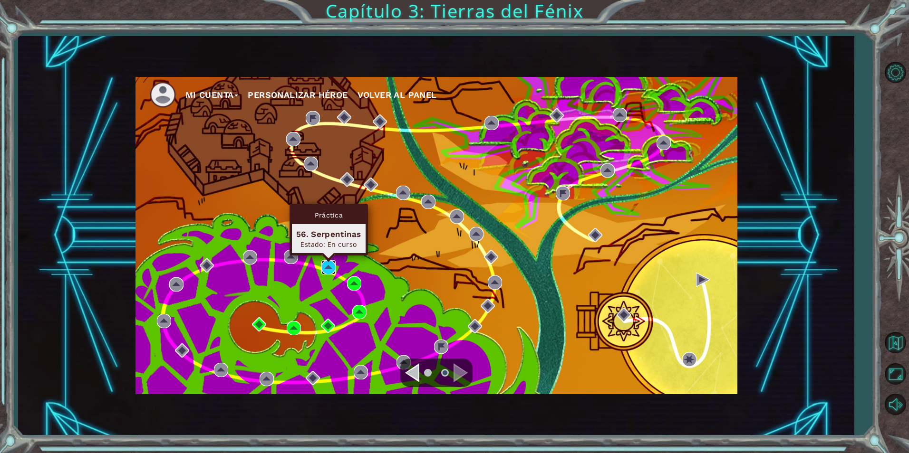
click at [325, 273] on img at bounding box center [328, 267] width 14 height 14
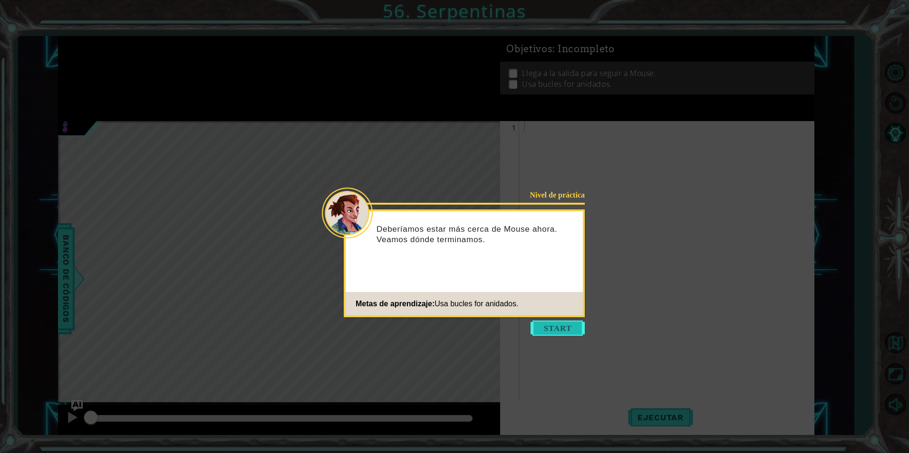
click at [545, 331] on button "Start" at bounding box center [557, 328] width 54 height 15
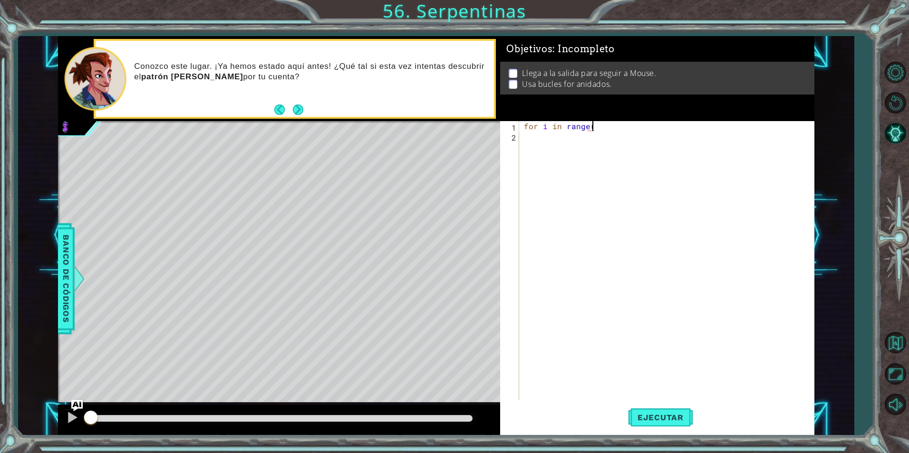
scroll to position [0, 4]
type textarea "for i in range(3)"
click at [620, 133] on div "for i in range ( 3 )" at bounding box center [669, 270] width 294 height 299
click at [608, 130] on div "for i in range ( 3 )" at bounding box center [669, 270] width 294 height 299
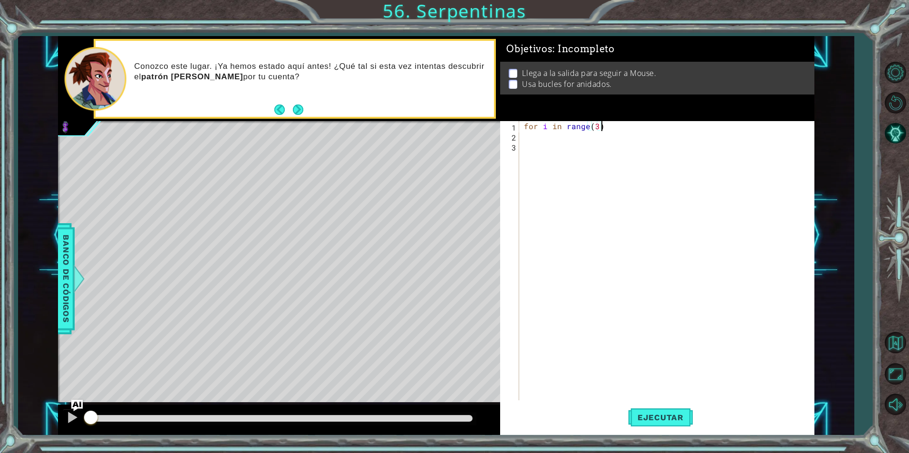
type textarea "for i in range(3):"
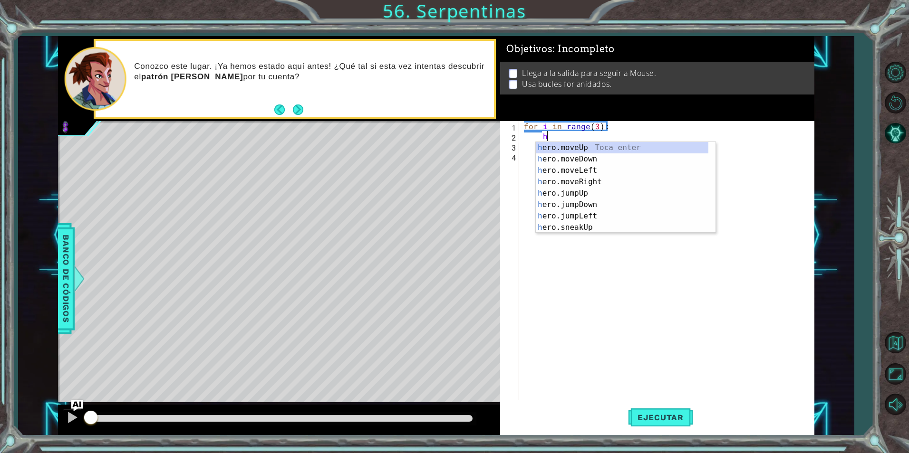
scroll to position [0, 1]
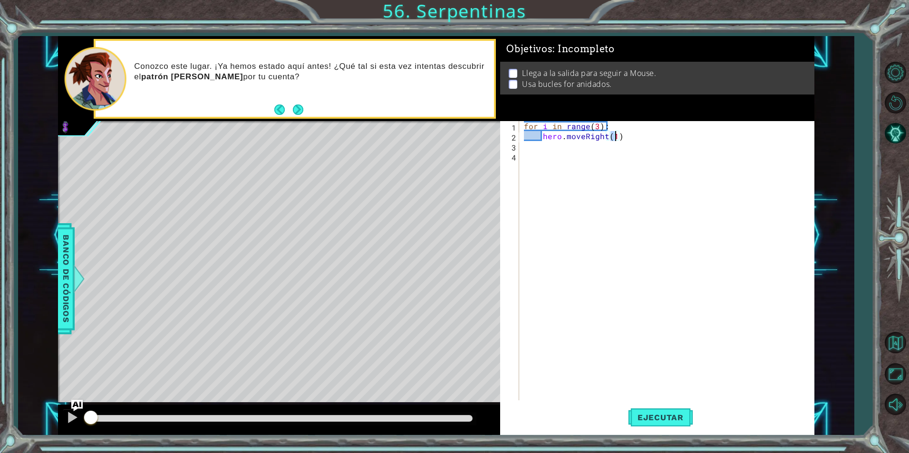
type textarea "hero.moveRight()"
type textarea "for j in range(3)"
click at [628, 144] on div "for i in range ( 3 ) : hero . moveRight ( ) for j in range ( 3 )" at bounding box center [669, 270] width 294 height 299
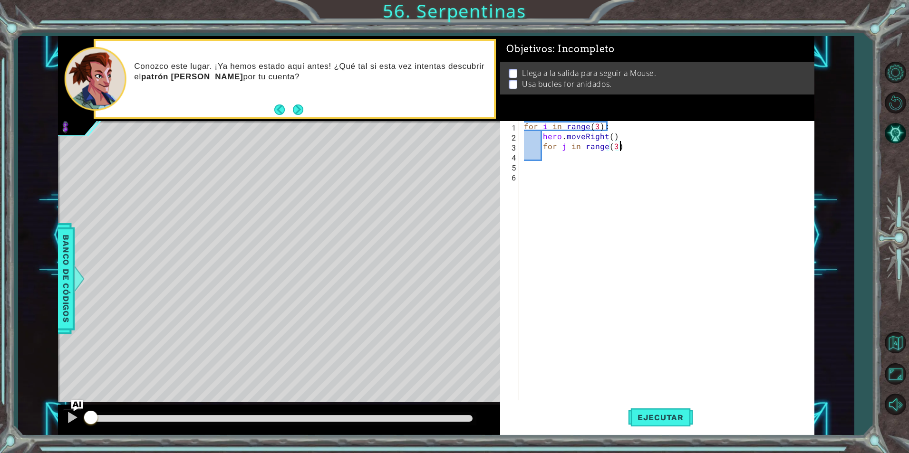
type textarea "for j in range(3):"
click at [660, 421] on span "Ejecutar" at bounding box center [660, 418] width 65 height 10
type textarea "hero.moveUp()"
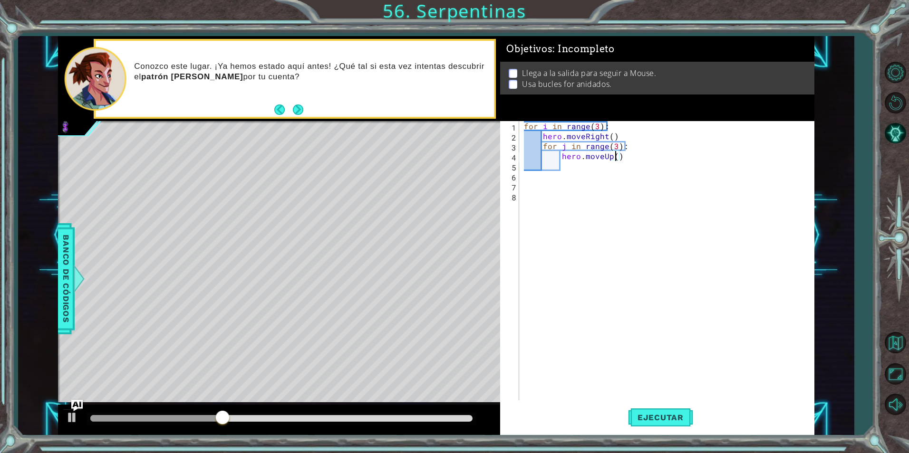
type textarea "hero.moveUp(1)"
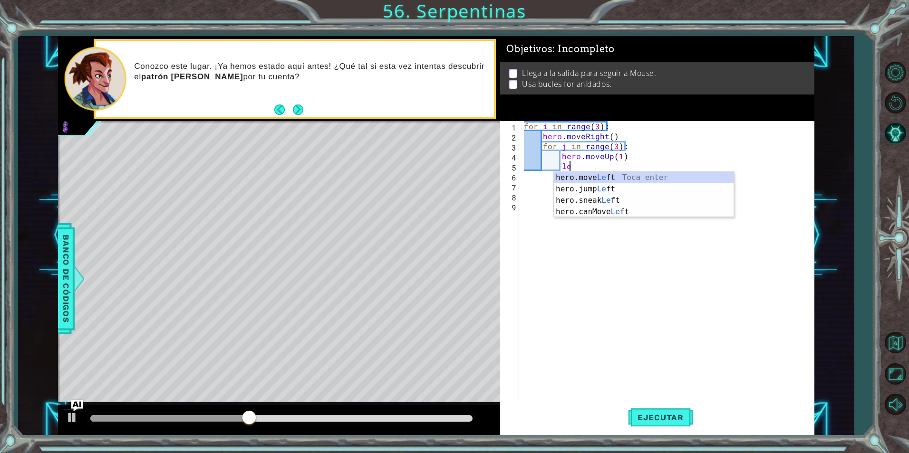
scroll to position [0, 3]
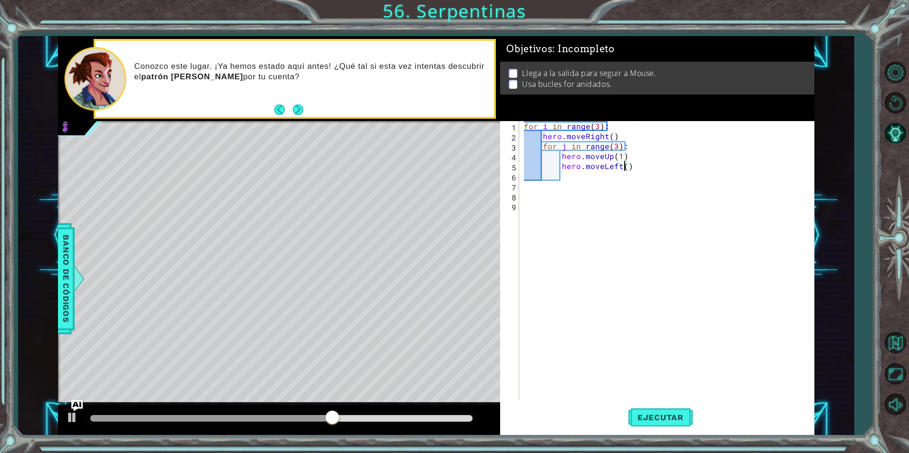
click at [614, 148] on div "for i in range ( 3 ) : hero . moveRight ( ) for j in range ( 3 ) : hero . moveU…" at bounding box center [669, 270] width 294 height 299
drag, startPoint x: 614, startPoint y: 148, endPoint x: 628, endPoint y: 179, distance: 33.8
click at [615, 149] on div "for i in range ( 3 ) : hero . moveRight ( ) for j in range ( 3 ) : hero . moveU…" at bounding box center [669, 270] width 294 height 299
click at [623, 169] on div "for i in range ( 3 ) : hero . moveRight ( ) for j in range ( 4 ) : hero . moveU…" at bounding box center [669, 270] width 294 height 299
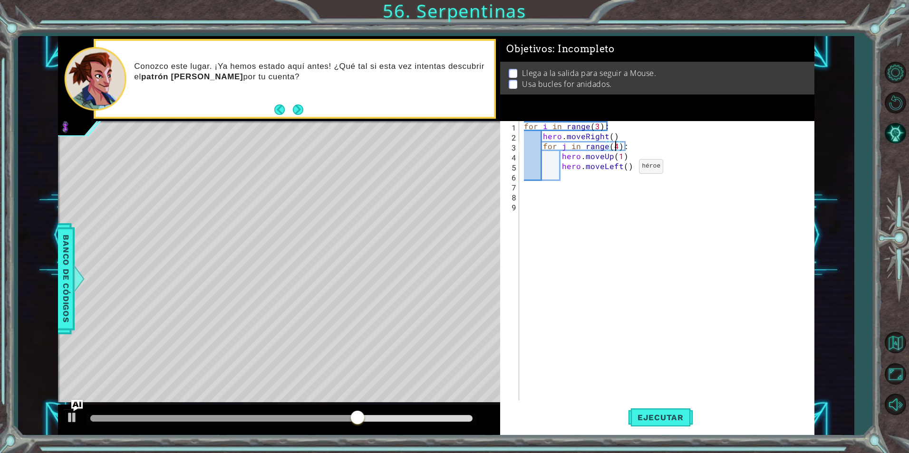
type textarea "hero.moveLeft()"
click at [644, 172] on div "for i in range ( 3 ) : hero . moveRight ( ) for j in range ( 4 ) : hero . moveU…" at bounding box center [669, 270] width 294 height 299
type textarea "hero.moveUp(1)"
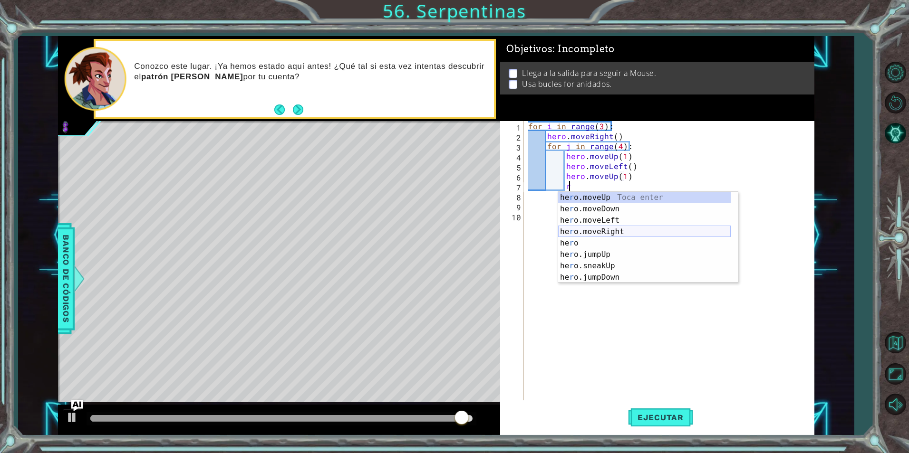
click at [586, 227] on div "he r o.moveUp Toca enter he r o.moveDown Toca enter he r o.moveLeft Toca enter …" at bounding box center [644, 249] width 173 height 114
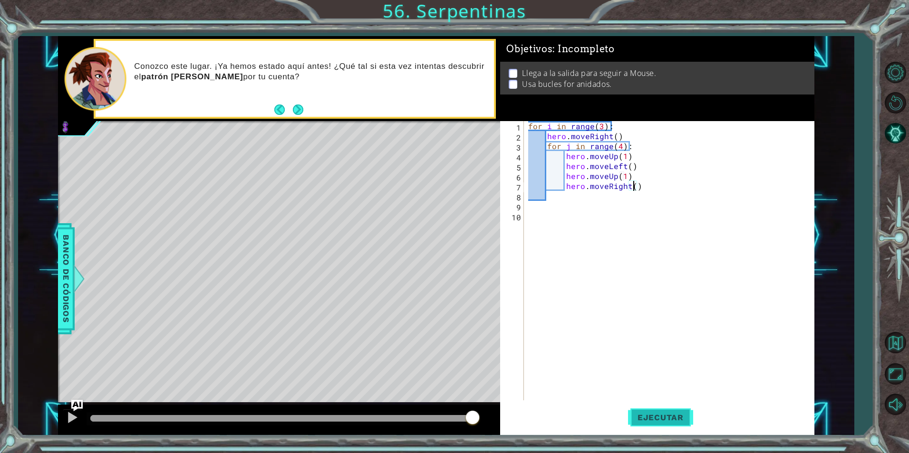
click at [673, 411] on button "Ejecutar" at bounding box center [660, 417] width 65 height 31
click at [673, 412] on button "Ejecutar" at bounding box center [660, 417] width 65 height 31
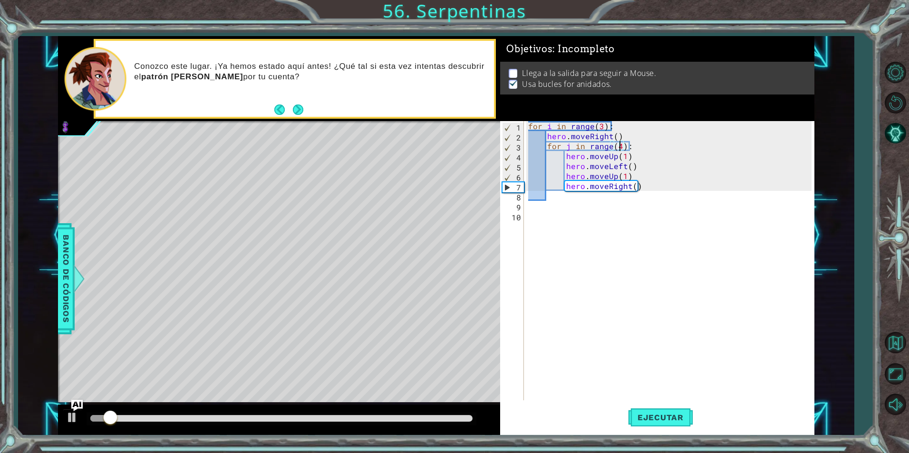
click at [620, 146] on div "for i in range ( 3 ) : hero . moveRight ( ) for j in range ( 4 ) : hero . moveU…" at bounding box center [670, 270] width 289 height 299
click at [646, 412] on button "Ejecutar" at bounding box center [660, 417] width 65 height 31
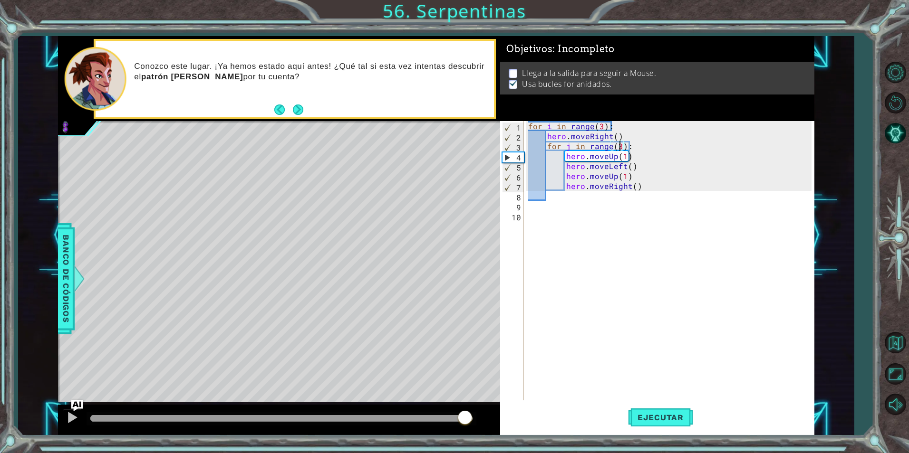
click at [465, 419] on div at bounding box center [281, 418] width 382 height 7
click at [79, 422] on button at bounding box center [72, 418] width 19 height 19
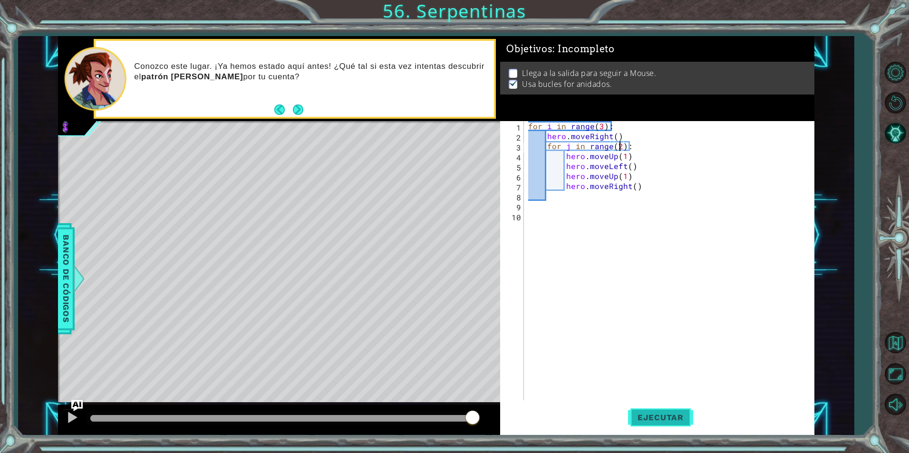
click at [677, 414] on span "Ejecutar" at bounding box center [660, 418] width 65 height 10
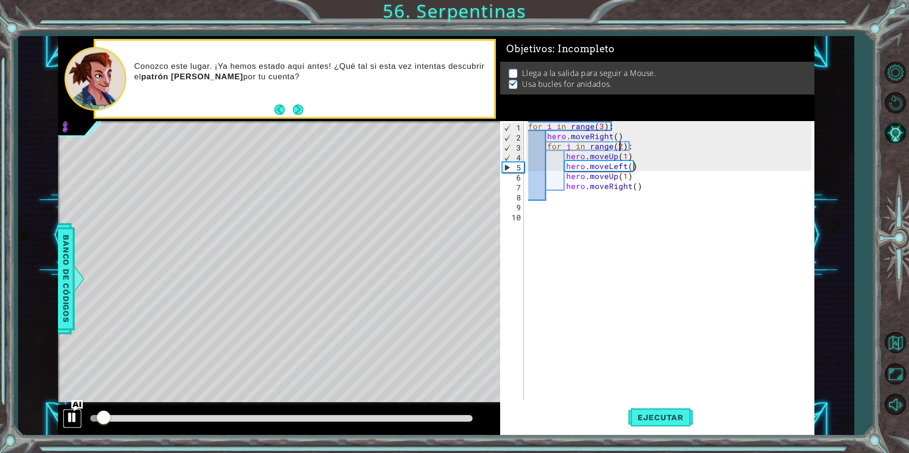
click at [74, 419] on div at bounding box center [72, 418] width 12 height 12
click at [602, 125] on div "for i in range ( 3 ) : hero . moveRight ( ) for j in range ( 2 ) : hero . moveU…" at bounding box center [670, 270] width 289 height 299
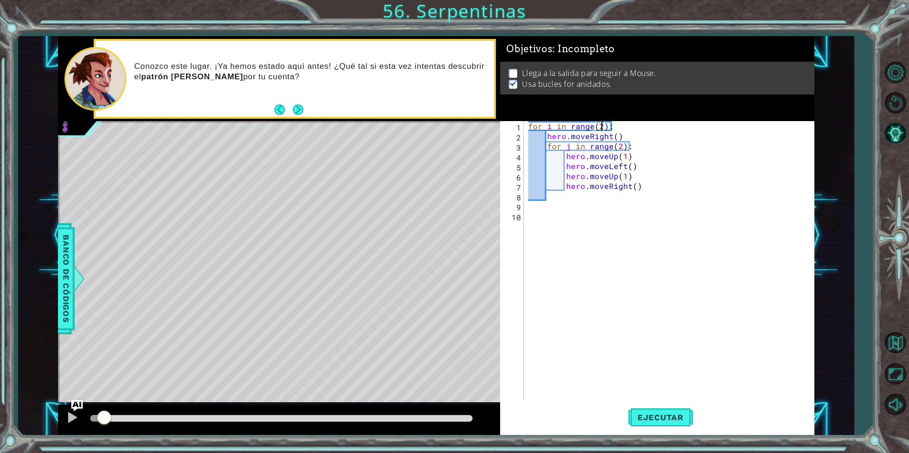
scroll to position [0, 5]
click at [658, 417] on span "Ejecutar" at bounding box center [660, 418] width 65 height 10
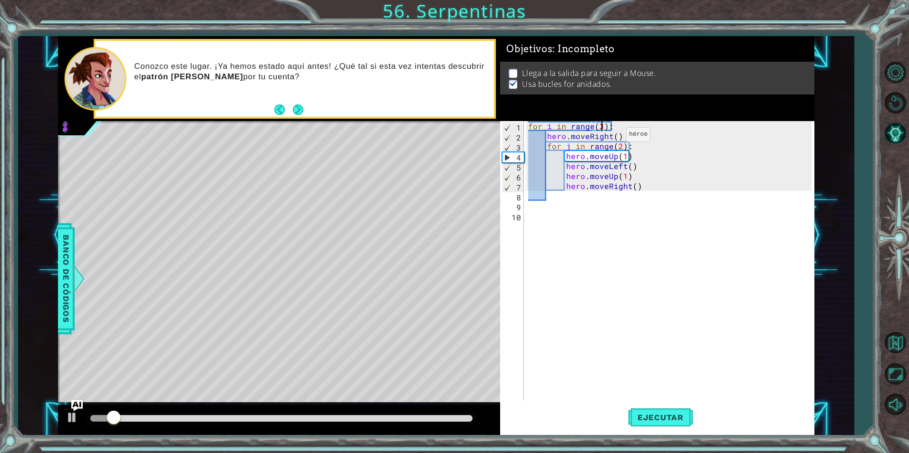
click at [614, 137] on div "for i in range ( 3 ) : hero . moveRight ( ) for j in range ( 2 ) : hero . moveU…" at bounding box center [670, 270] width 289 height 299
click at [662, 423] on button "Ejecutar" at bounding box center [660, 417] width 65 height 31
click at [69, 418] on div at bounding box center [72, 418] width 12 height 12
click at [661, 152] on div "for i in range ( 3 ) : hero . moveRight ( 1 ) for j in range ( 2 ) : hero . mov…" at bounding box center [670, 270] width 289 height 299
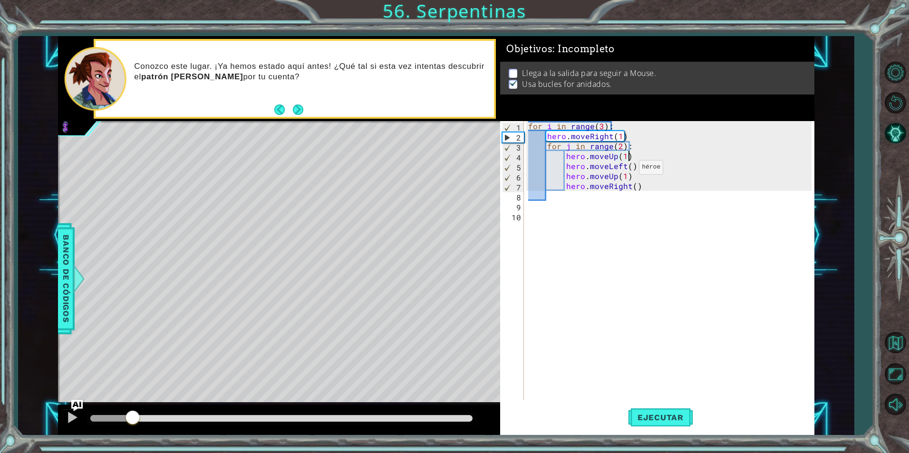
click at [627, 170] on div "for i in range ( 3 ) : hero . moveRight ( 1 ) for j in range ( 2 ) : hero . mov…" at bounding box center [670, 270] width 289 height 299
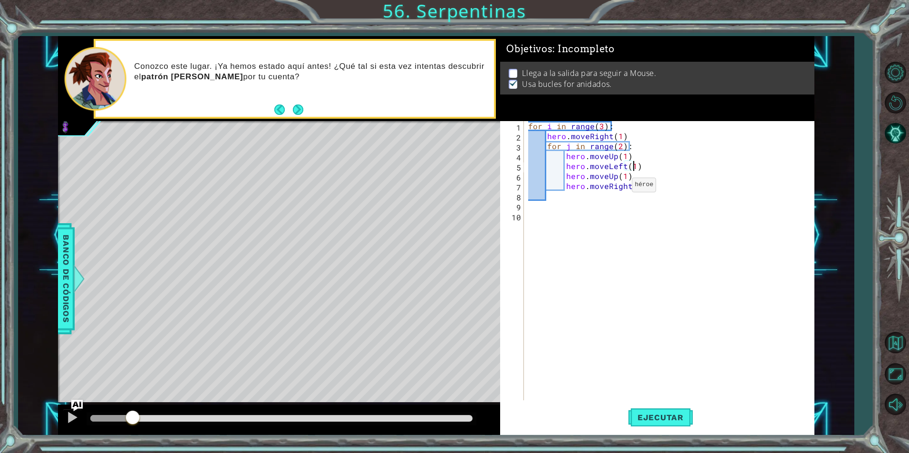
scroll to position [0, 6]
click at [633, 189] on div "for i in range ( 3 ) : hero . moveRight ( 1 ) for j in range ( 2 ) : hero . mov…" at bounding box center [670, 270] width 289 height 299
type textarea "hero.moveRight(1)"
click at [658, 425] on button "Ejecutar" at bounding box center [660, 417] width 65 height 31
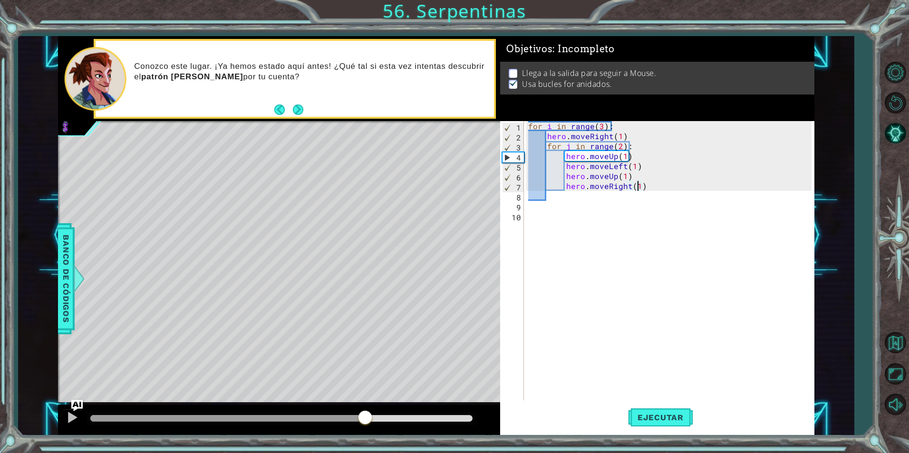
click at [365, 418] on div at bounding box center [281, 418] width 382 height 7
click at [71, 429] on button at bounding box center [72, 418] width 19 height 19
click at [355, 416] on div at bounding box center [232, 418] width 285 height 7
click at [314, 419] on div at bounding box center [222, 418] width 265 height 7
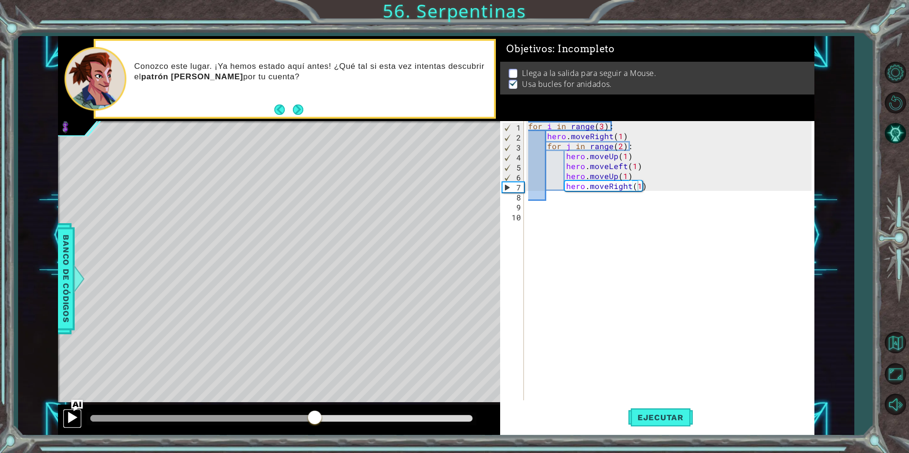
click at [78, 423] on div at bounding box center [72, 418] width 12 height 12
click at [259, 415] on div at bounding box center [204, 418] width 229 height 7
click at [73, 420] on div at bounding box center [72, 418] width 12 height 12
click at [661, 195] on div "for i in range ( 3 ) : hero . moveRight ( 1 ) for j in range ( 2 ) : hero . mov…" at bounding box center [670, 270] width 289 height 299
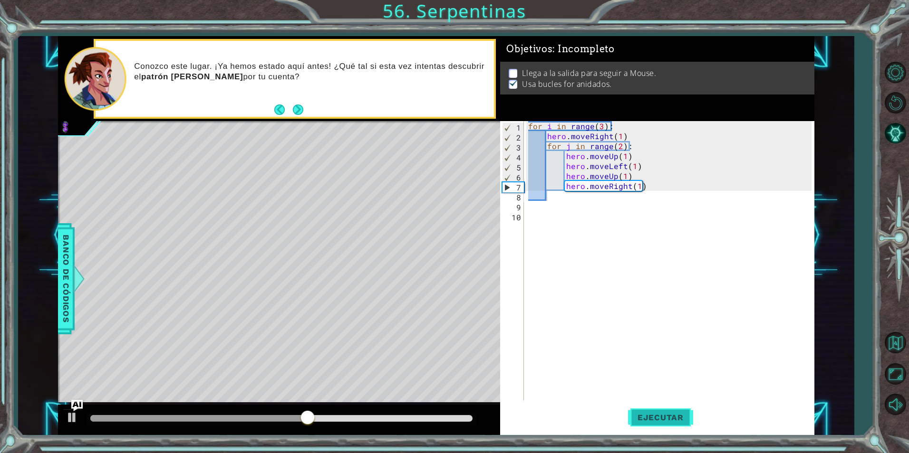
click at [649, 414] on span "Ejecutar" at bounding box center [660, 418] width 65 height 10
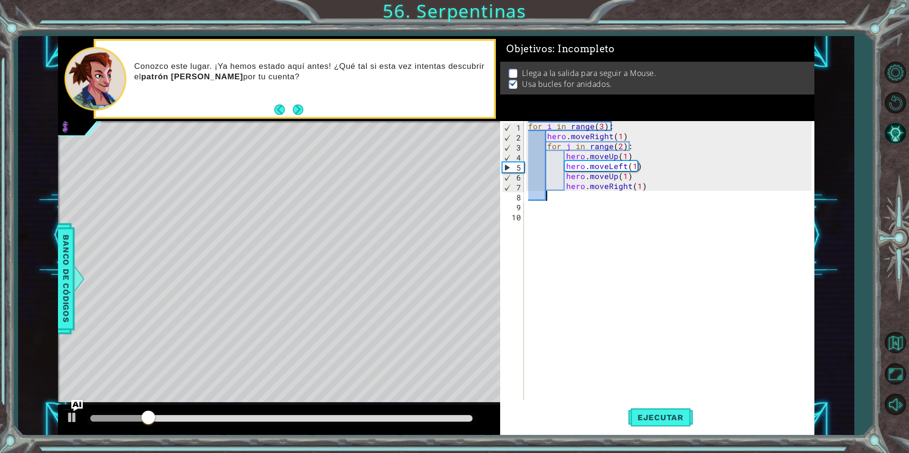
click at [617, 146] on div "for i in range ( 3 ) : hero . moveRight ( 1 ) for j in range ( 2 ) : hero . mov…" at bounding box center [670, 270] width 289 height 299
click at [600, 124] on div "for i in range ( 3 ) : hero . moveRight ( 1 ) for j in range ( 3 ) : hero . mov…" at bounding box center [670, 270] width 289 height 299
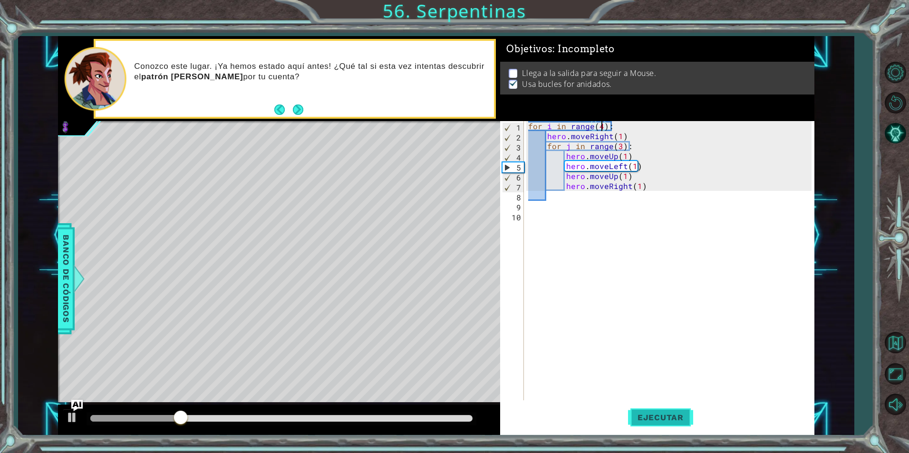
click at [673, 417] on span "Ejecutar" at bounding box center [660, 418] width 65 height 10
click at [658, 415] on span "Ejecutar" at bounding box center [660, 418] width 65 height 10
click at [665, 420] on span "Ejecutar" at bounding box center [660, 418] width 65 height 10
click at [657, 420] on span "Ejecutar" at bounding box center [660, 418] width 65 height 10
click at [638, 186] on div "for i in range ( 6 ) : hero . moveRight ( 1 ) for j in range ( 3 ) : hero . mov…" at bounding box center [670, 270] width 289 height 299
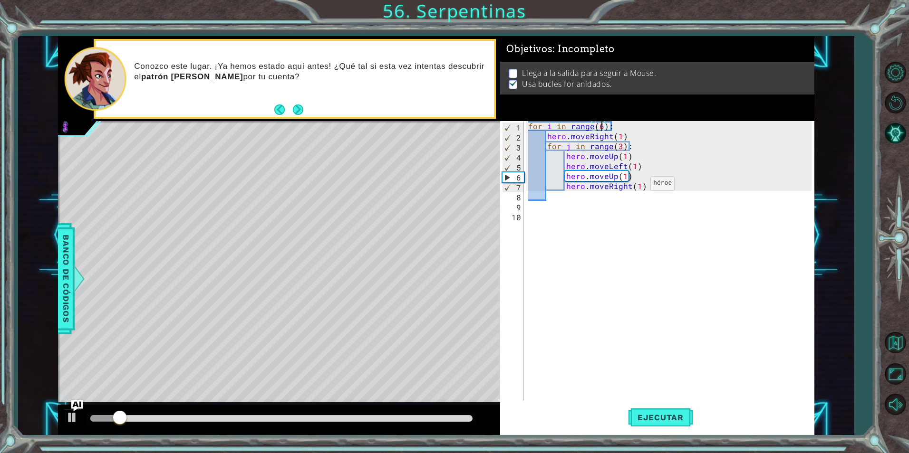
click at [638, 186] on div "for i in range ( 6 ) : hero . moveRight ( 1 ) for j in range ( 3 ) : hero . mov…" at bounding box center [670, 270] width 289 height 299
click at [633, 167] on div "for i in range ( 6 ) : hero . moveRight ( 1 ) for j in range ( 3 ) : hero . mov…" at bounding box center [670, 270] width 289 height 299
click at [664, 417] on span "Ejecutar" at bounding box center [660, 418] width 65 height 10
click at [317, 415] on div at bounding box center [281, 418] width 382 height 7
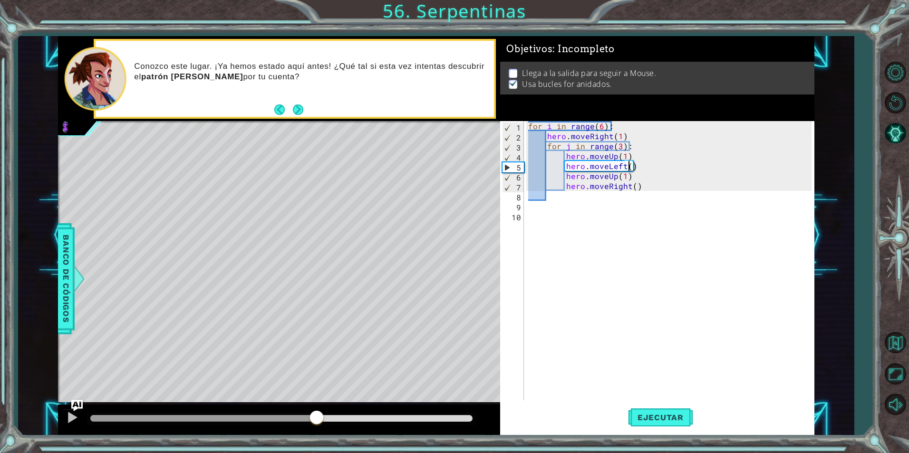
drag, startPoint x: 346, startPoint y: 407, endPoint x: 601, endPoint y: 124, distance: 382.0
click at [601, 124] on div "for i in range ( 6 ) : hero . moveRight ( 1 ) for j in range ( 3 ) : hero . mov…" at bounding box center [670, 270] width 289 height 299
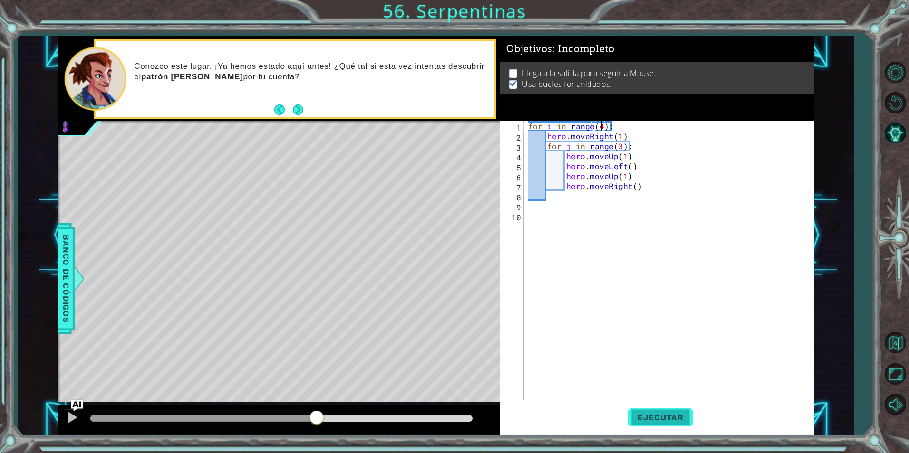
click at [665, 424] on button "Ejecutar" at bounding box center [660, 417] width 65 height 31
click at [672, 411] on button "Ejecutar" at bounding box center [660, 417] width 65 height 31
click at [648, 421] on span "Ejecutar" at bounding box center [660, 418] width 65 height 10
click at [662, 415] on span "Ejecutar" at bounding box center [660, 418] width 65 height 10
type textarea "for i in range(2):"
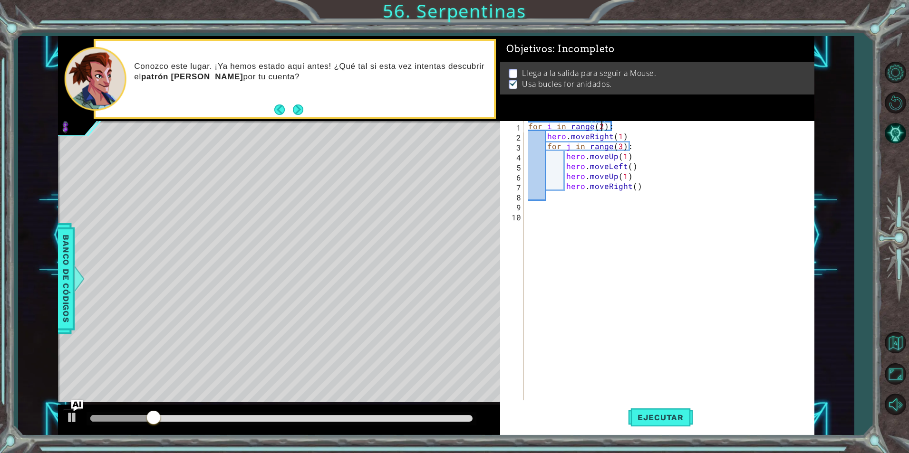
click at [554, 211] on div "for i in range ( 2 ) : hero . moveRight ( 1 ) for j in range ( 3 ) : hero . mov…" at bounding box center [670, 270] width 289 height 299
click at [556, 203] on div "for i in range ( 2 ) : hero . moveRight ( 1 ) for j in range ( 3 ) : hero . mov…" at bounding box center [670, 270] width 289 height 299
click at [553, 196] on div "for i in range ( 2 ) : hero . moveRight ( 1 ) for j in range ( 3 ) : hero . mov…" at bounding box center [670, 270] width 289 height 299
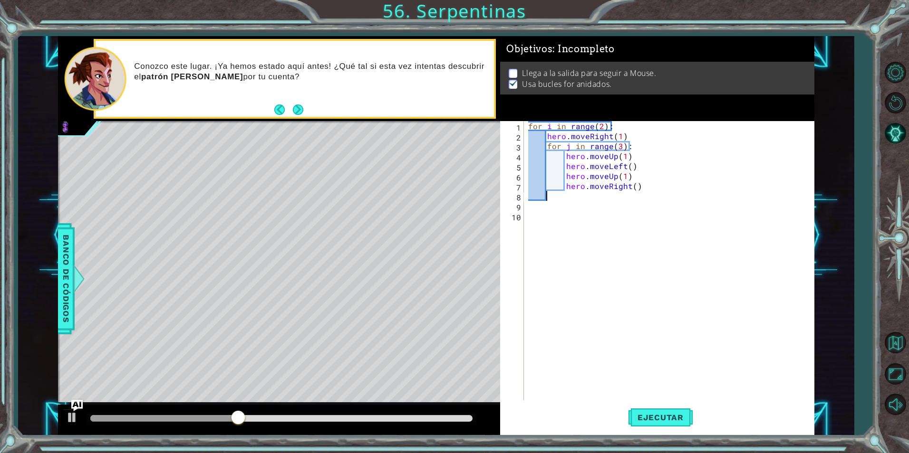
scroll to position [0, 1]
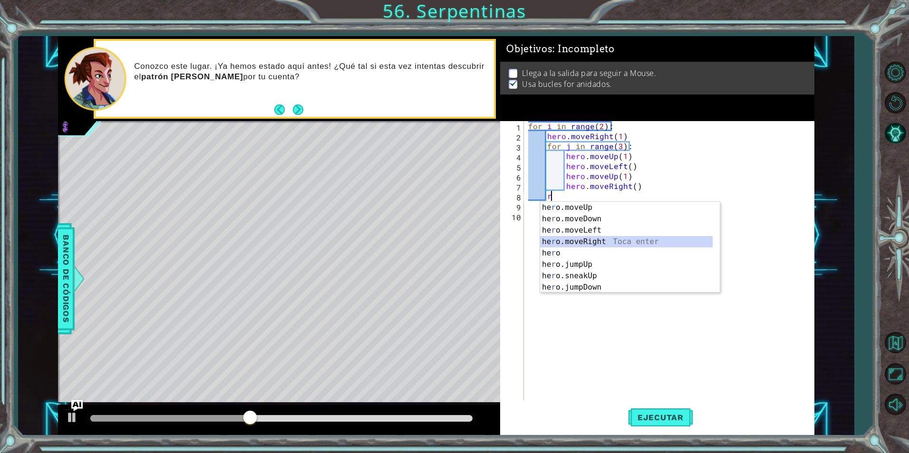
type textarea "hero.moveRight(1)"
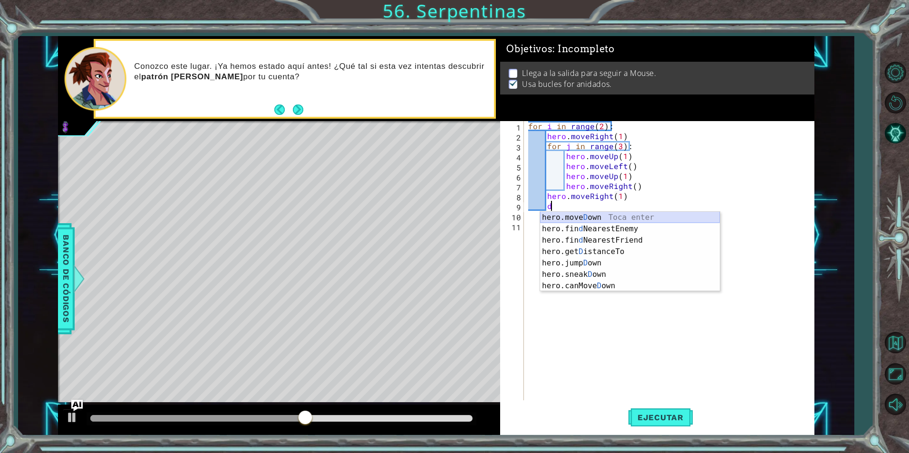
click at [589, 216] on div "hero.[PERSON_NAME] own Toca enter hero.fin d NearestEnemy Toca enter hero.fin d…" at bounding box center [630, 263] width 180 height 103
type textarea "hero.moveDown(1)"
click at [589, 216] on div "for i in range ( 2 ) : hero . moveRight ( 1 ) for j in range ( 3 ) : hero . mov…" at bounding box center [670, 270] width 289 height 299
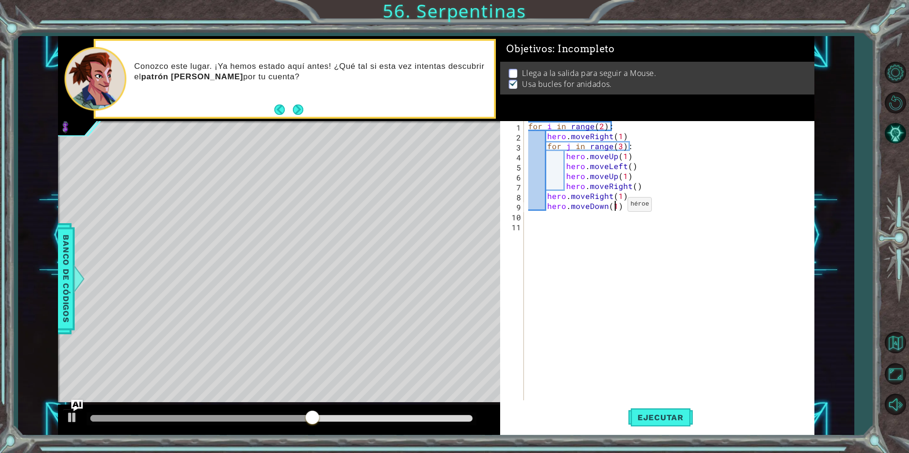
click at [615, 207] on div "for i in range ( 2 ) : hero . moveRight ( 1 ) for j in range ( 3 ) : hero . mov…" at bounding box center [670, 270] width 289 height 299
click at [669, 409] on button "Ejecutar" at bounding box center [660, 417] width 65 height 31
click at [601, 126] on div "for i in range ( 2 ) : hero . moveRight ( 1 ) for j in range ( 3 ) : hero . mov…" at bounding box center [670, 270] width 289 height 299
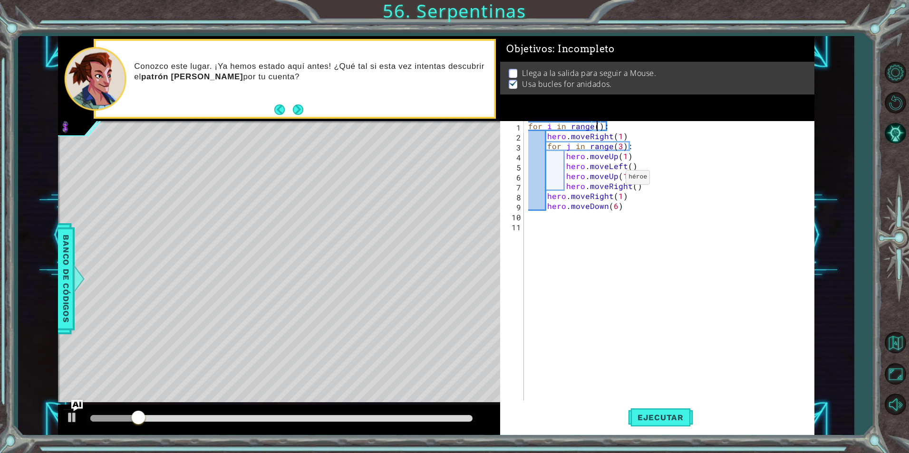
scroll to position [0, 5]
click at [656, 413] on span "Ejecutar" at bounding box center [660, 418] width 65 height 10
click at [671, 423] on button "Ejecutar" at bounding box center [660, 417] width 65 height 31
click at [621, 133] on div "for i in range ( 4 ) : hero . moveRight ( 1 ) for j in range ( 3 ) : hero . mov…" at bounding box center [670, 270] width 289 height 299
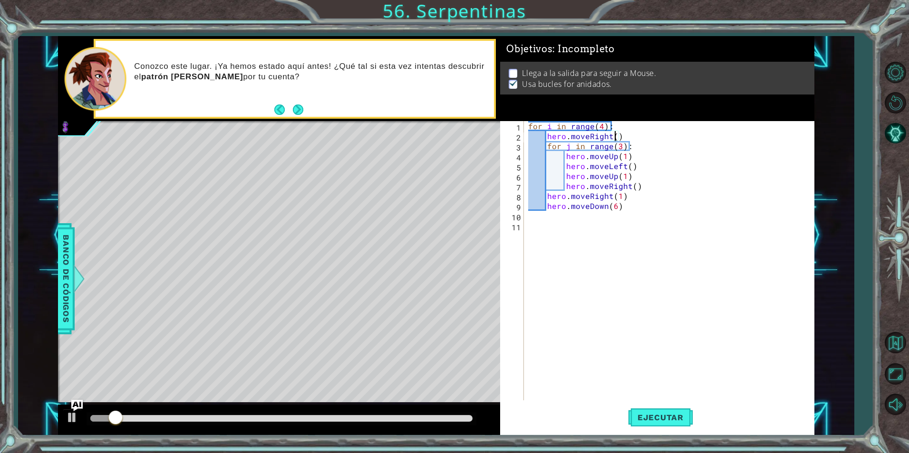
scroll to position [0, 6]
type textarea "hero.moveRight(2)"
click at [662, 410] on button "Ejecutar" at bounding box center [660, 417] width 65 height 31
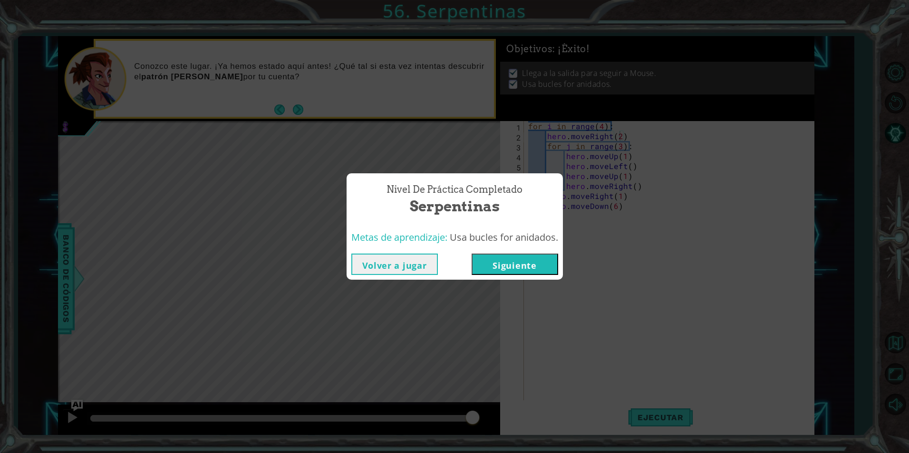
click at [536, 263] on button "Siguiente" at bounding box center [514, 264] width 86 height 21
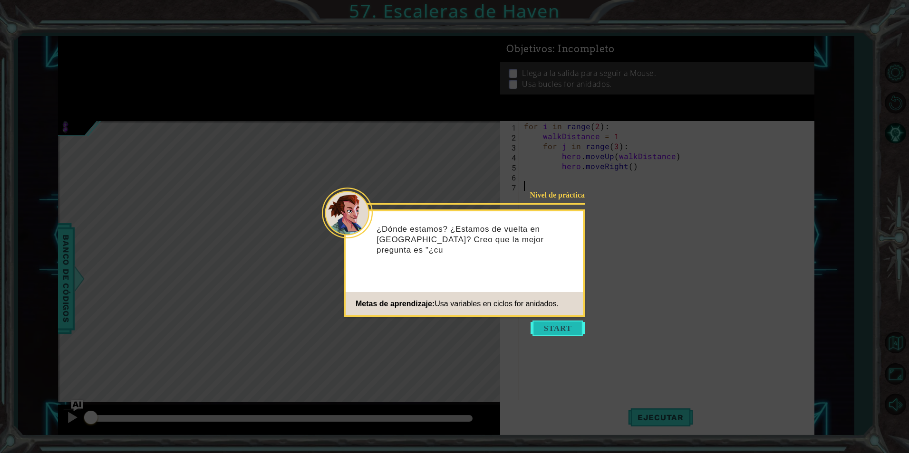
click at [557, 331] on button "Start" at bounding box center [557, 328] width 54 height 15
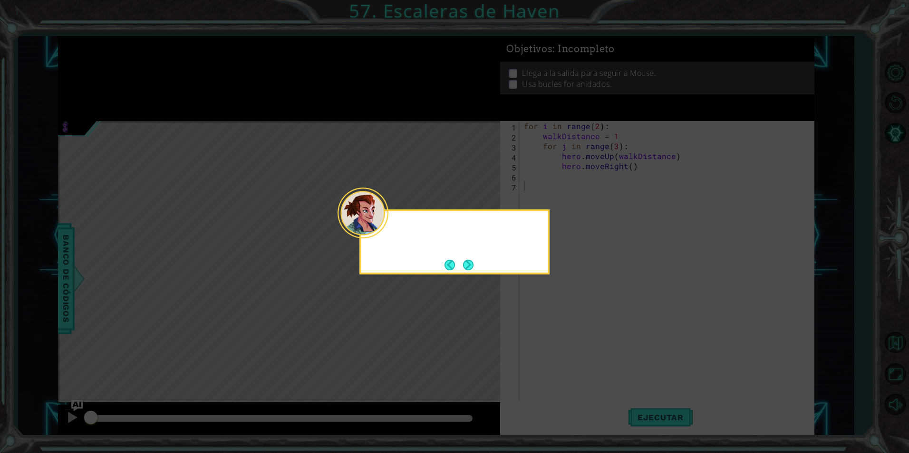
click at [557, 331] on icon at bounding box center [454, 226] width 909 height 453
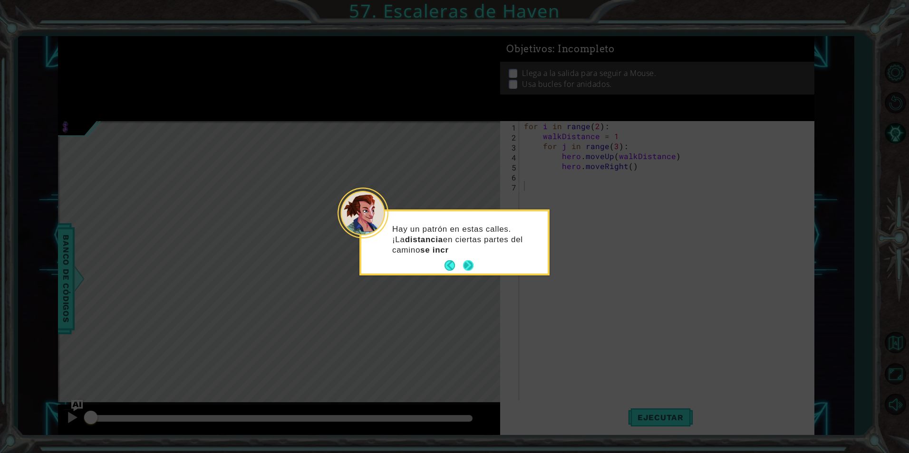
click at [472, 265] on button "Next" at bounding box center [468, 265] width 10 height 10
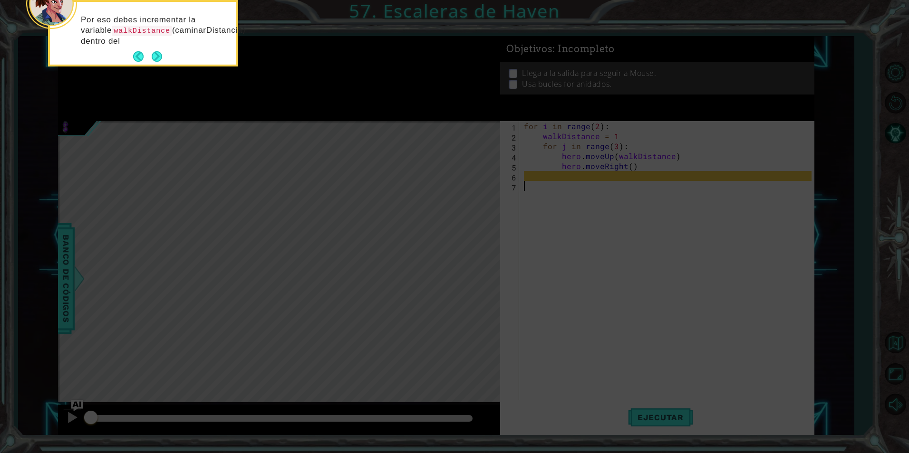
click at [148, 58] on button "Back" at bounding box center [142, 56] width 19 height 10
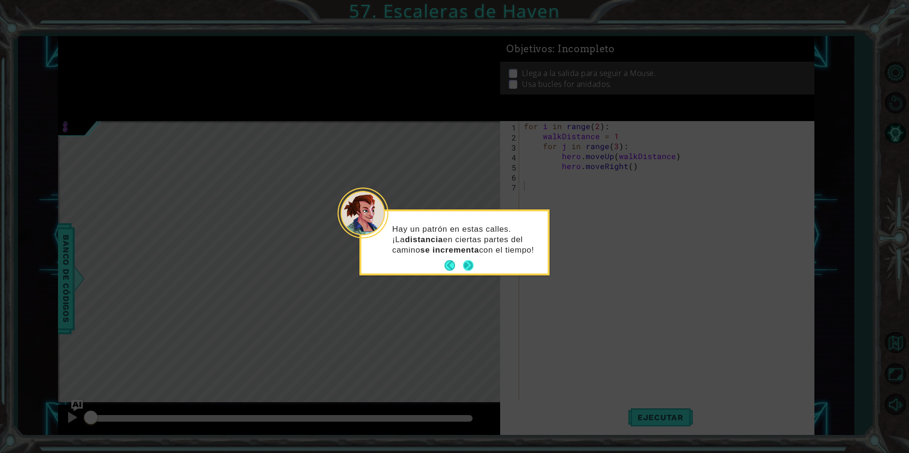
click at [471, 267] on button "Next" at bounding box center [468, 265] width 10 height 10
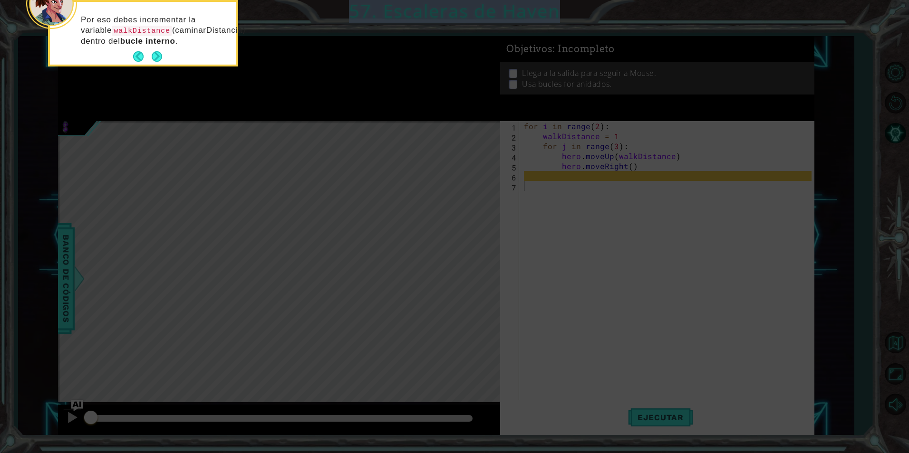
click at [471, 267] on icon at bounding box center [454, 68] width 909 height 771
click at [147, 64] on div "Por eso debes incrementar la variable walkDistance (caminarDistancia) dentro de…" at bounding box center [143, 33] width 190 height 67
click at [152, 61] on button "Next" at bounding box center [157, 56] width 10 height 10
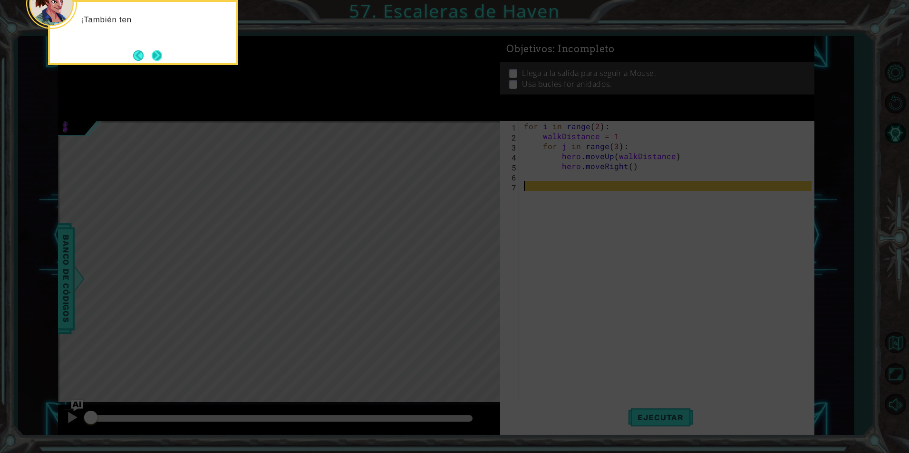
click at [159, 58] on button "Next" at bounding box center [157, 55] width 10 height 10
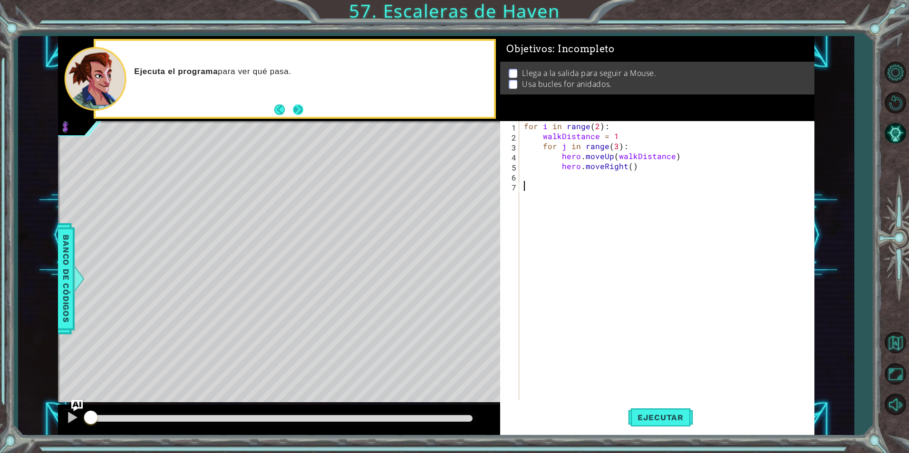
click at [297, 108] on button "Next" at bounding box center [298, 110] width 10 height 10
click at [666, 413] on span "Ejecutar" at bounding box center [660, 418] width 65 height 10
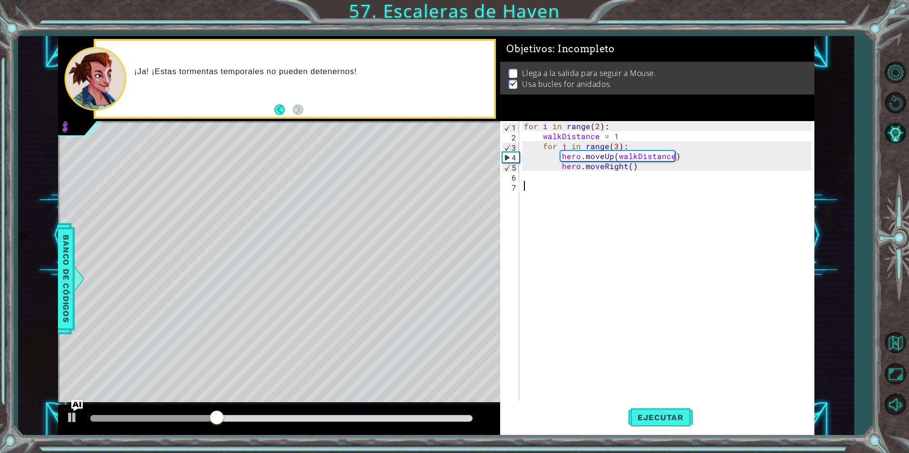
click at [618, 135] on div "for i in range ( 2 ) : walkDistance = 1 for j in range ( 3 ) : hero . moveUp ( …" at bounding box center [669, 270] width 294 height 299
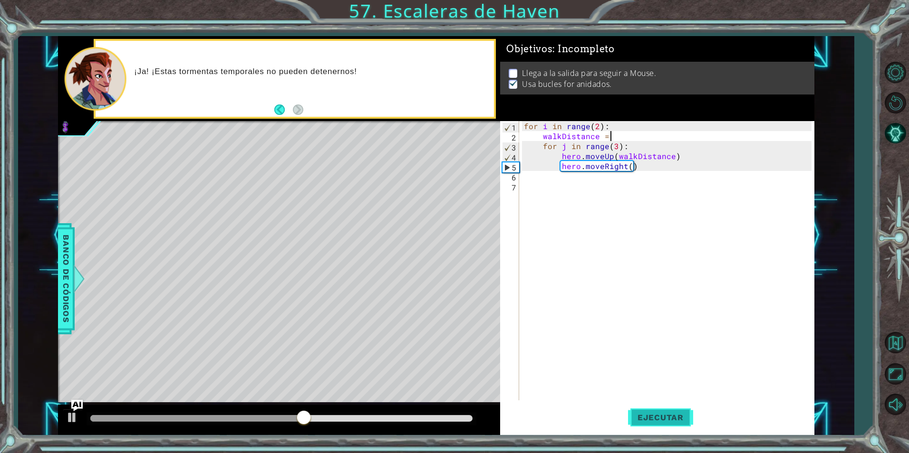
scroll to position [0, 5]
drag, startPoint x: 666, startPoint y: 418, endPoint x: 657, endPoint y: 421, distance: 9.0
click at [665, 418] on span "Ejecutar" at bounding box center [660, 418] width 65 height 10
click at [644, 166] on div "for i in range ( 2 ) : walkDistance = 3 for j in range ( 3 ) : hero . moveUp ( …" at bounding box center [669, 270] width 294 height 299
type textarea "hero.moveRight()"
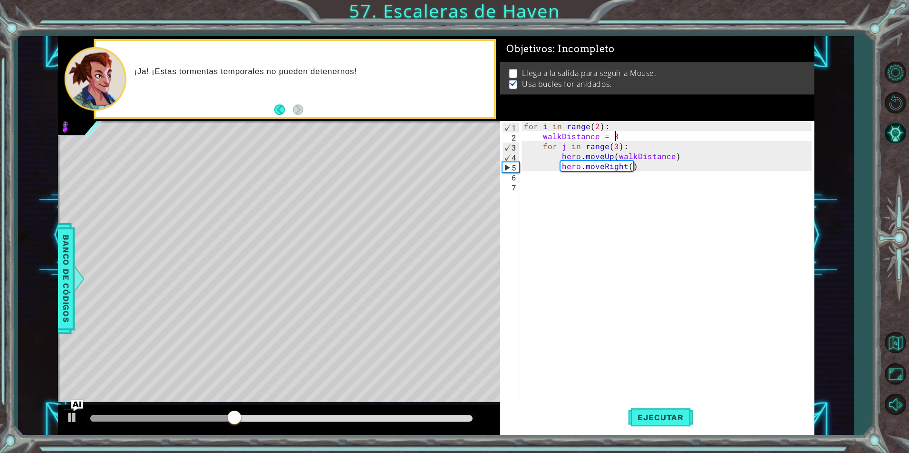
click at [644, 166] on div "for i in range ( 2 ) : walkDistance = 3 for j in range ( 3 ) : hero . moveUp ( …" at bounding box center [669, 270] width 294 height 299
click at [647, 170] on div "for i in range ( 2 ) : walkDistance = 3 for j in range ( 3 ) : hero . moveUp ( …" at bounding box center [669, 270] width 294 height 299
type textarea "\"
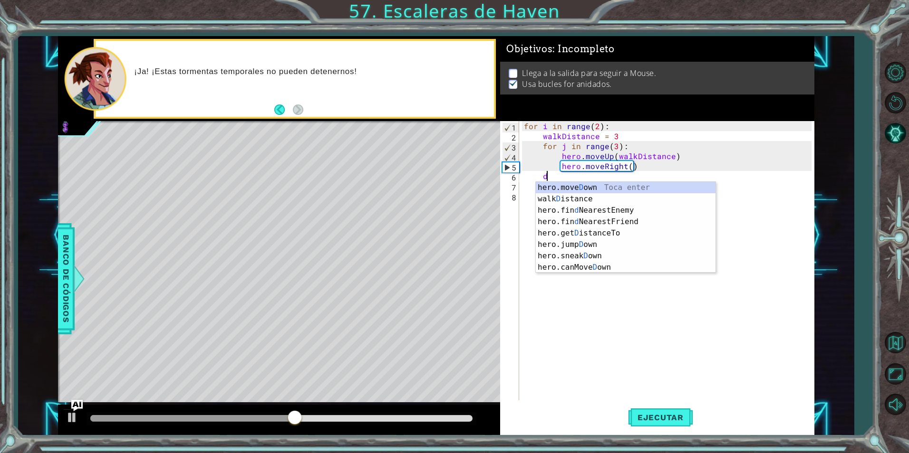
scroll to position [0, 1]
click at [581, 190] on div "hero.move D own Toca enter walk D istance Toca enter hero.fin d NearestEnemy To…" at bounding box center [626, 239] width 180 height 114
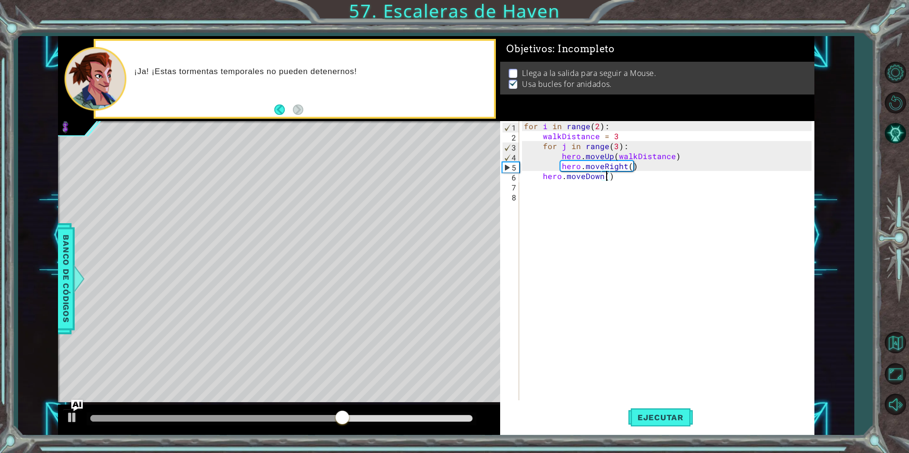
scroll to position [0, 5]
click at [637, 180] on div "for i in range ( 2 ) : walkDistance = 3 for j in range ( 3 ) : hero . moveUp ( …" at bounding box center [669, 270] width 294 height 299
click at [633, 180] on div "for i in range ( 2 ) : walkDistance = 3 for j in range ( 3 ) : hero . moveUp ( …" at bounding box center [669, 270] width 294 height 299
type textarea "hero.moveDown(6)"
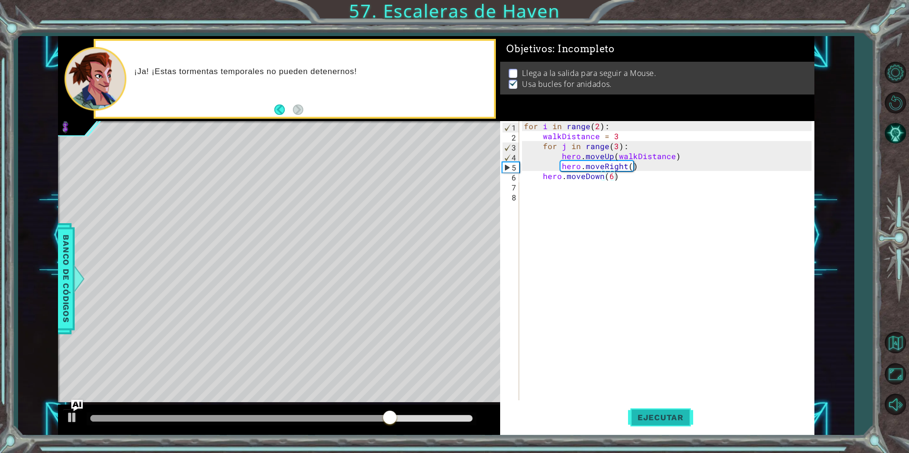
click at [660, 424] on button "Ejecutar" at bounding box center [660, 417] width 65 height 31
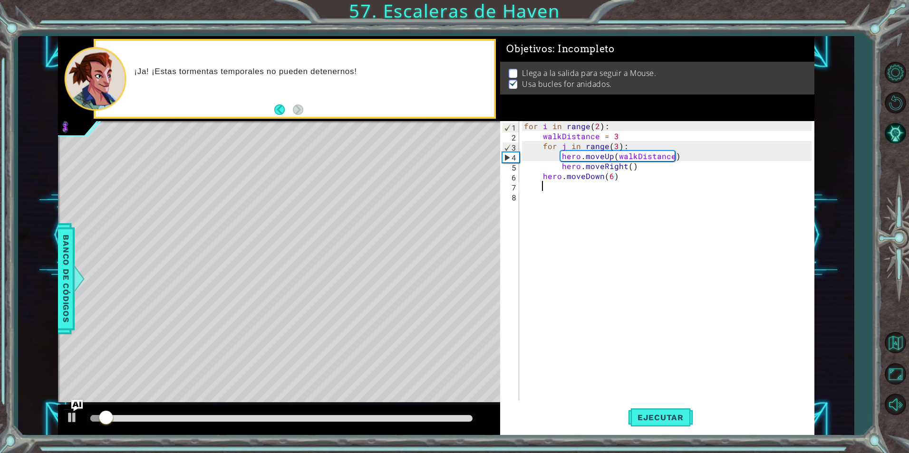
click at [566, 190] on div "for i in range ( 2 ) : walkDistance = 3 for j in range ( 3 ) : hero . moveUp ( …" at bounding box center [669, 270] width 294 height 299
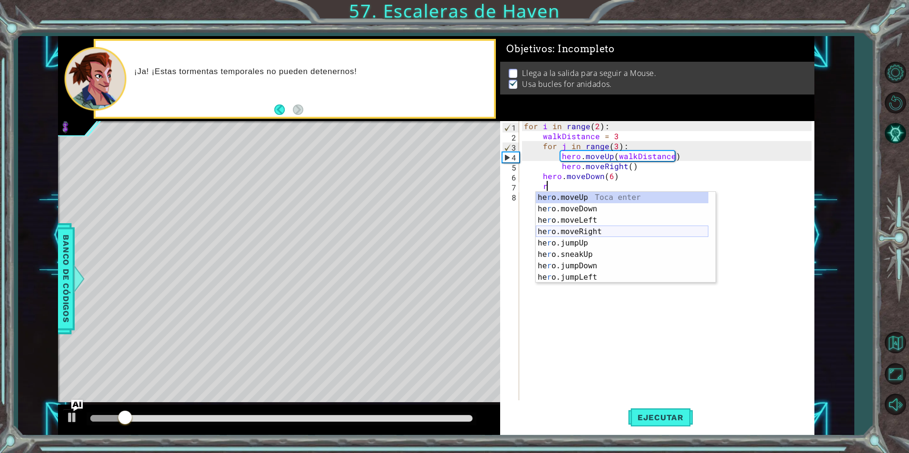
click at [586, 229] on div "he r o.moveUp Toca enter he r o.moveDown Toca enter he r o.moveLeft Toca enter …" at bounding box center [622, 249] width 173 height 114
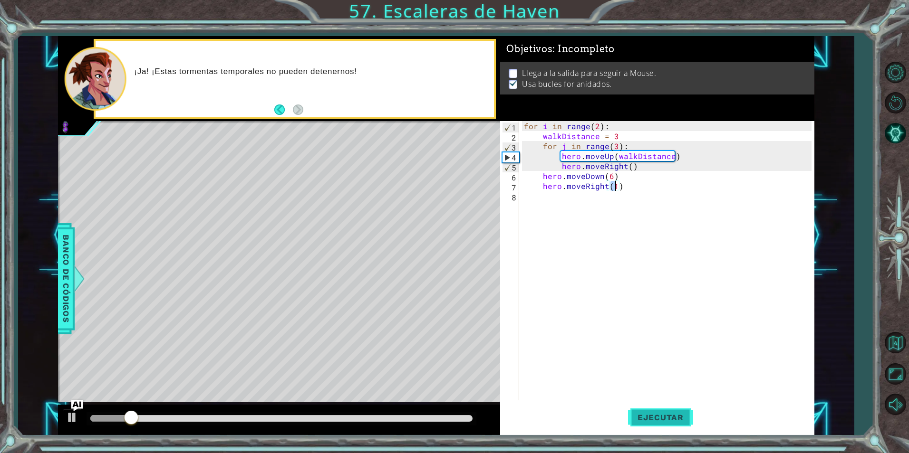
type textarea "hero.moveRight(1)"
click at [664, 415] on span "Ejecutar" at bounding box center [660, 418] width 65 height 10
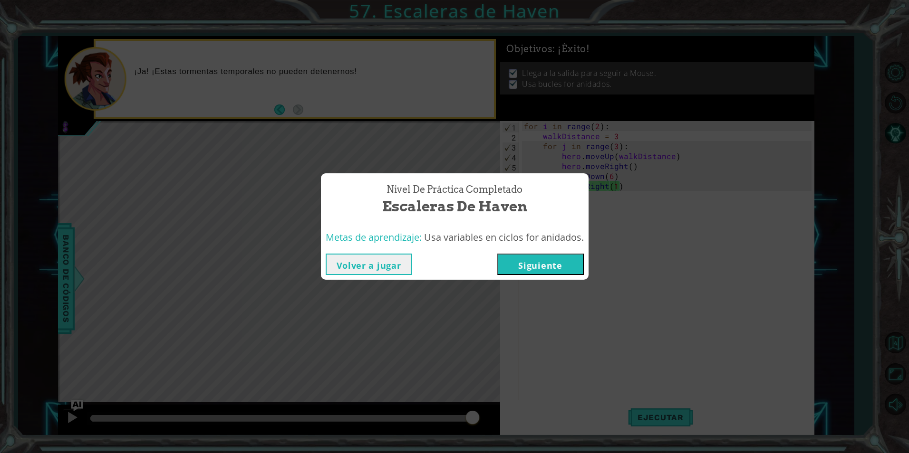
drag, startPoint x: 631, startPoint y: 369, endPoint x: 558, endPoint y: 267, distance: 125.3
click at [558, 267] on button "Siguiente" at bounding box center [540, 264] width 86 height 21
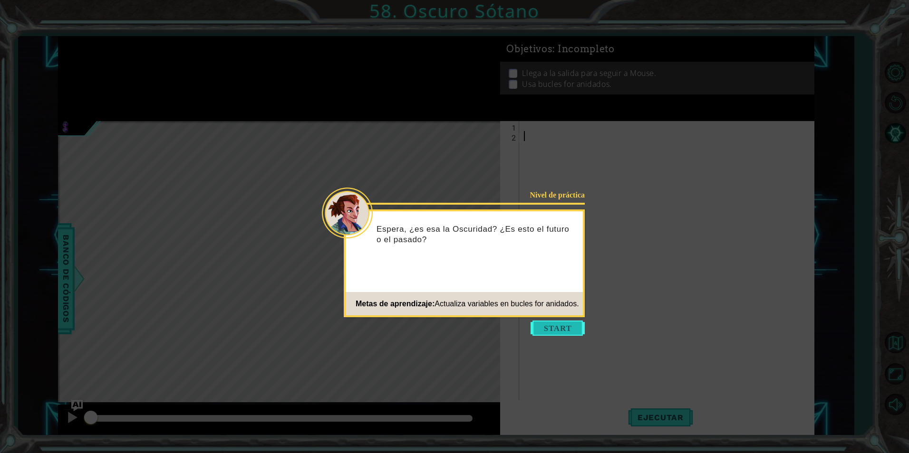
click at [557, 328] on button "Start" at bounding box center [557, 328] width 54 height 15
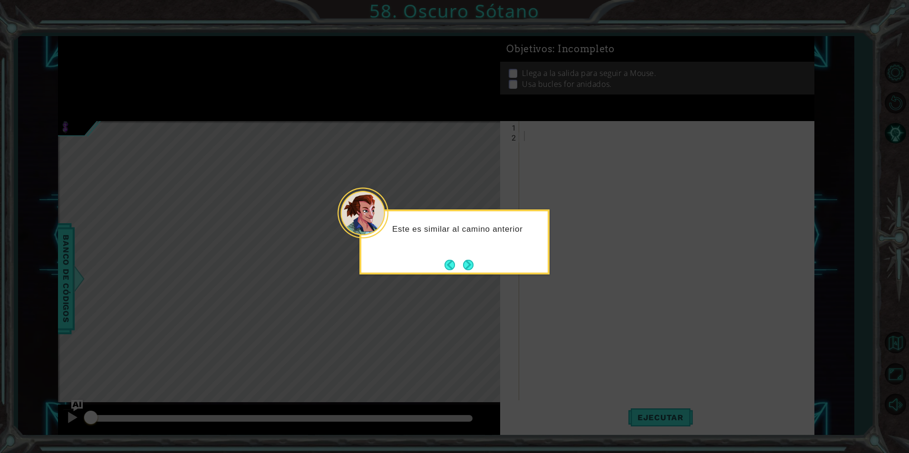
click at [473, 270] on button "Next" at bounding box center [468, 265] width 10 height 10
